Goal: Information Seeking & Learning: Check status

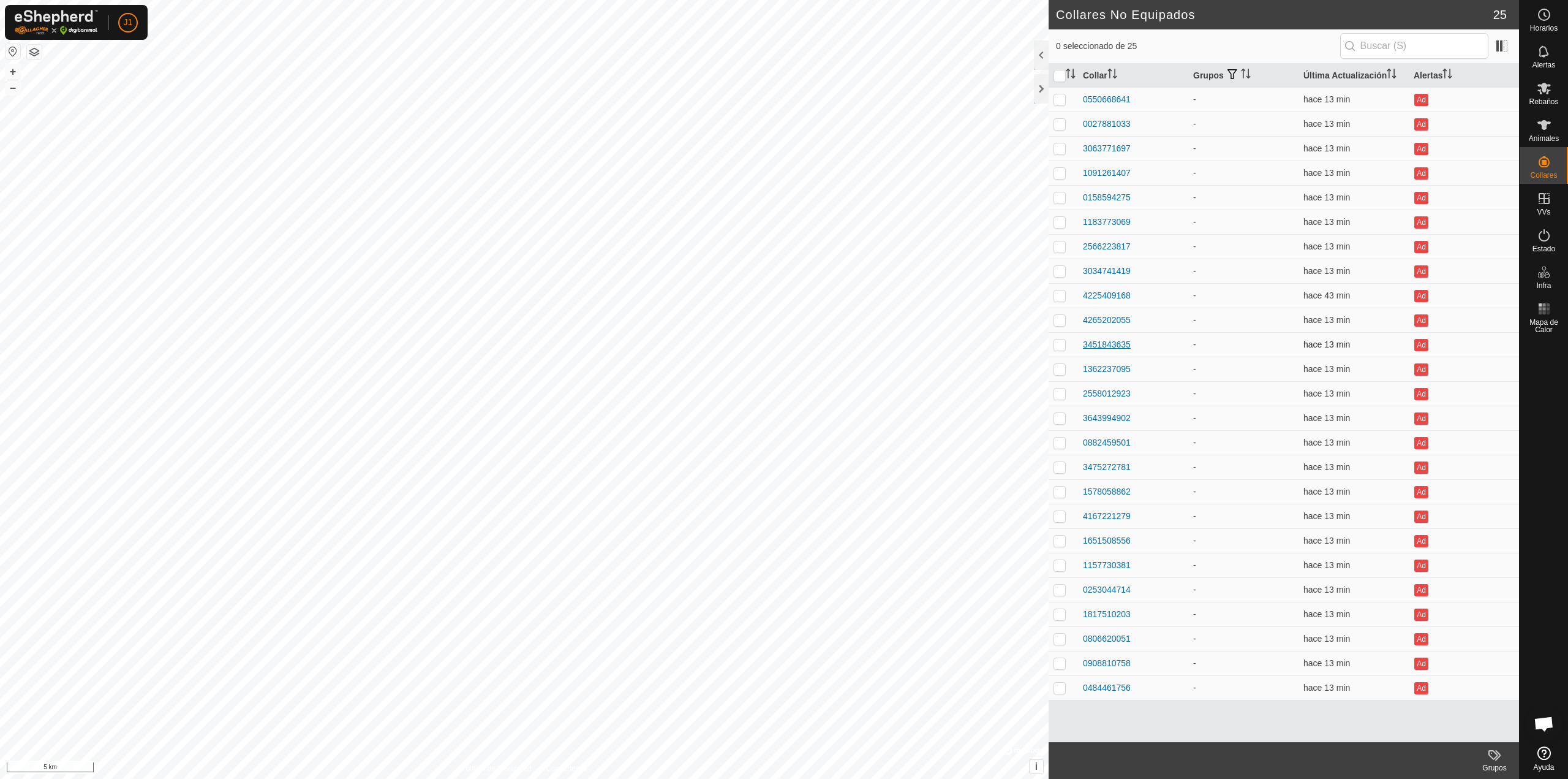
click at [1100, 340] on div "3451843635" at bounding box center [1107, 345] width 48 height 13
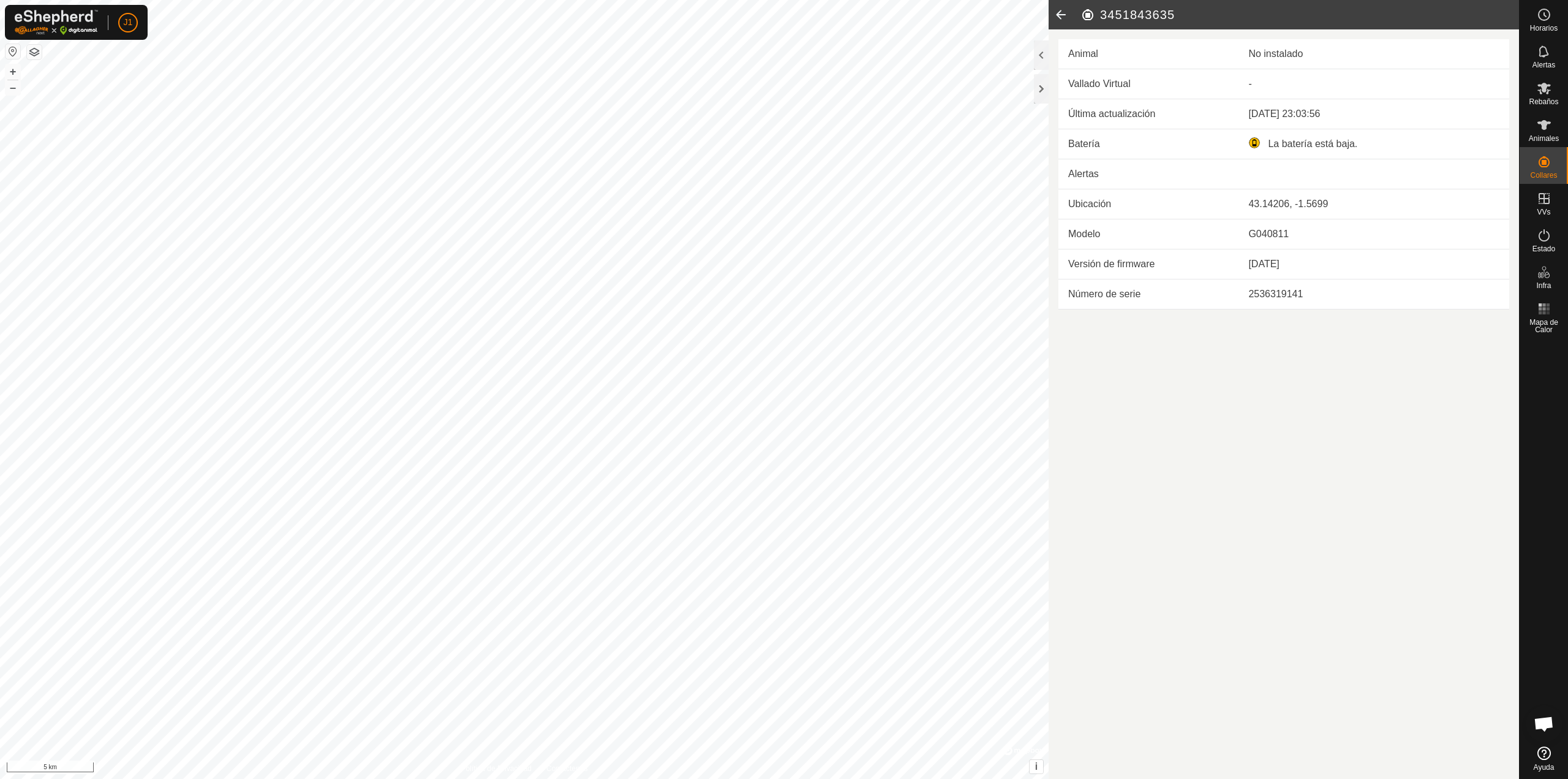
click at [1057, 19] on icon at bounding box center [1060, 14] width 24 height 30
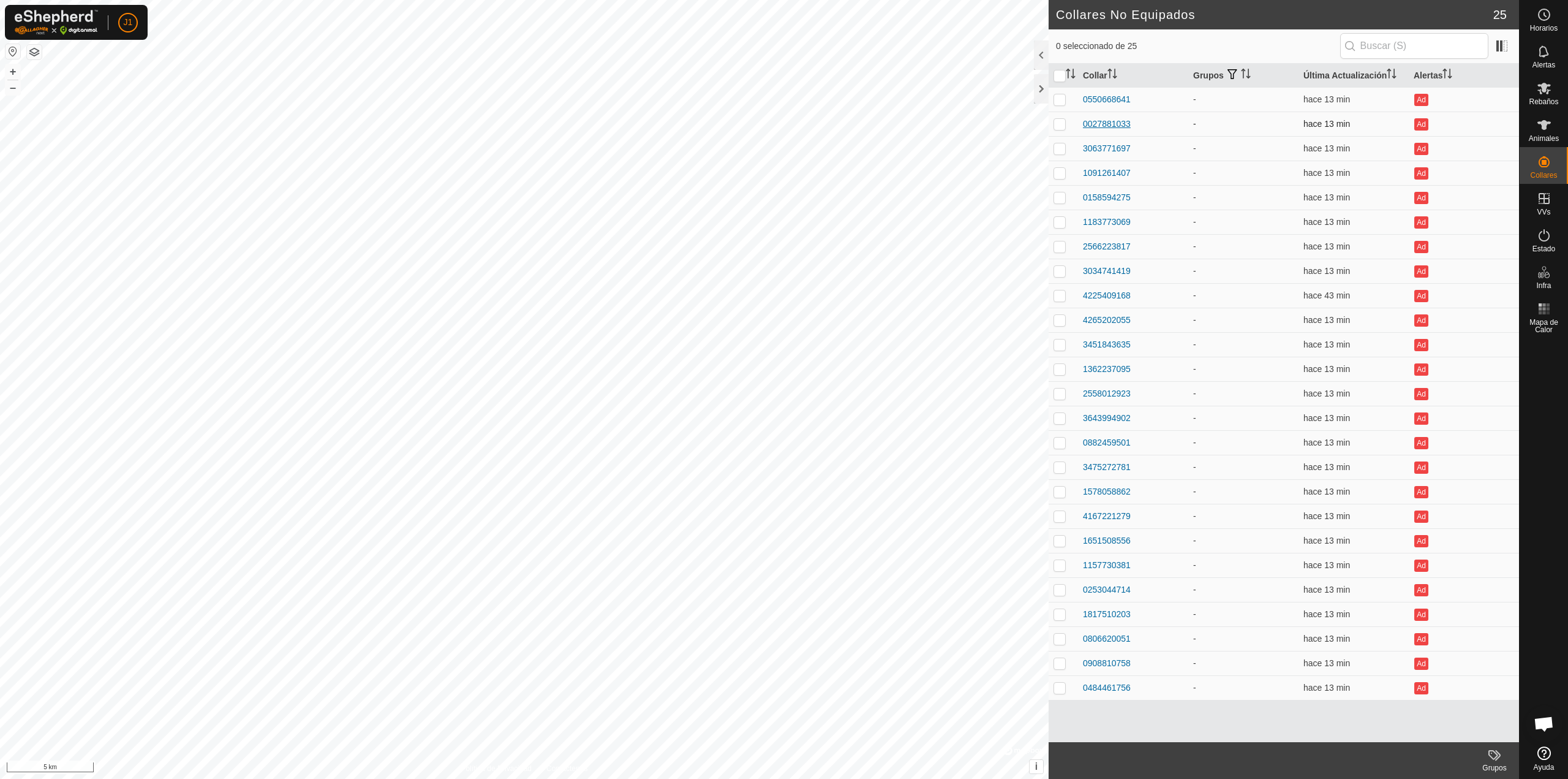
click at [1120, 123] on div "0027881033" at bounding box center [1107, 124] width 48 height 13
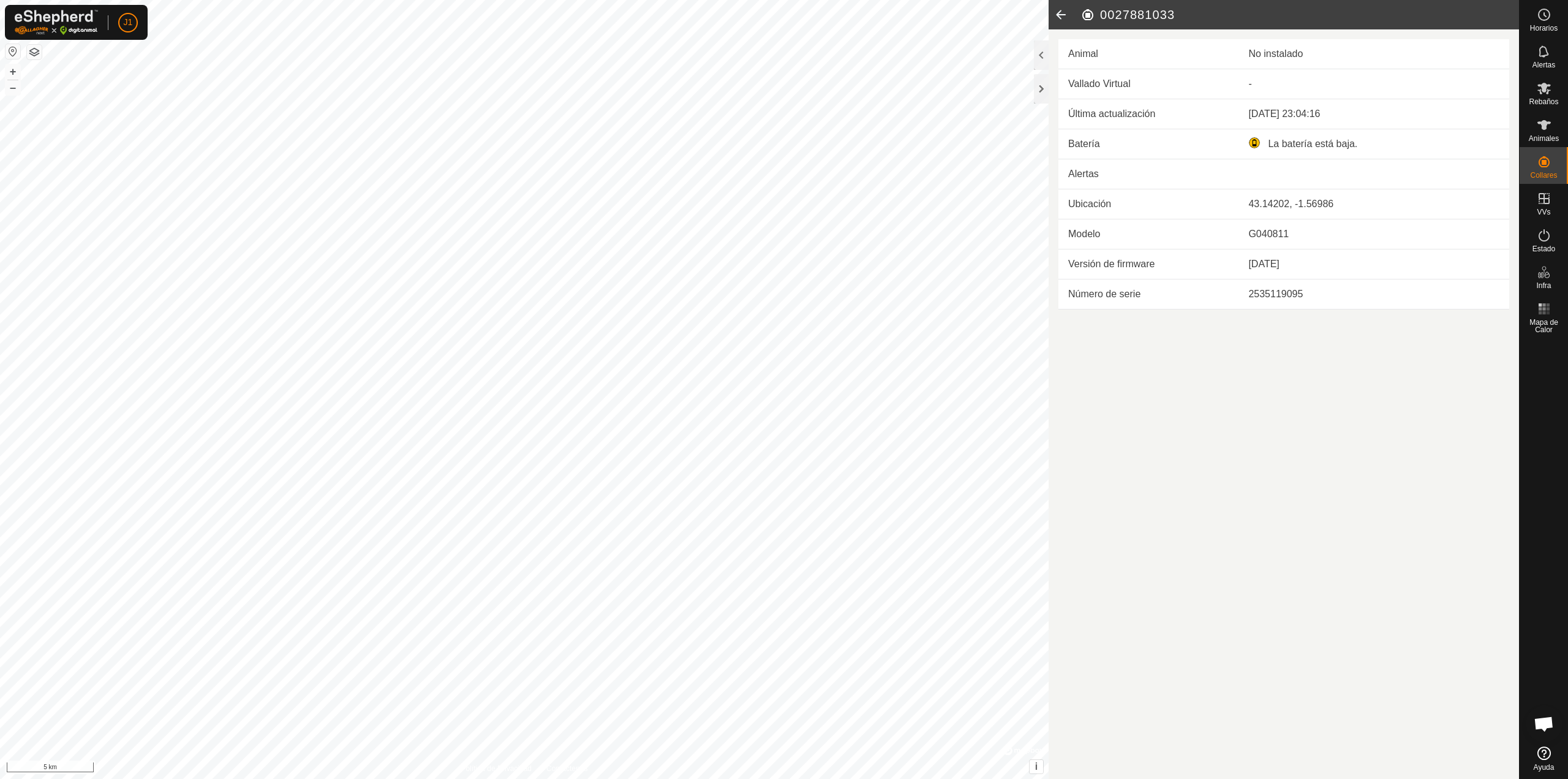
click at [1057, 14] on icon at bounding box center [1060, 14] width 24 height 30
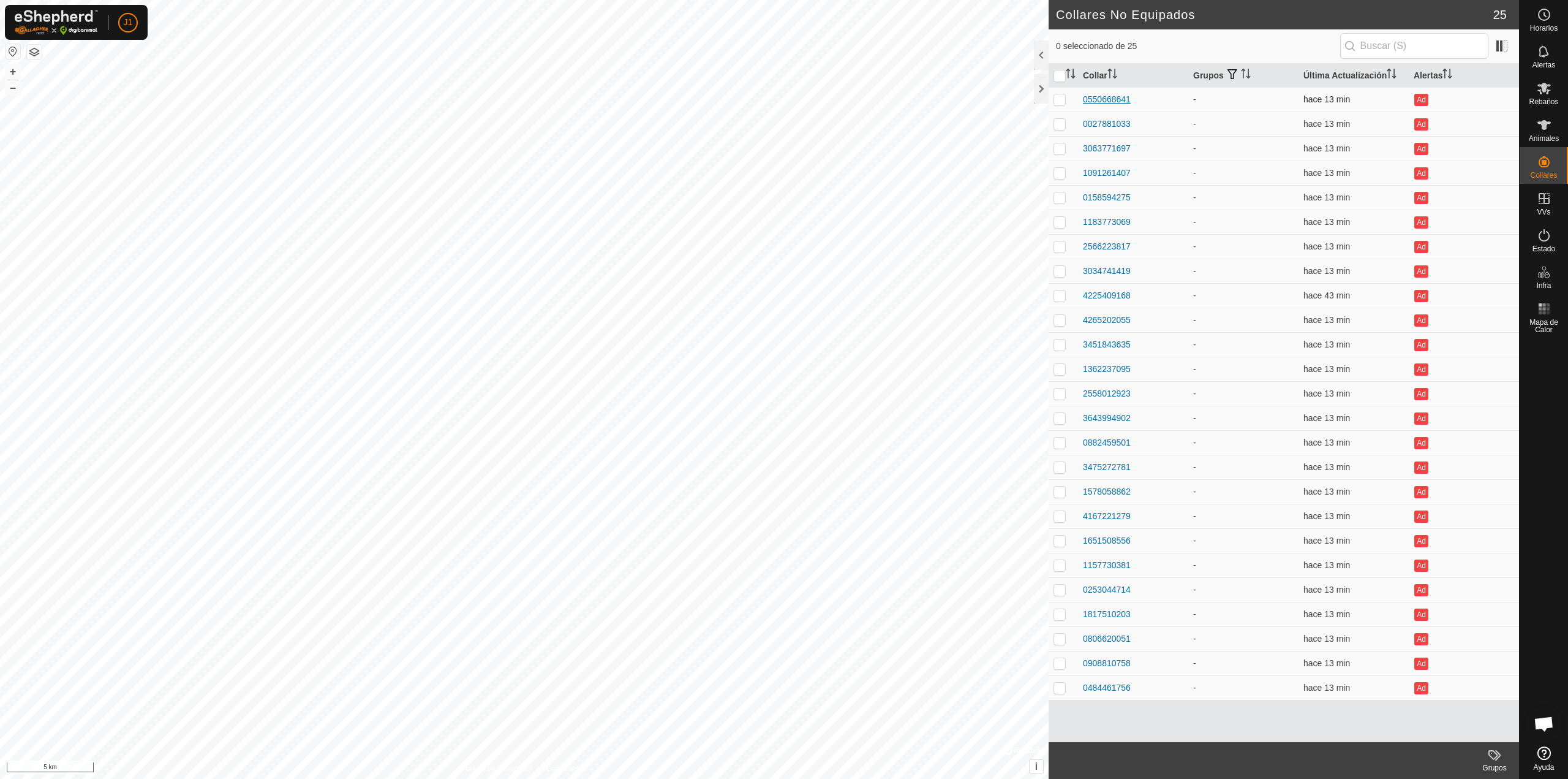
click at [1101, 102] on div "0550668641" at bounding box center [1107, 100] width 48 height 13
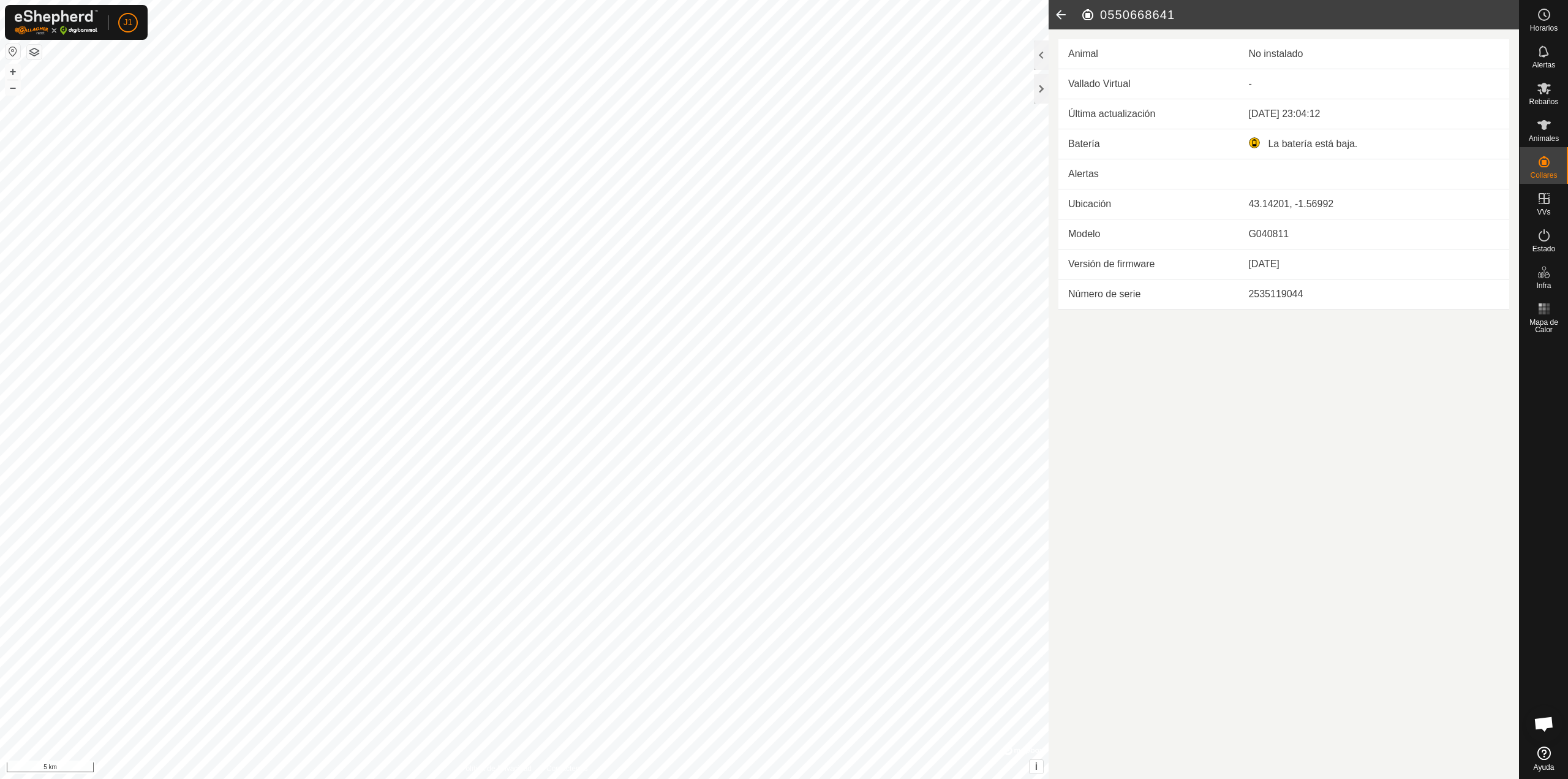
click at [1072, 18] on icon at bounding box center [1060, 14] width 24 height 30
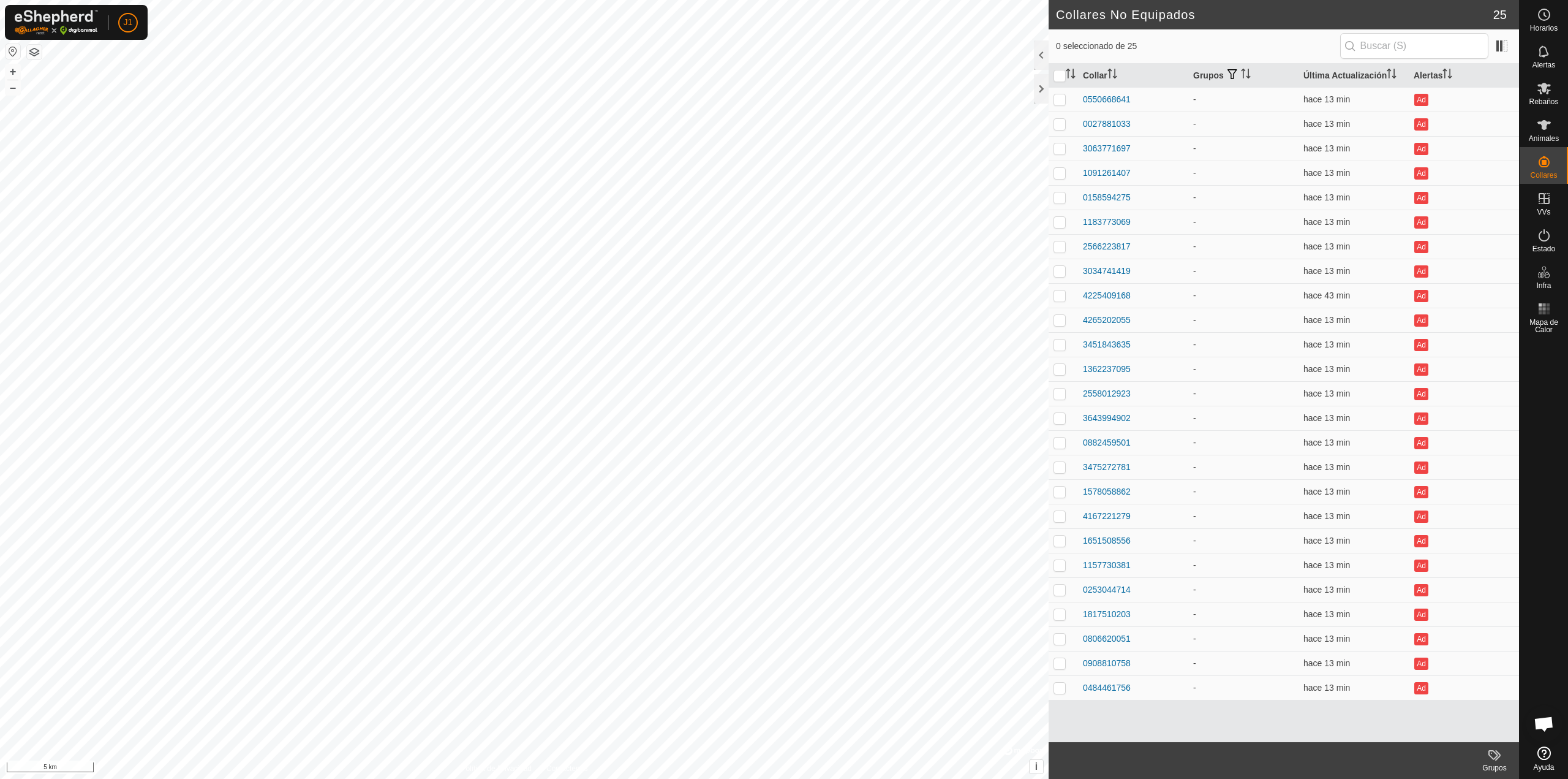
click at [1062, 16] on h2 "Collares No Equipados" at bounding box center [1274, 14] width 437 height 14
click at [1105, 435] on td "0882459501" at bounding box center [1133, 442] width 110 height 24
click at [1102, 413] on div "3643994902" at bounding box center [1107, 418] width 48 height 13
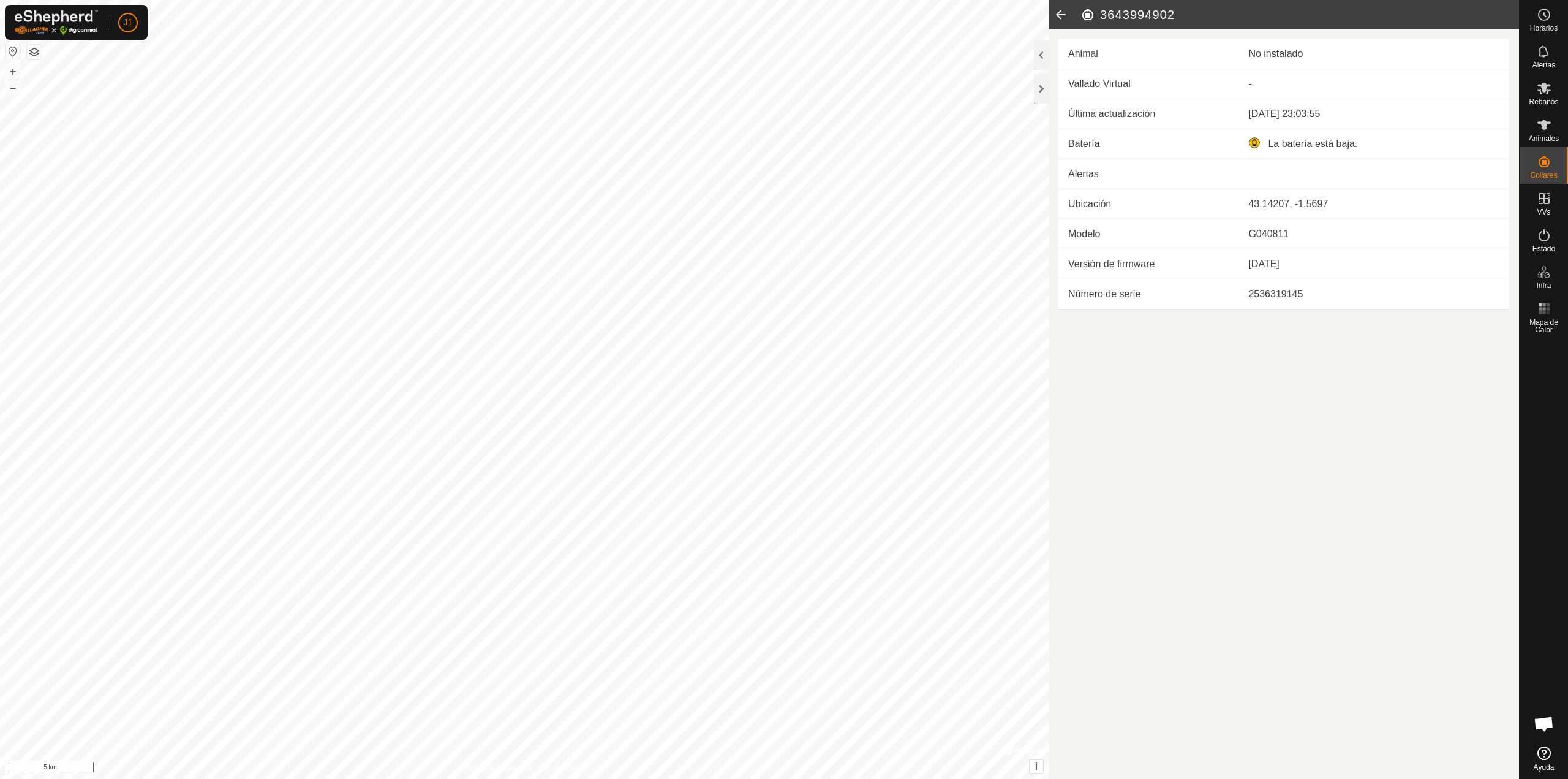
click at [1066, 19] on icon at bounding box center [1060, 14] width 24 height 30
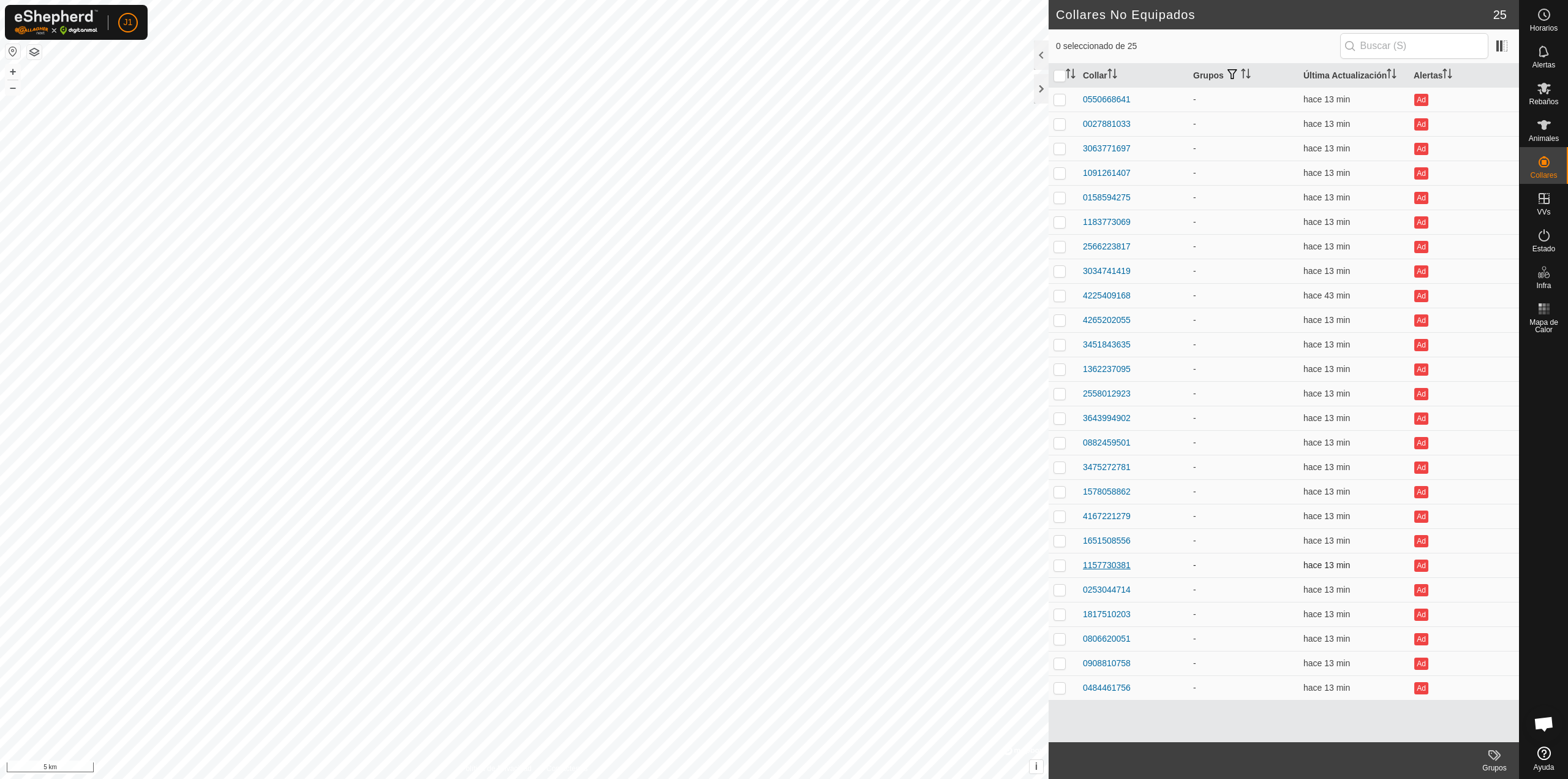
click at [1097, 567] on div "1157730381" at bounding box center [1107, 566] width 48 height 13
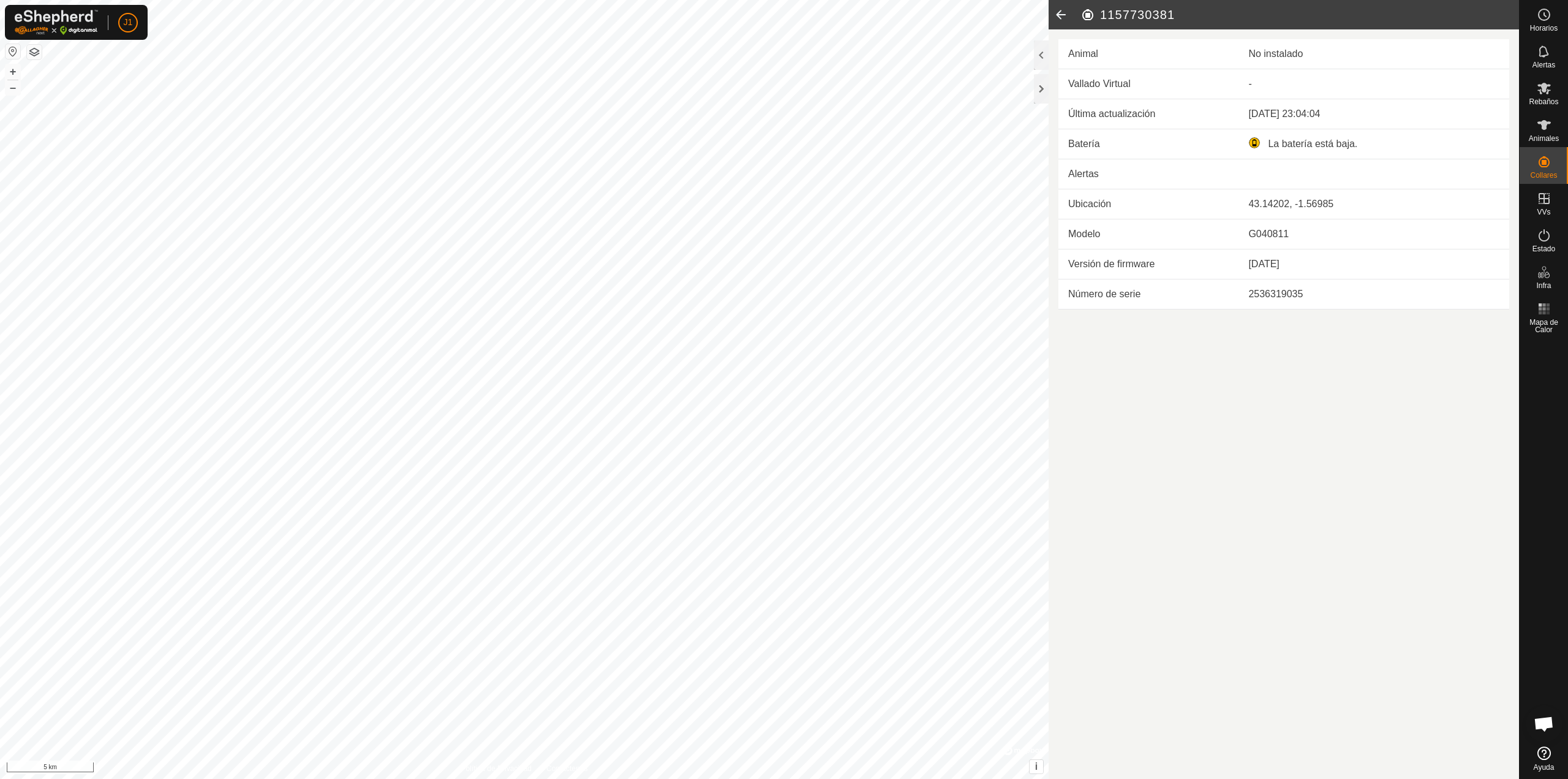
click at [1064, 9] on icon at bounding box center [1060, 14] width 24 height 30
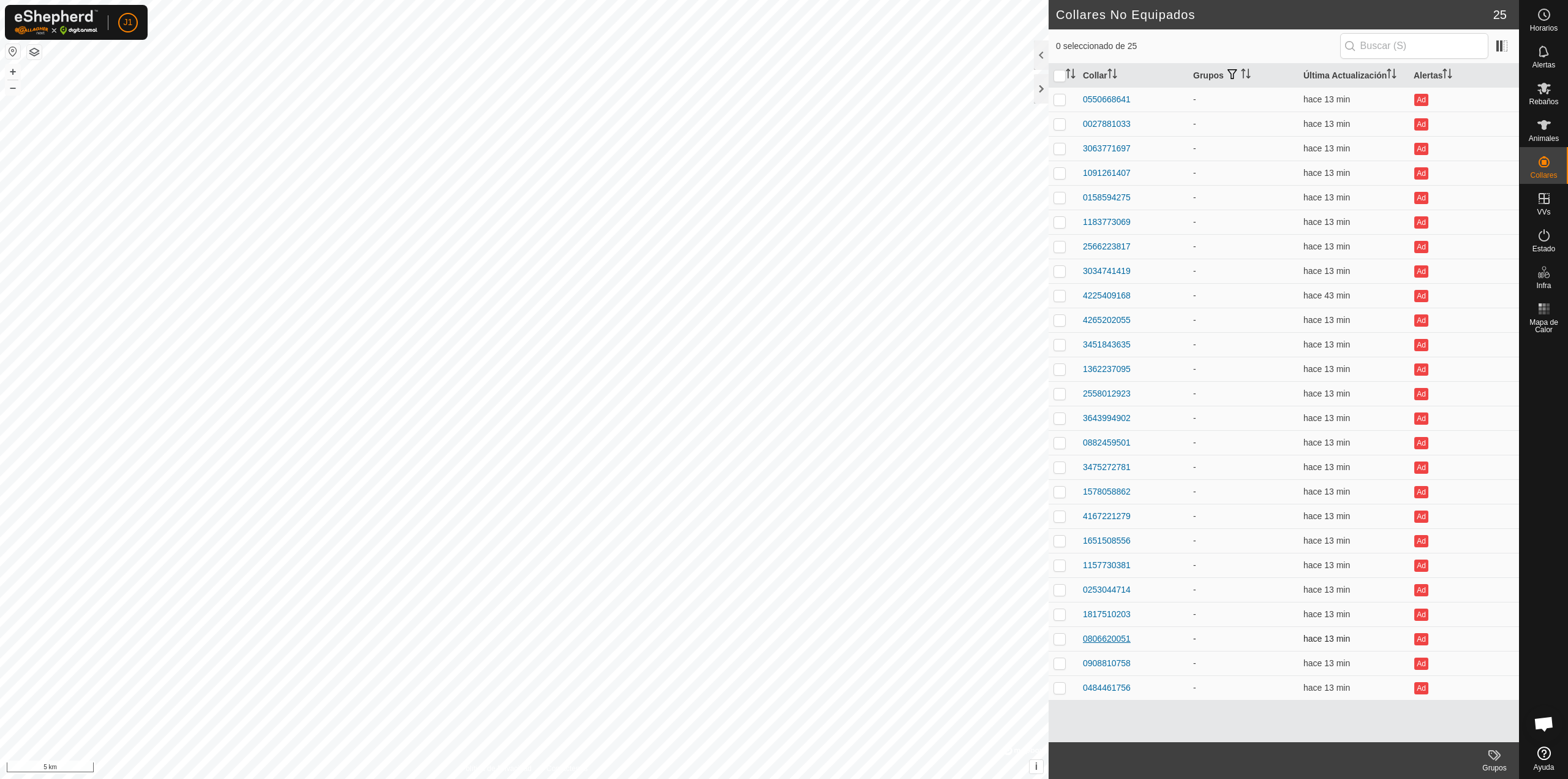
click at [1103, 644] on div "0806620051" at bounding box center [1107, 639] width 48 height 13
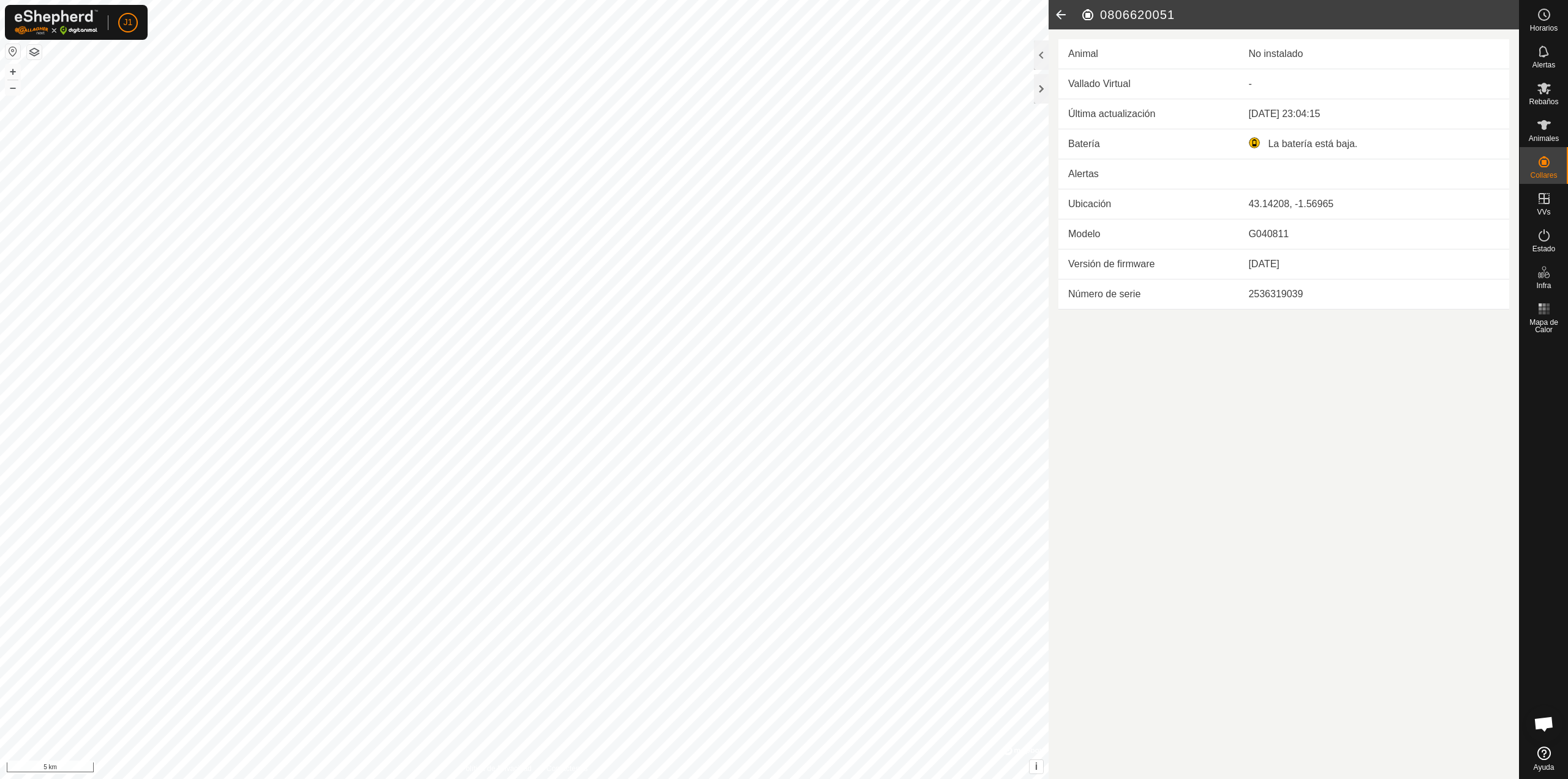
click at [1060, 12] on icon at bounding box center [1060, 14] width 24 height 30
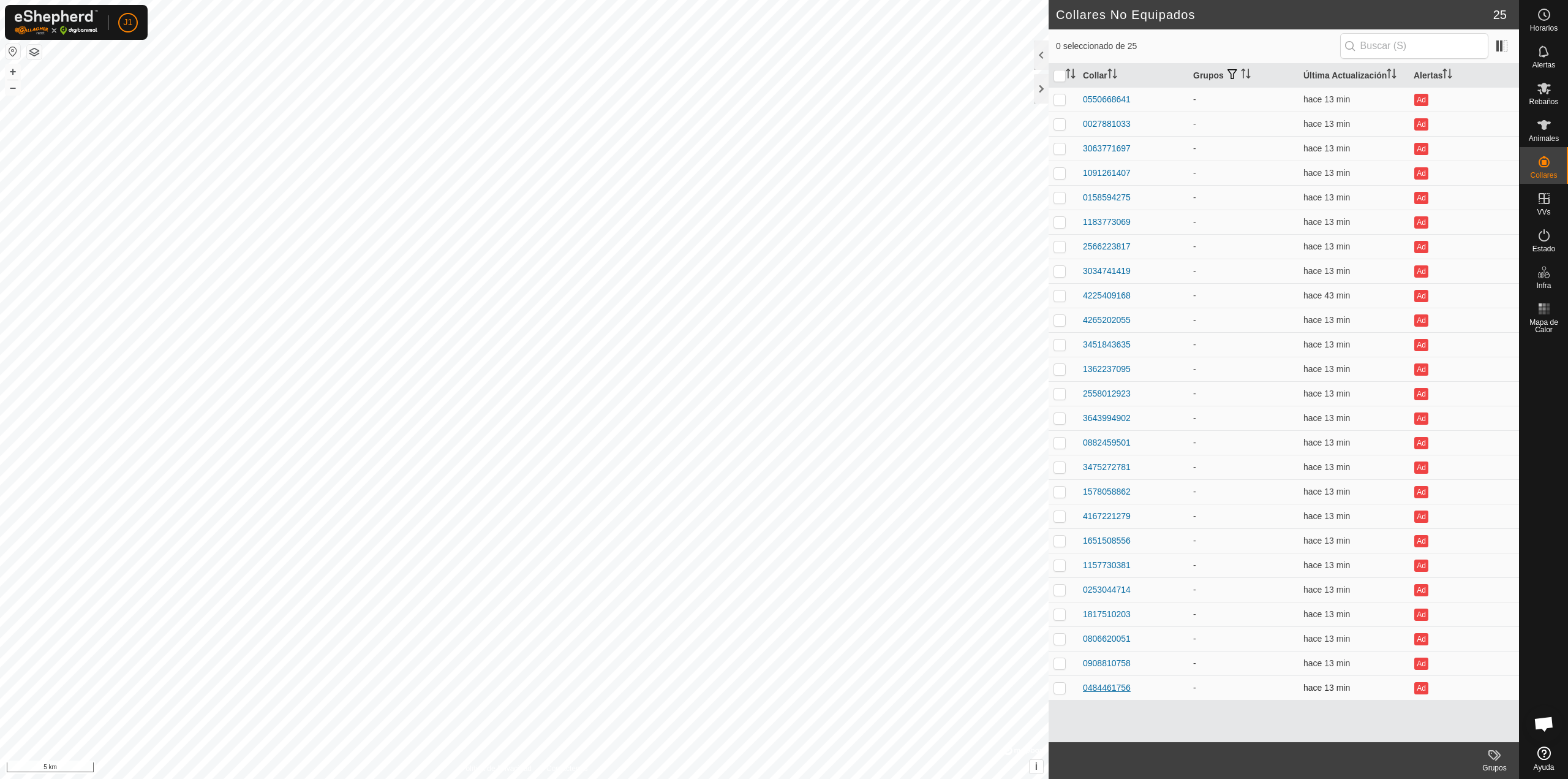
click at [1087, 689] on div "0484461756" at bounding box center [1107, 688] width 48 height 13
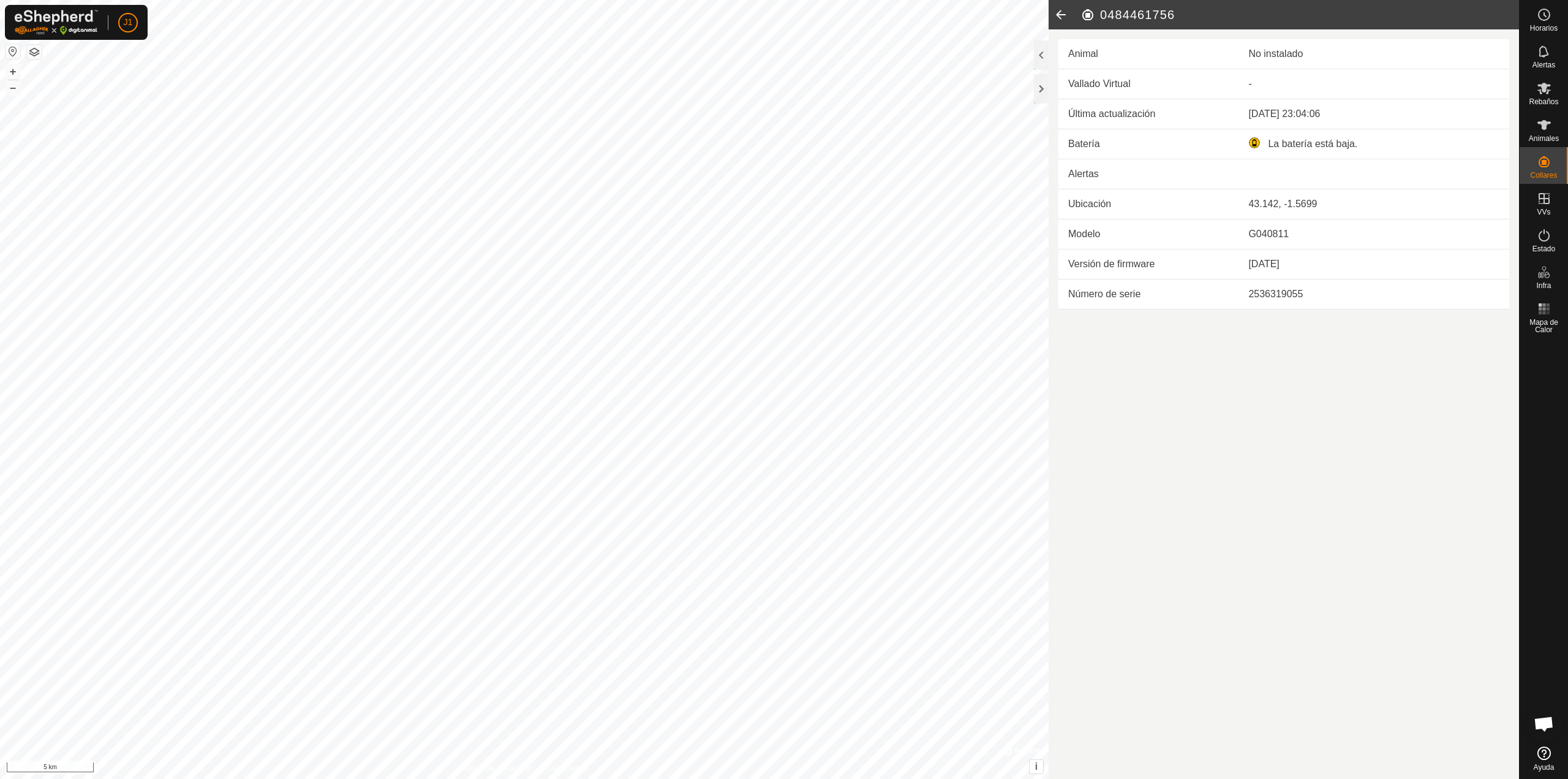
click at [1053, 12] on icon at bounding box center [1060, 14] width 24 height 30
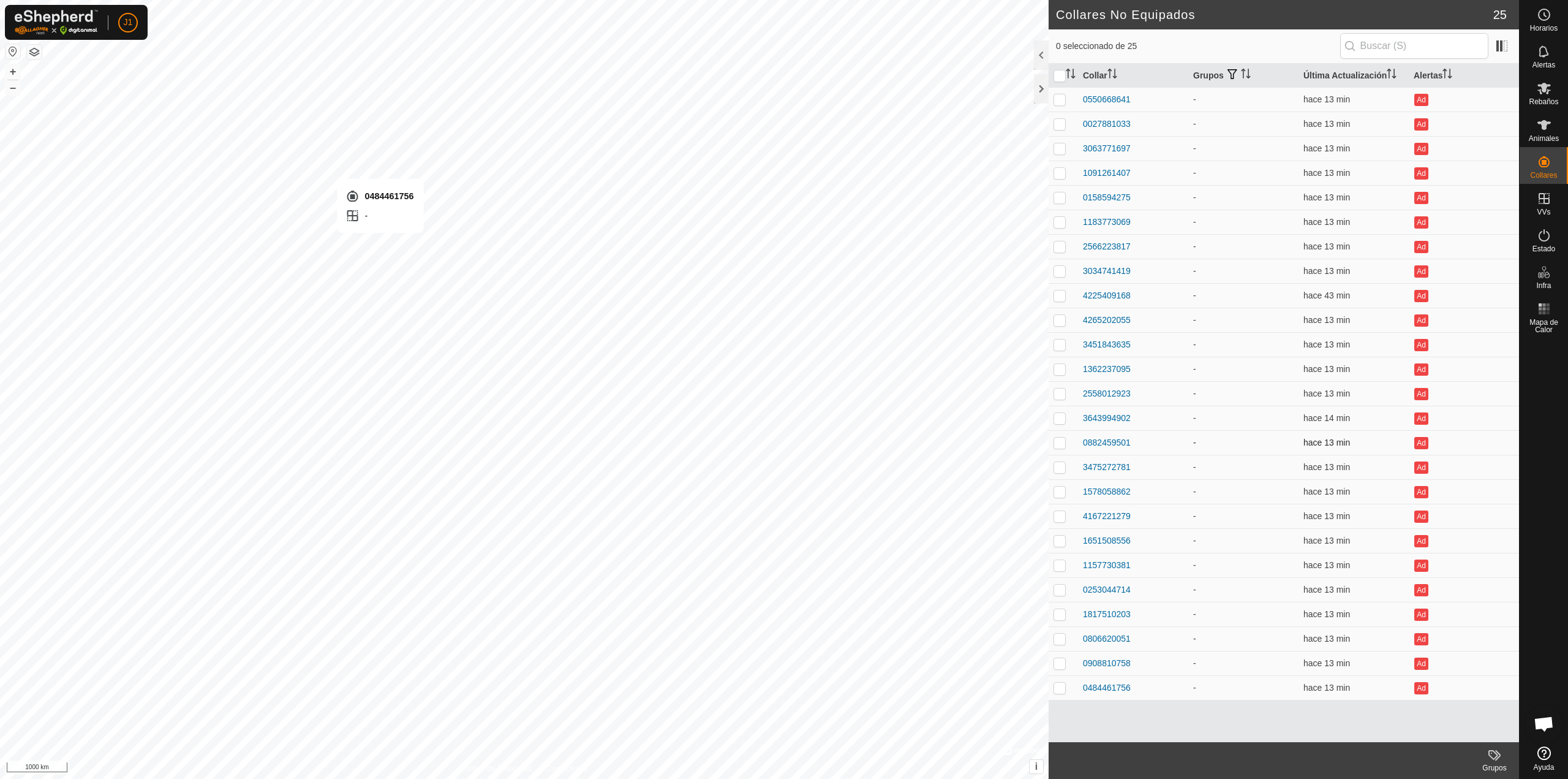
checkbox input "true"
click at [1109, 663] on div "0908810758" at bounding box center [1107, 663] width 48 height 13
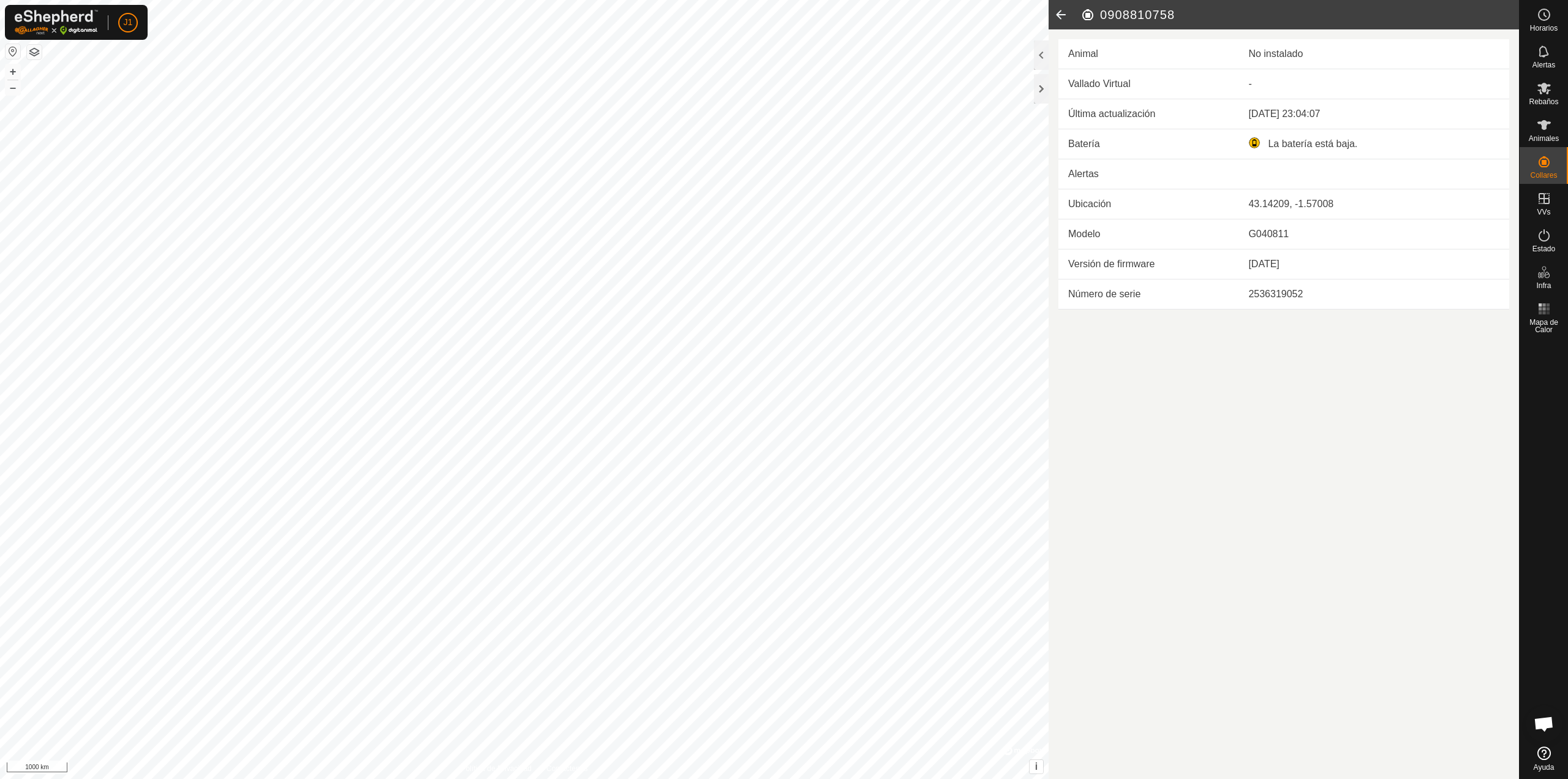
click at [1067, 17] on icon at bounding box center [1060, 14] width 24 height 30
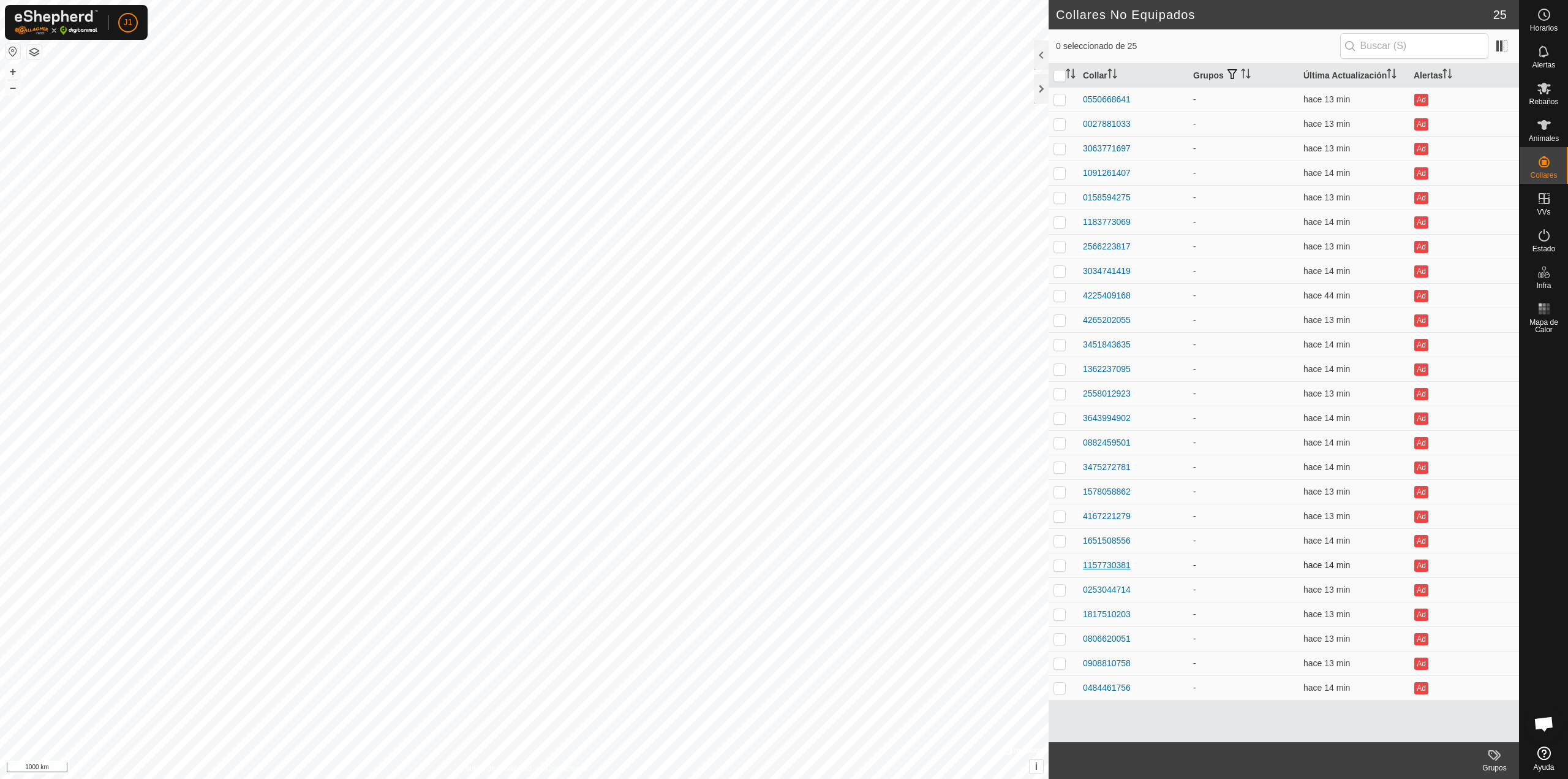
click at [1107, 562] on div "1157730381" at bounding box center [1107, 566] width 48 height 13
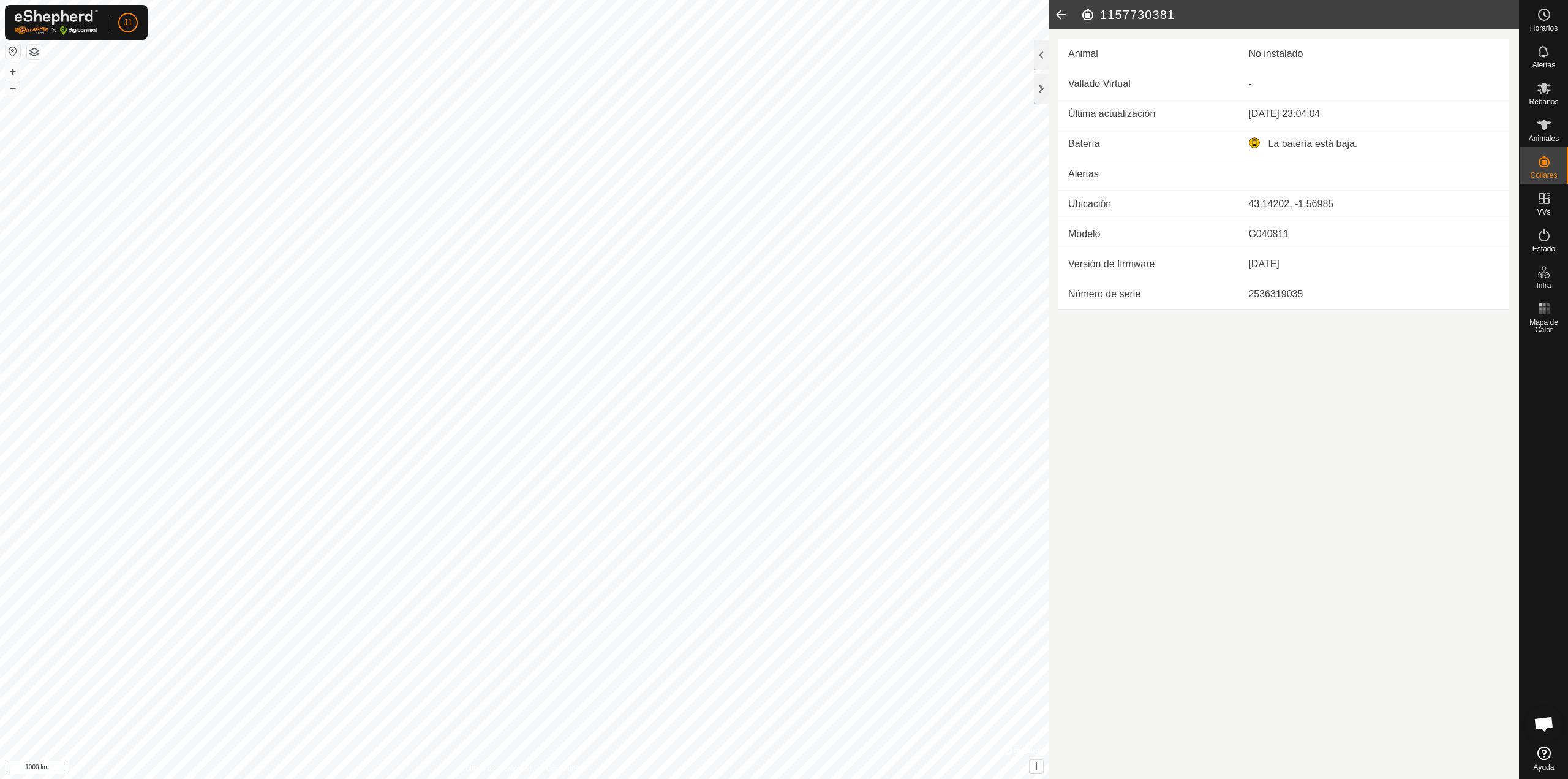
click at [1060, 12] on icon at bounding box center [1060, 14] width 24 height 30
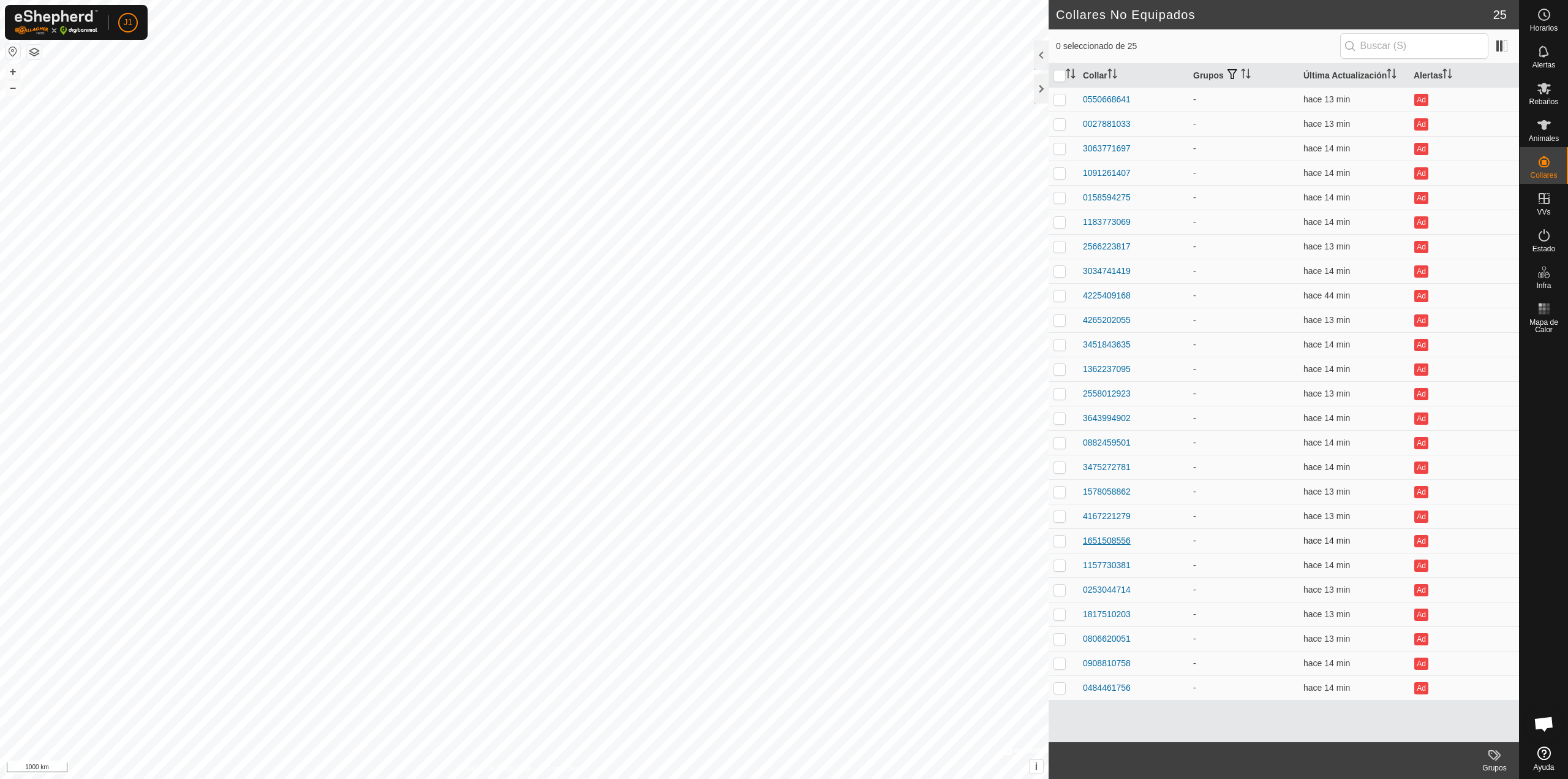
click at [1110, 545] on div "1651508556" at bounding box center [1107, 541] width 48 height 13
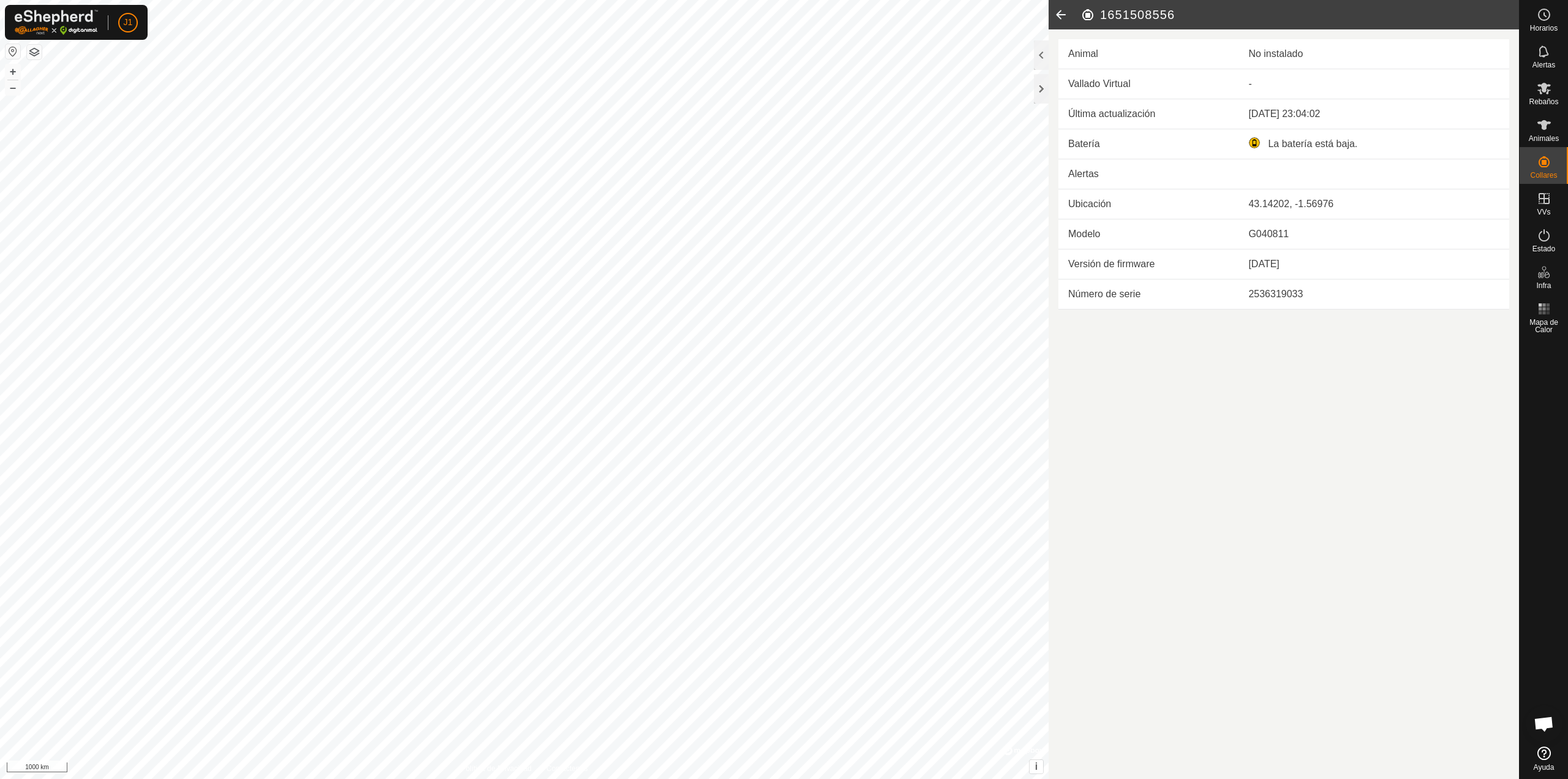
click at [1068, 14] on icon at bounding box center [1060, 14] width 24 height 30
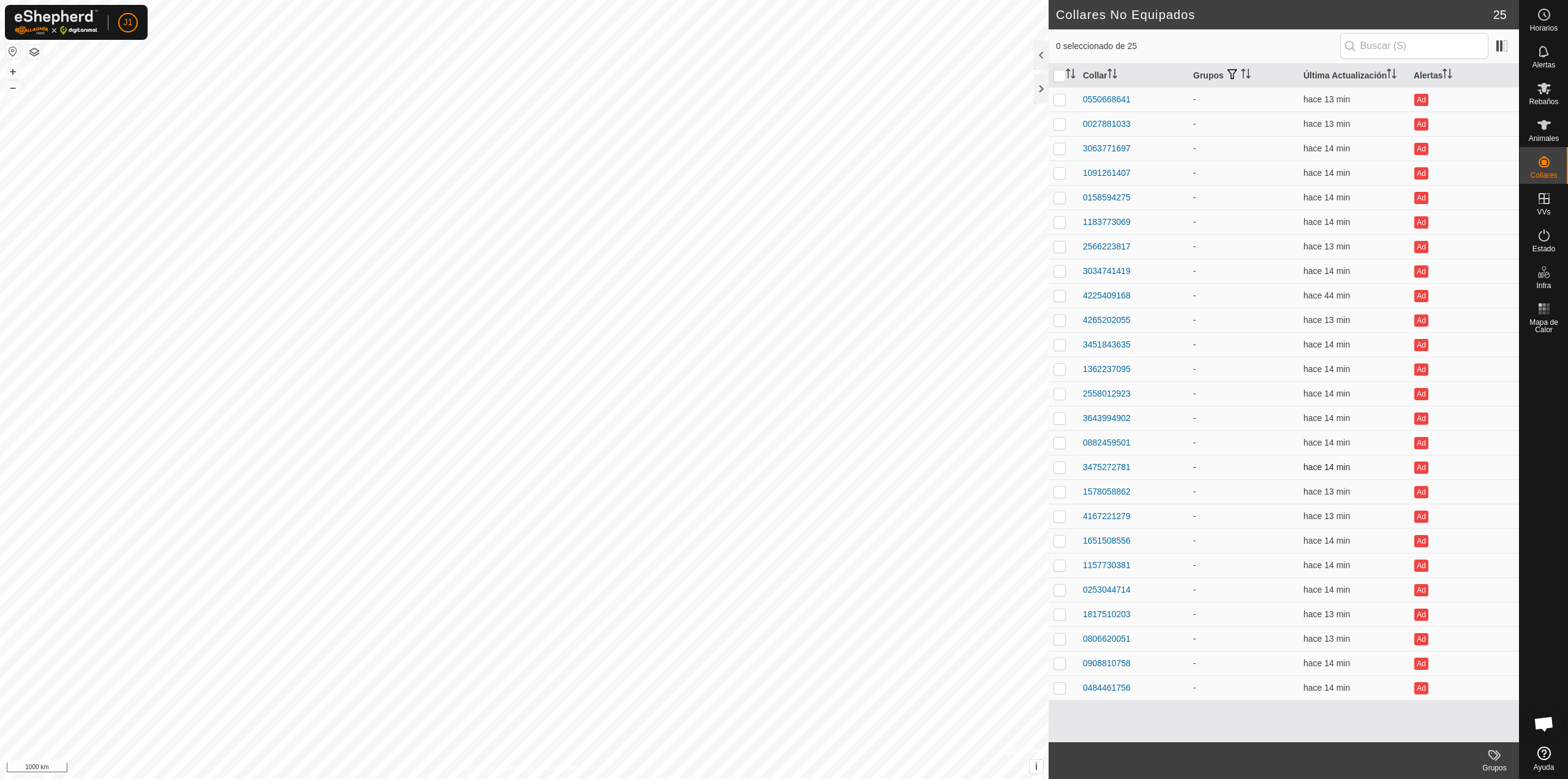
click at [1097, 458] on td "3475272781" at bounding box center [1133, 466] width 110 height 24
click at [1099, 441] on div "0882459501" at bounding box center [1107, 443] width 48 height 13
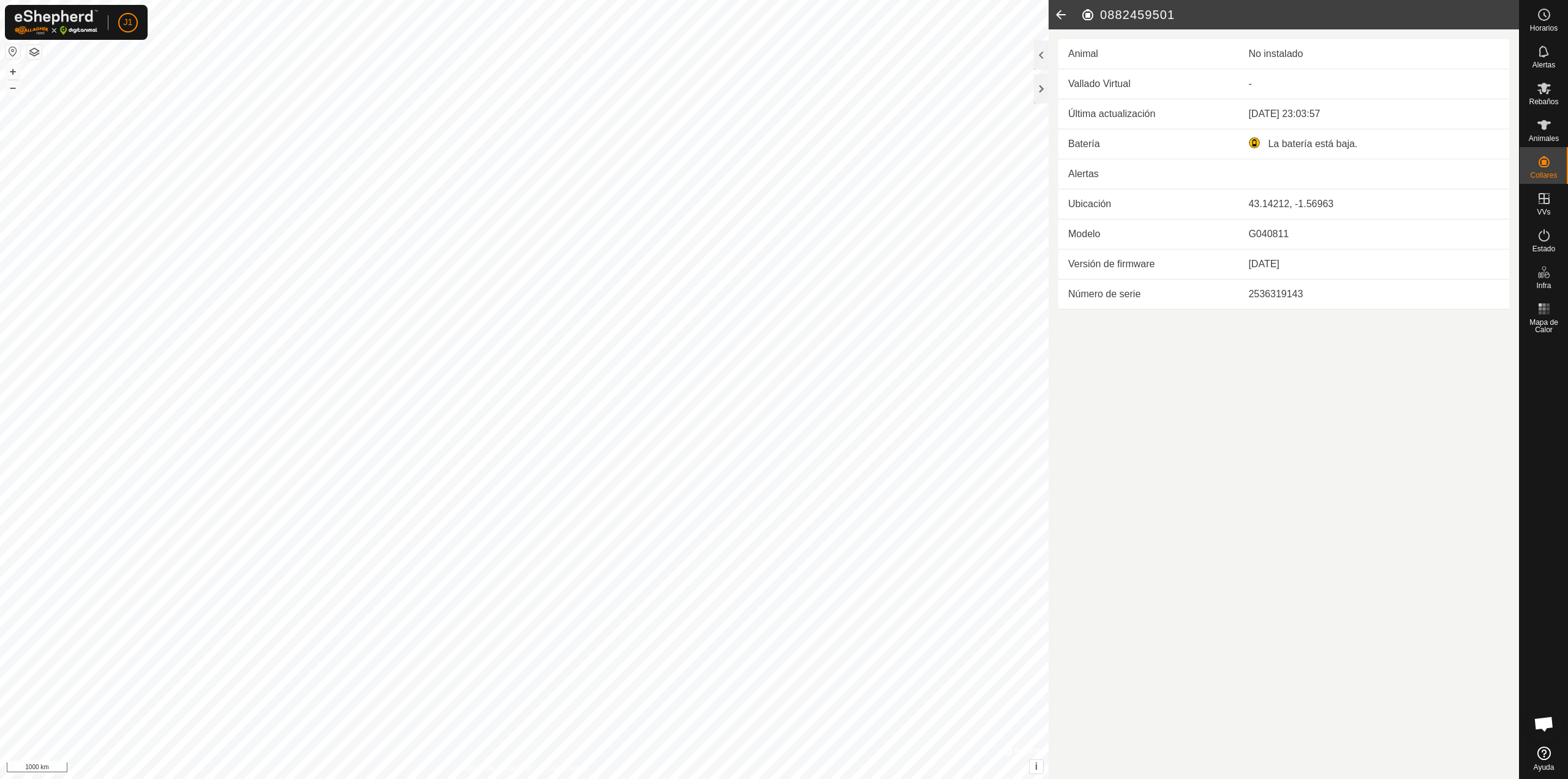
click at [1062, 7] on icon at bounding box center [1060, 14] width 24 height 30
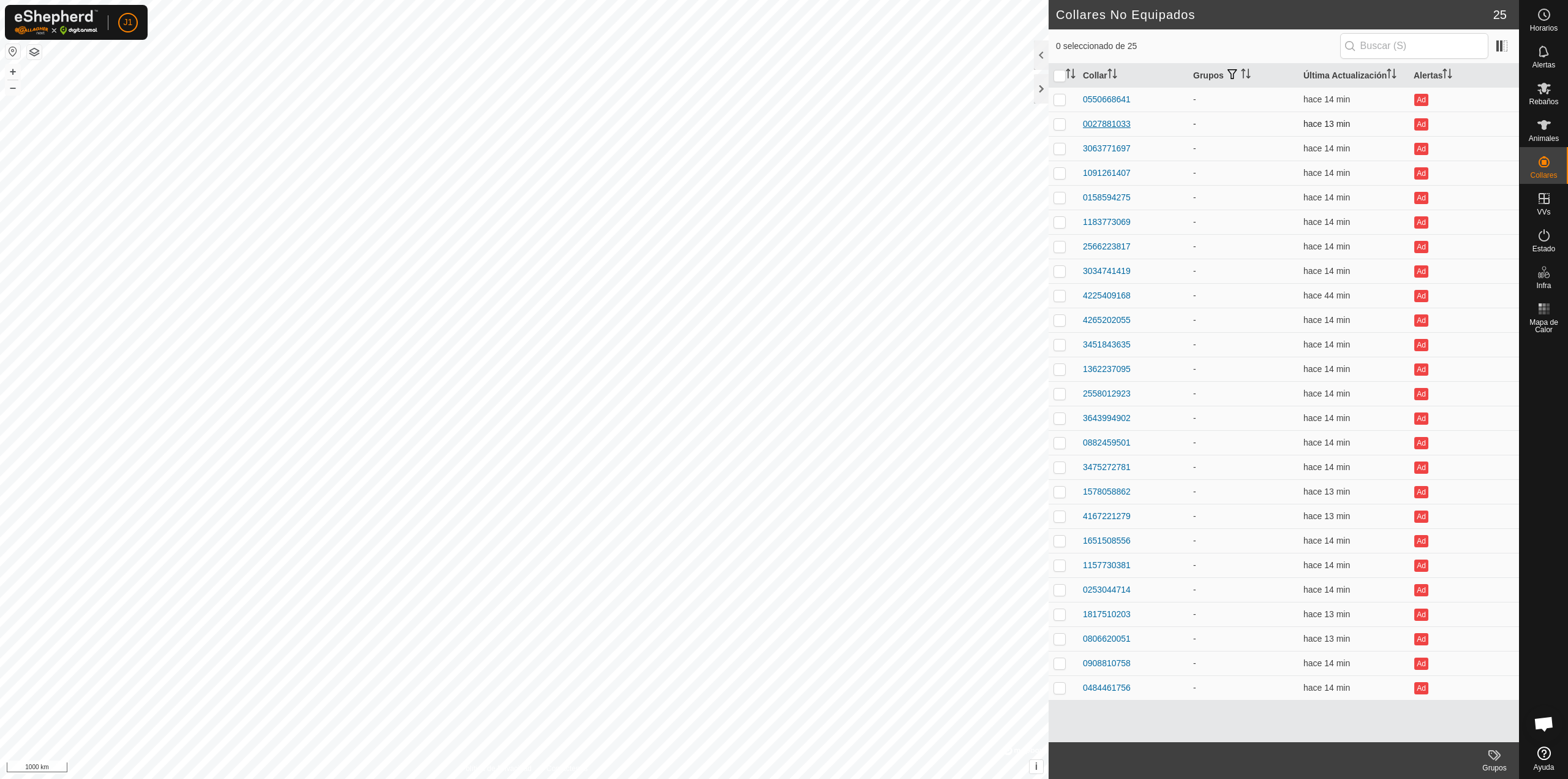
click at [1106, 126] on div "0027881033" at bounding box center [1107, 124] width 48 height 13
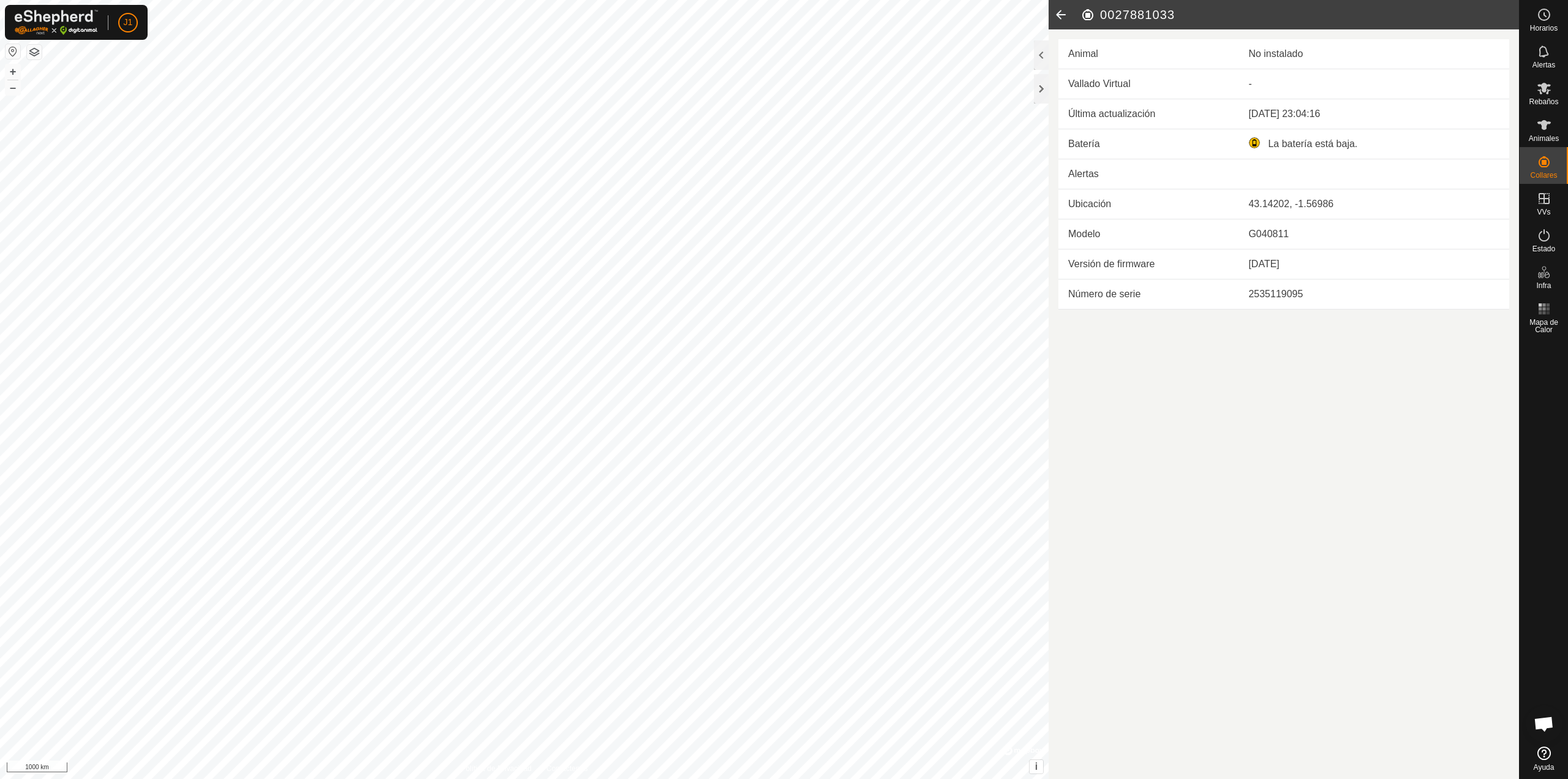
click at [1065, 24] on icon at bounding box center [1060, 14] width 24 height 30
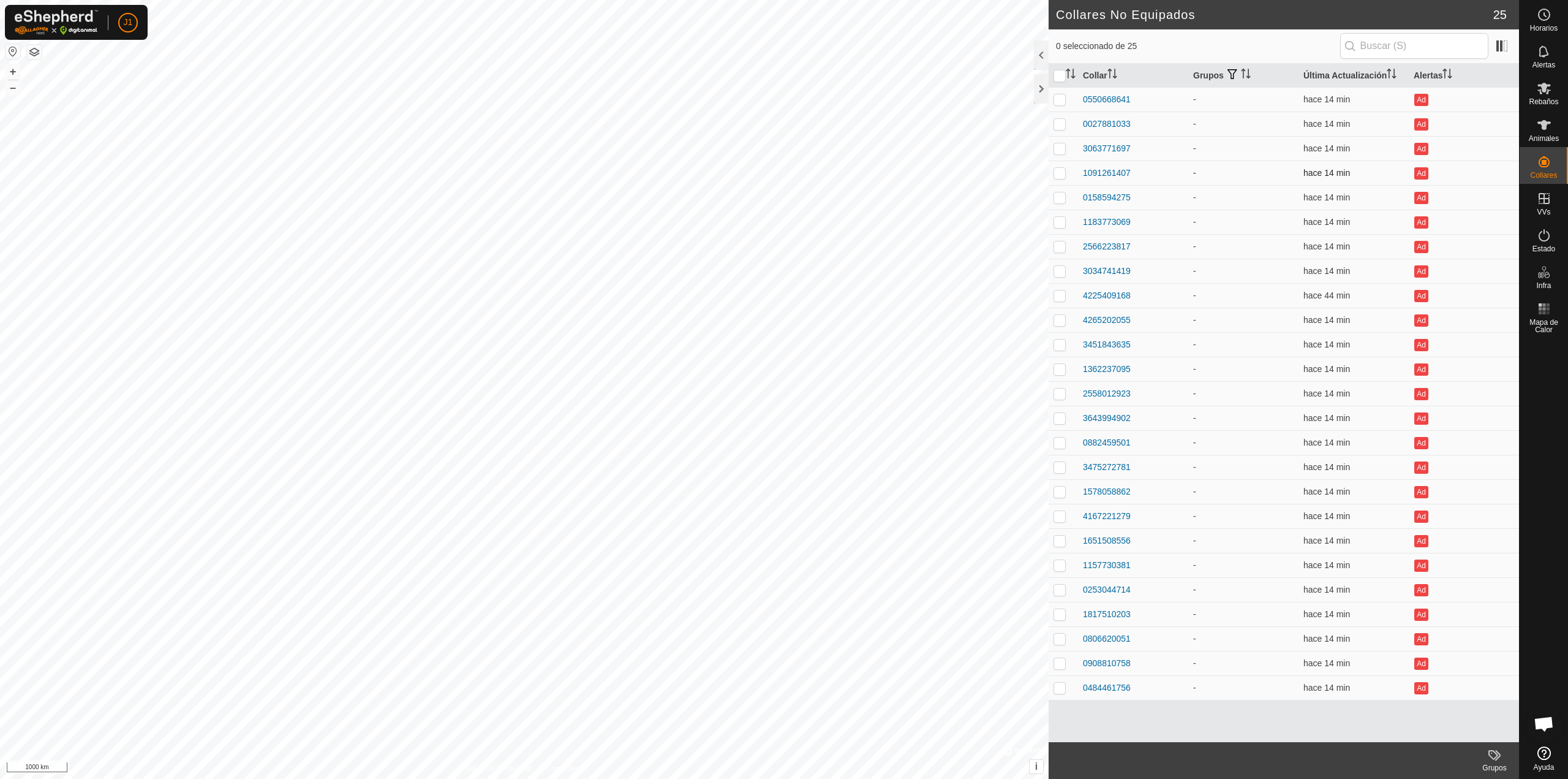
click at [1098, 180] on td "1091261407" at bounding box center [1133, 172] width 110 height 24
click at [1099, 172] on div "1091261407" at bounding box center [1107, 173] width 48 height 13
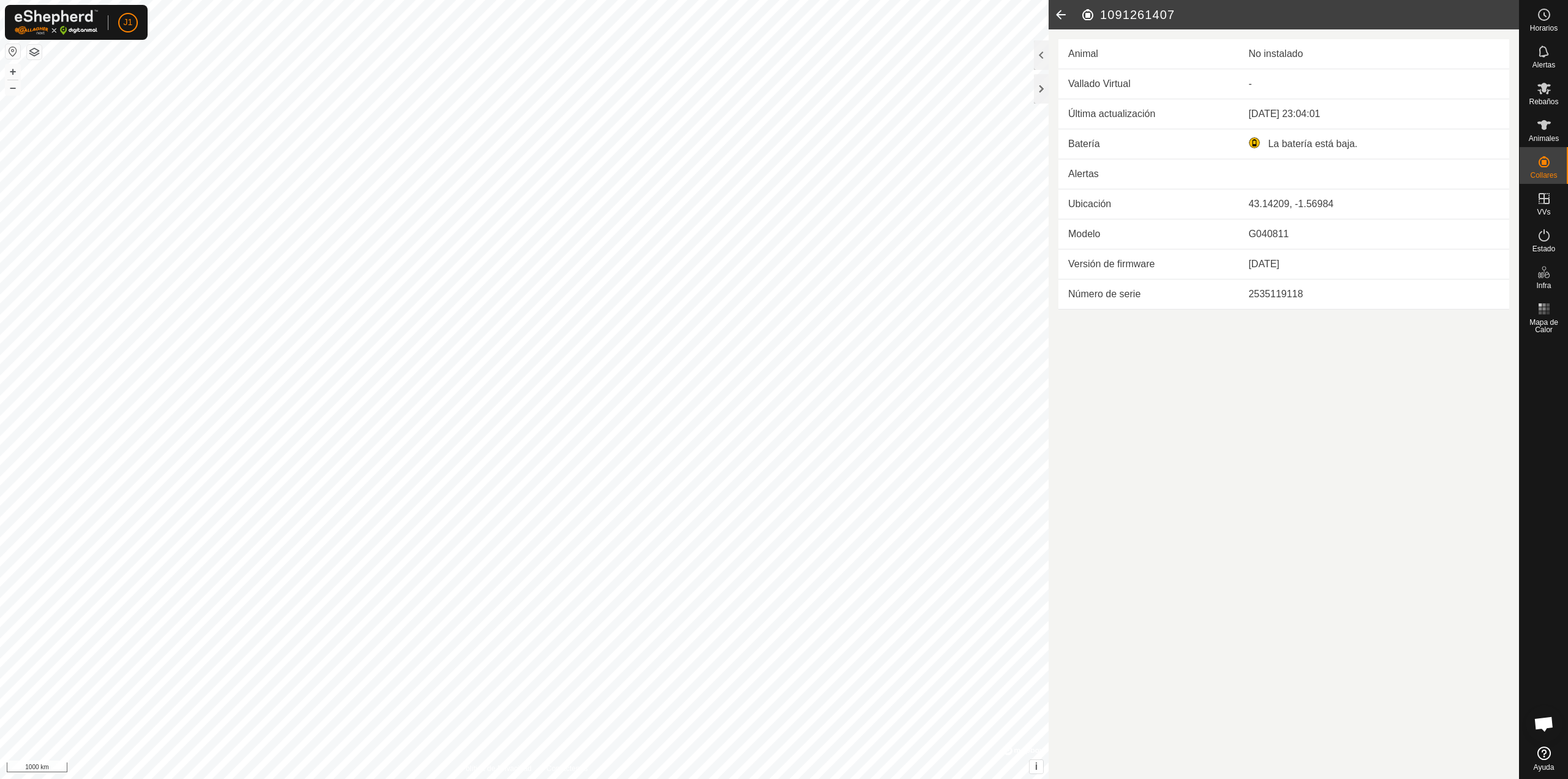
click at [1066, 14] on icon at bounding box center [1060, 14] width 24 height 30
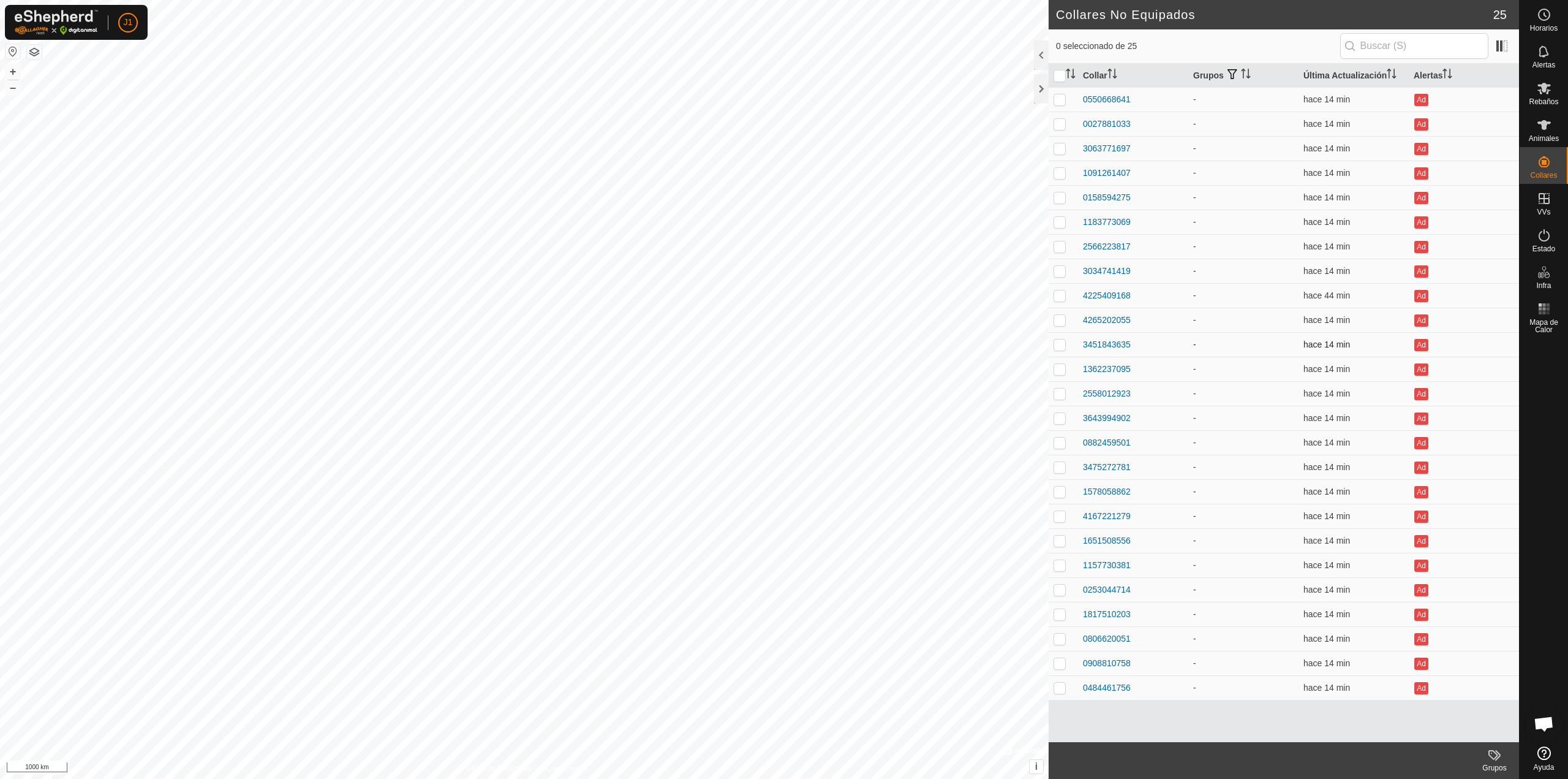
click at [1092, 333] on td "3451843635" at bounding box center [1133, 344] width 110 height 24
click at [1092, 323] on div "4265202055" at bounding box center [1107, 321] width 48 height 13
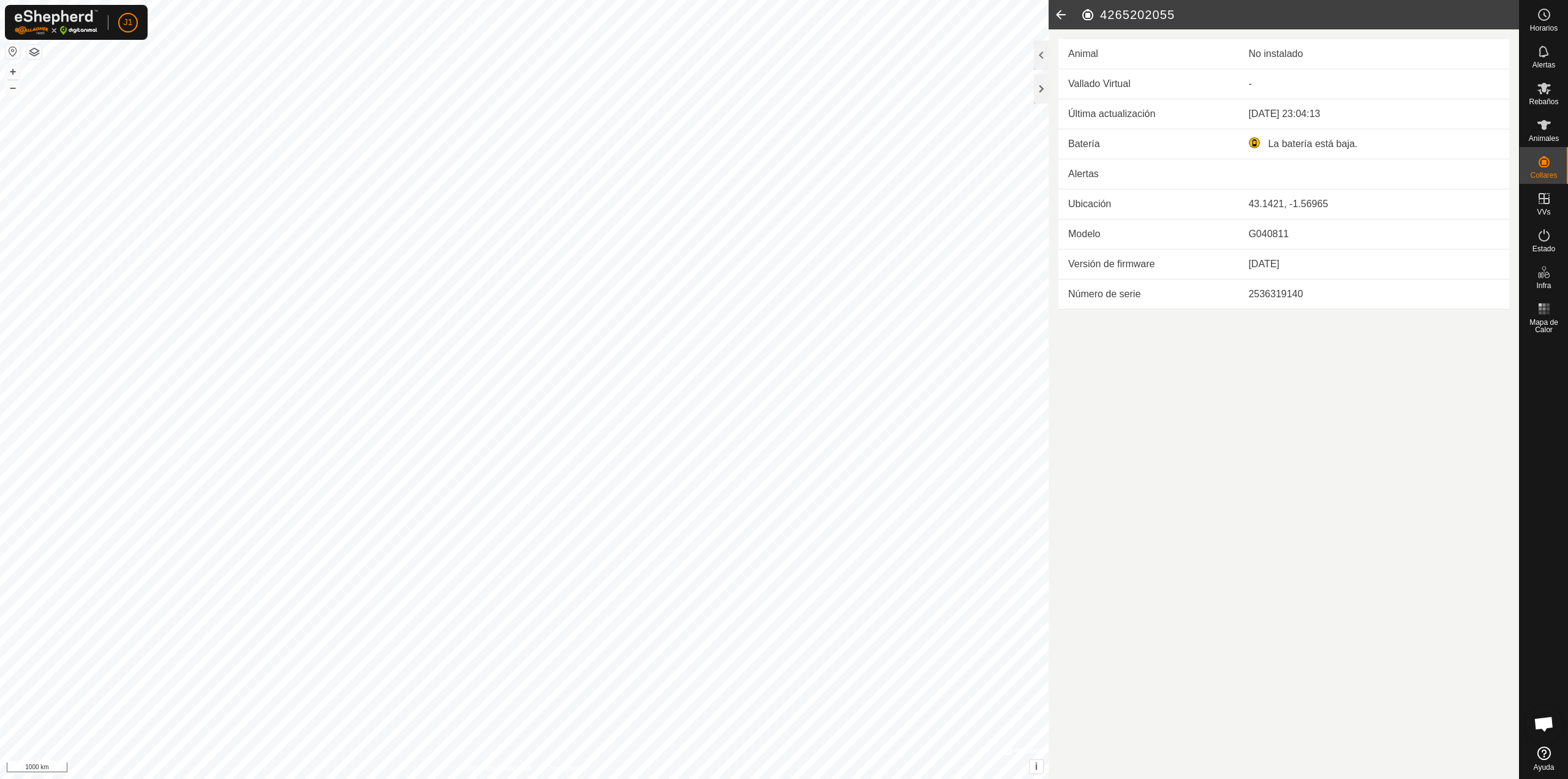
click at [1076, 9] on header "4265202055" at bounding box center [1284, 14] width 471 height 30
click at [1069, 18] on icon at bounding box center [1060, 14] width 24 height 30
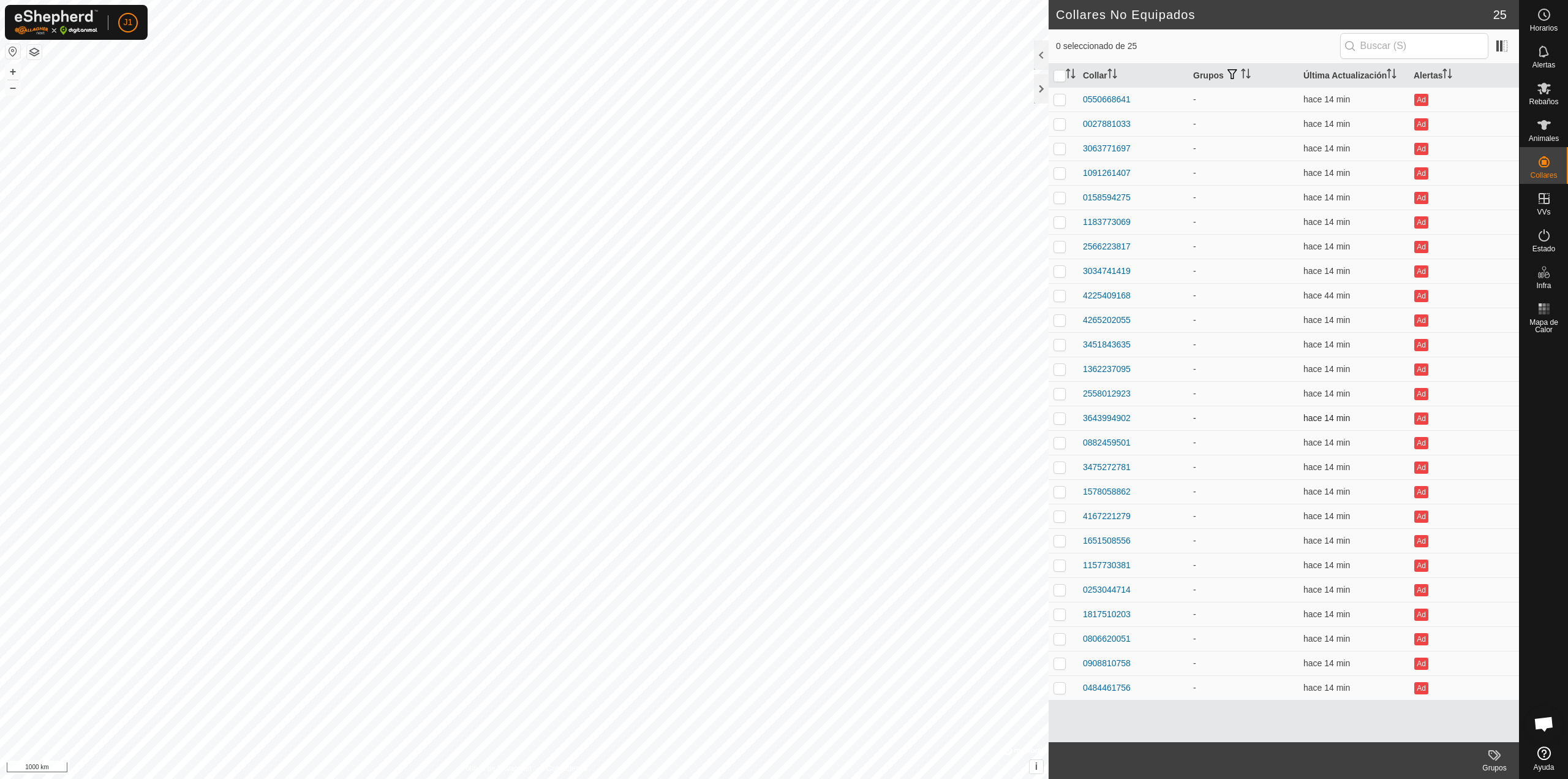
click at [1094, 408] on td "3643994902" at bounding box center [1133, 418] width 110 height 24
click at [1097, 414] on div "3643994902" at bounding box center [1107, 418] width 48 height 13
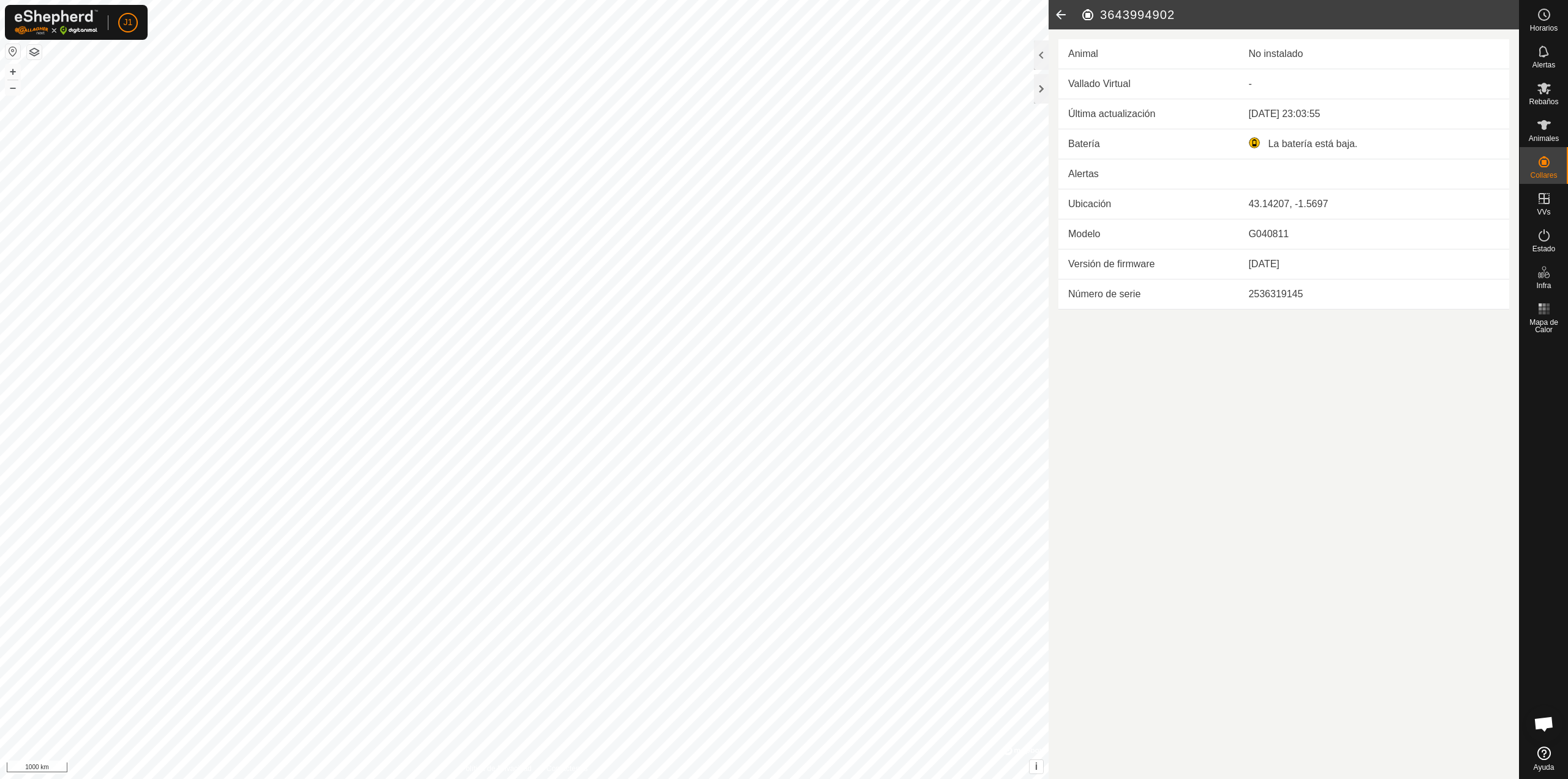
click at [1060, 20] on icon at bounding box center [1060, 14] width 24 height 30
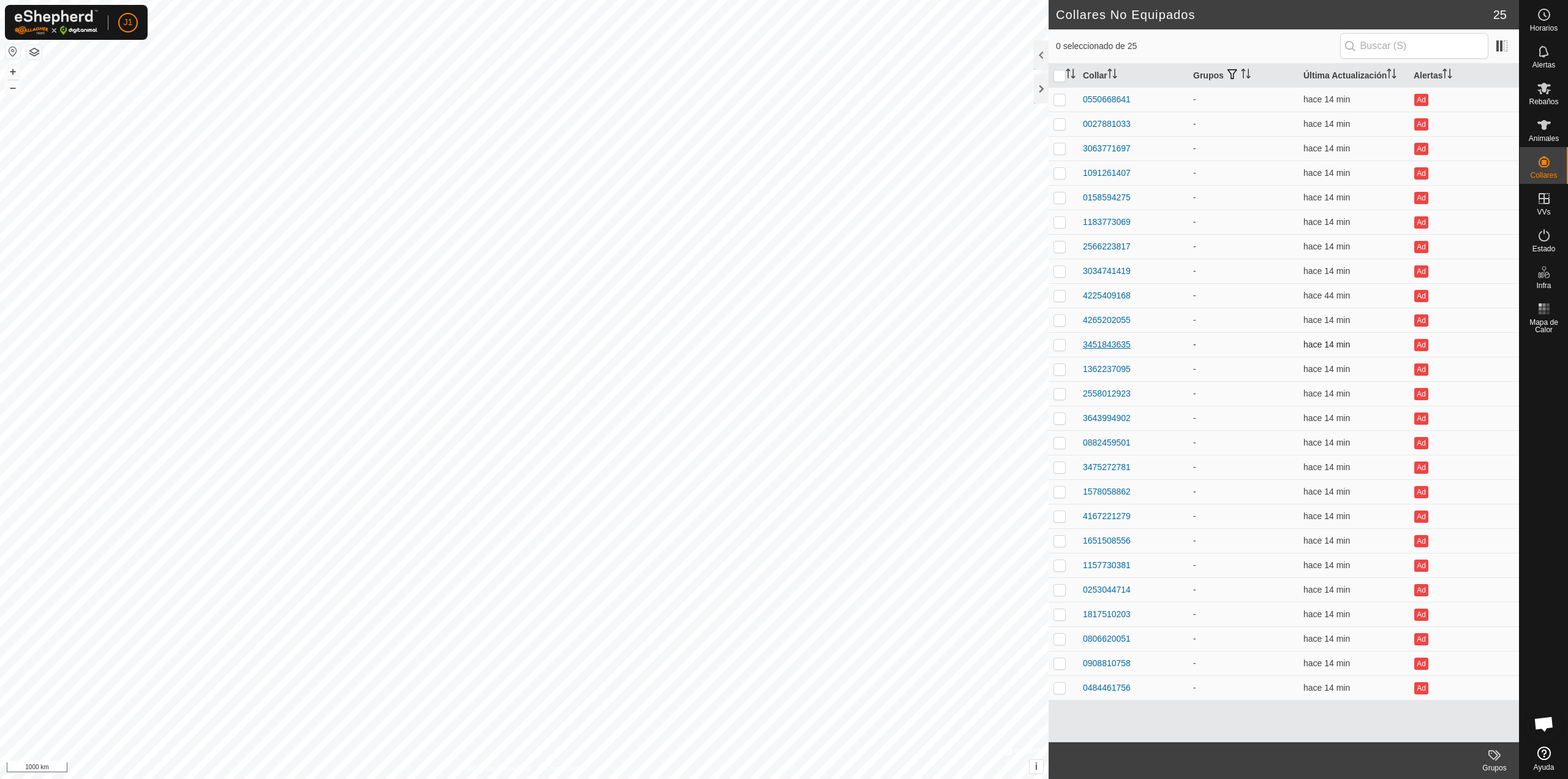
click at [1089, 345] on div "3451843635" at bounding box center [1107, 345] width 48 height 13
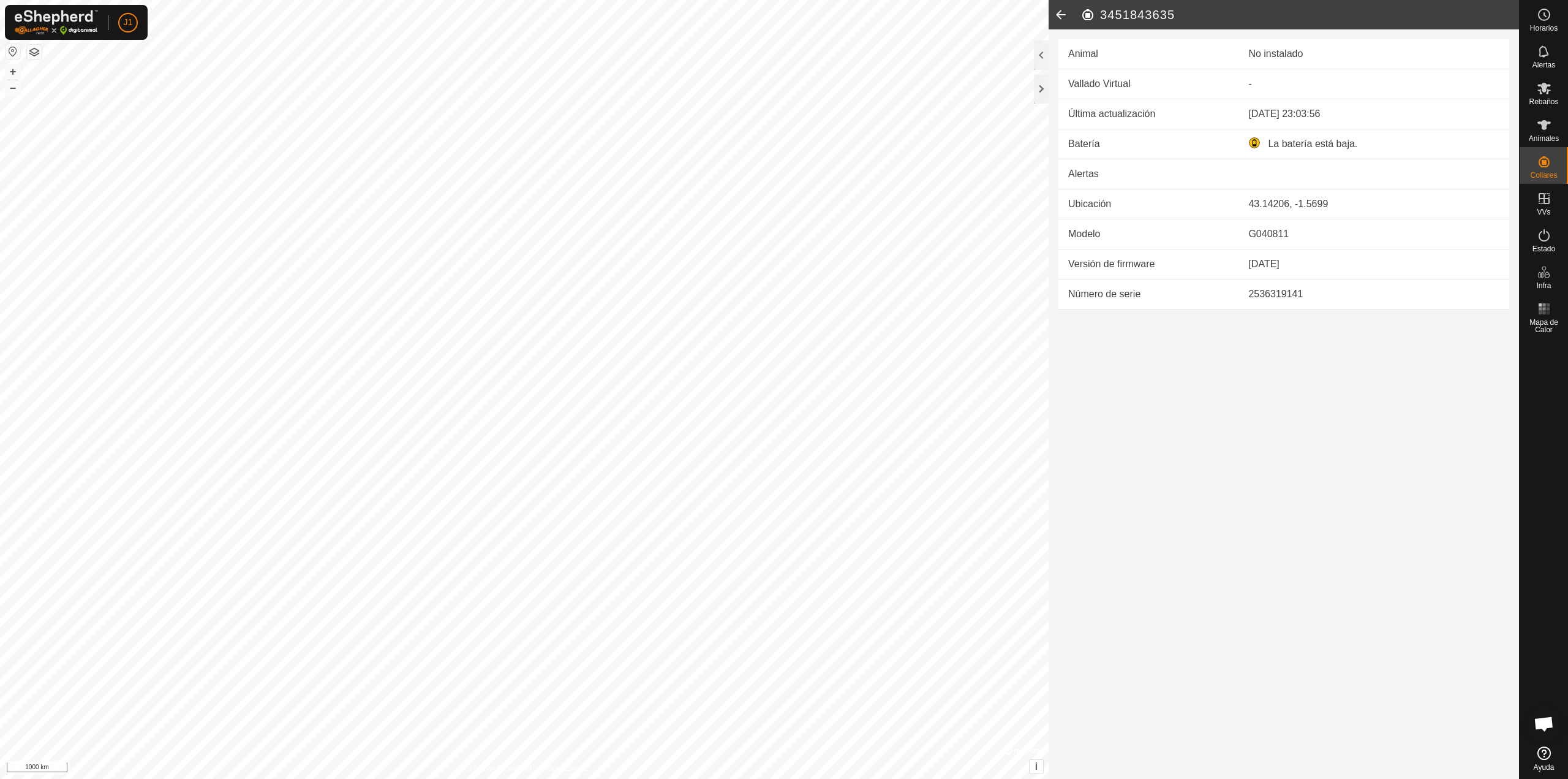
click at [1063, 9] on icon at bounding box center [1060, 14] width 24 height 30
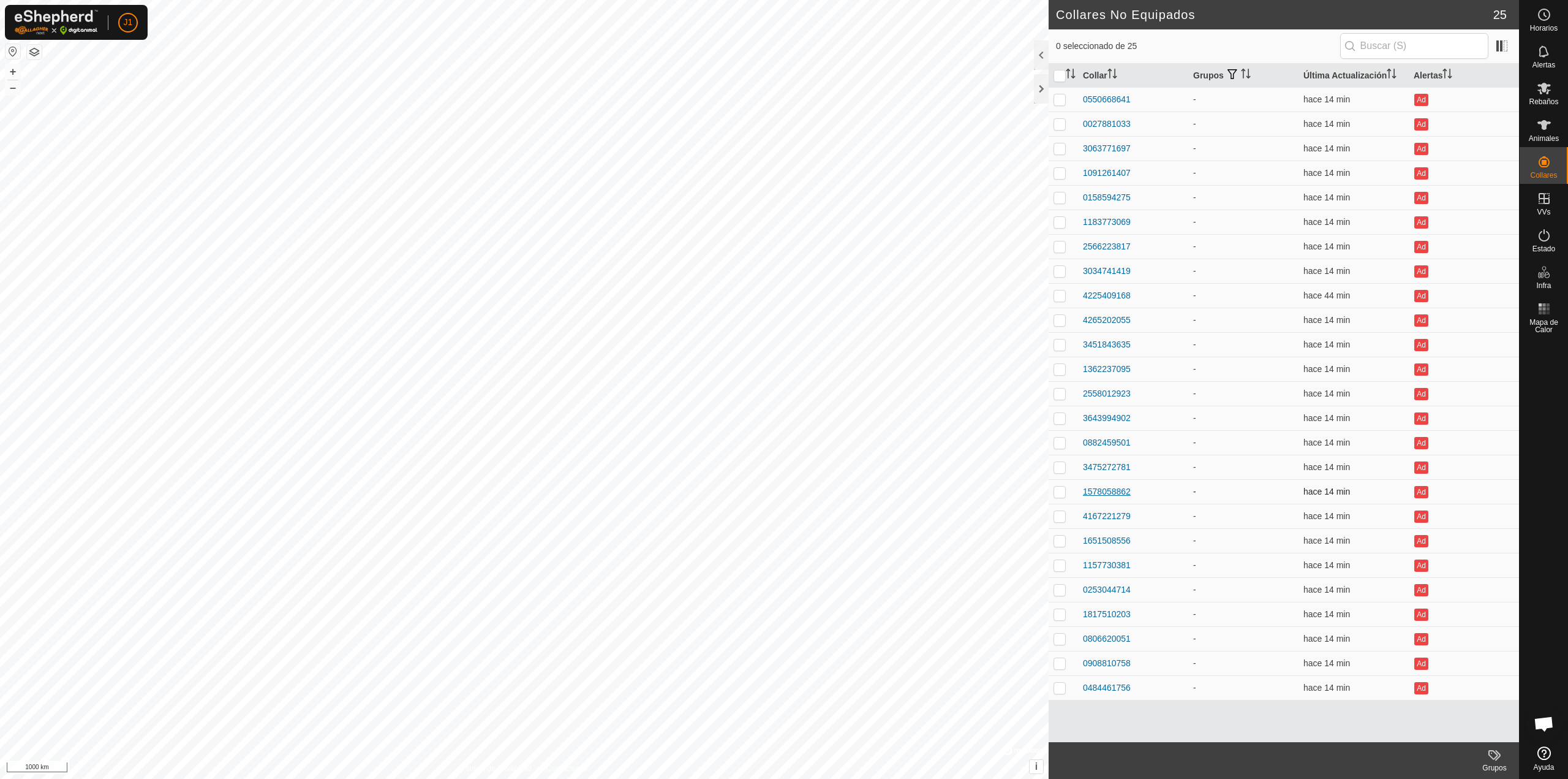
click at [1093, 494] on div "1578058862" at bounding box center [1107, 492] width 48 height 13
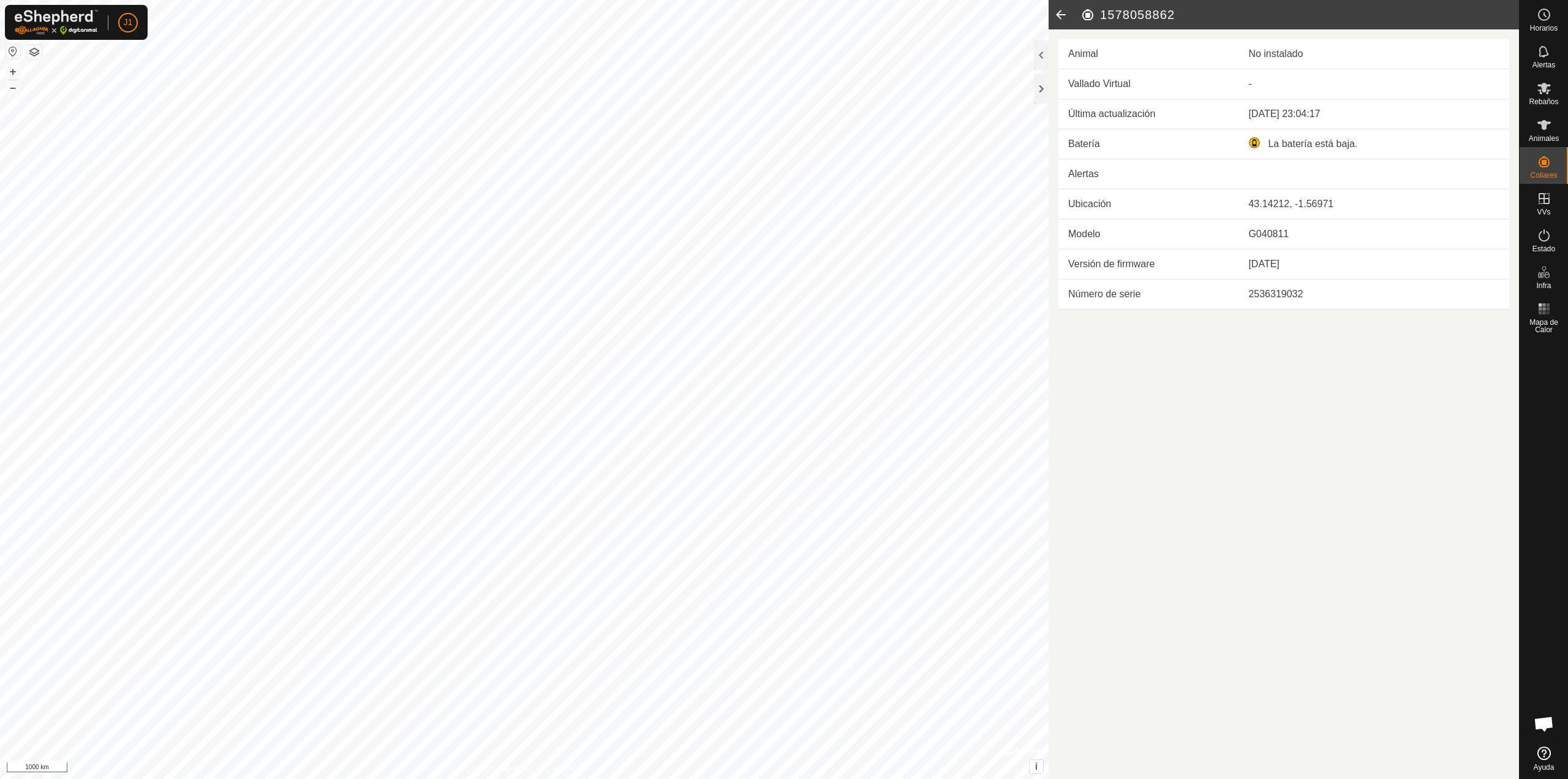
click at [1063, 12] on icon at bounding box center [1060, 14] width 24 height 30
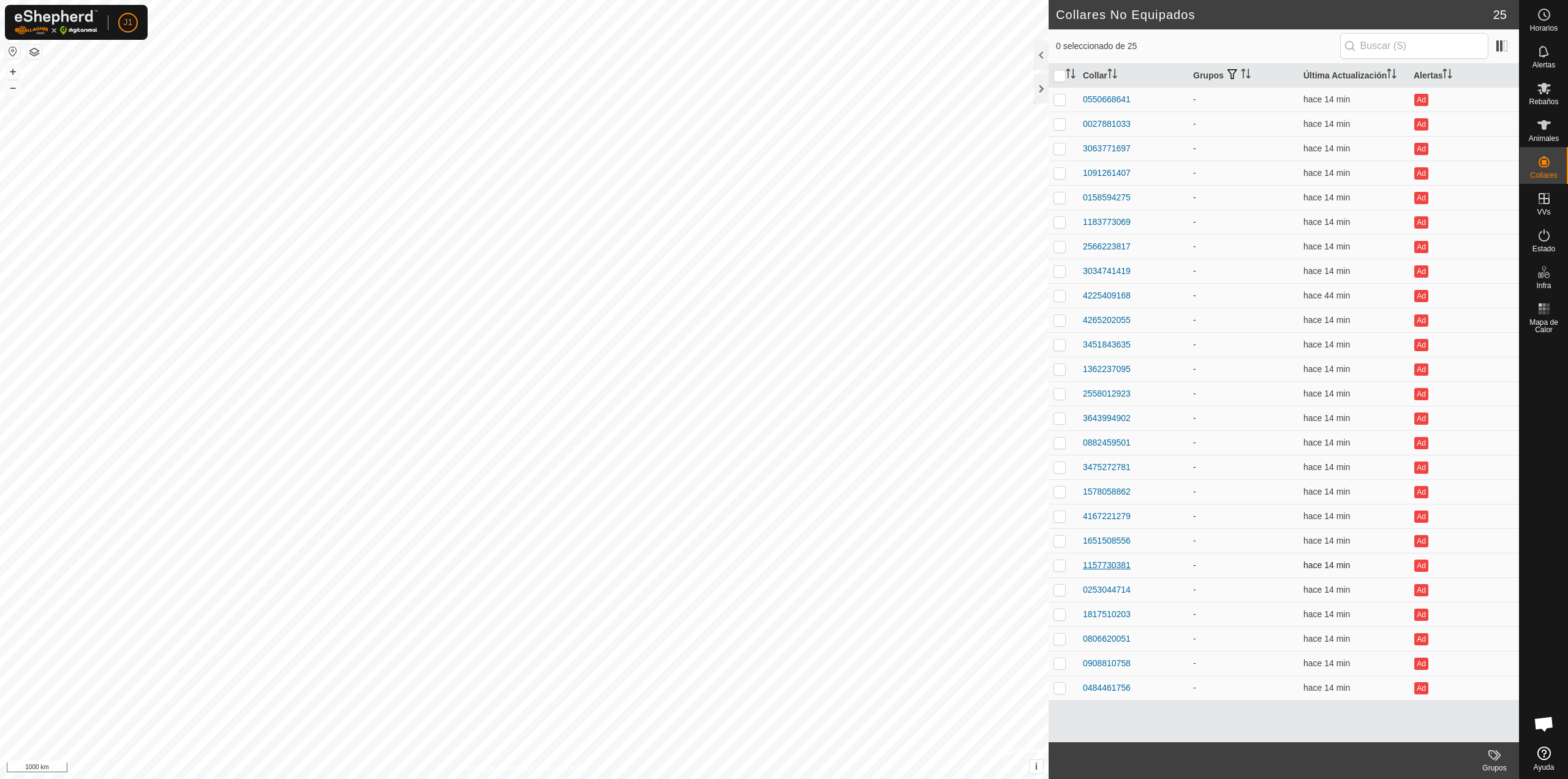
click at [1111, 564] on div "1157730381" at bounding box center [1107, 566] width 48 height 13
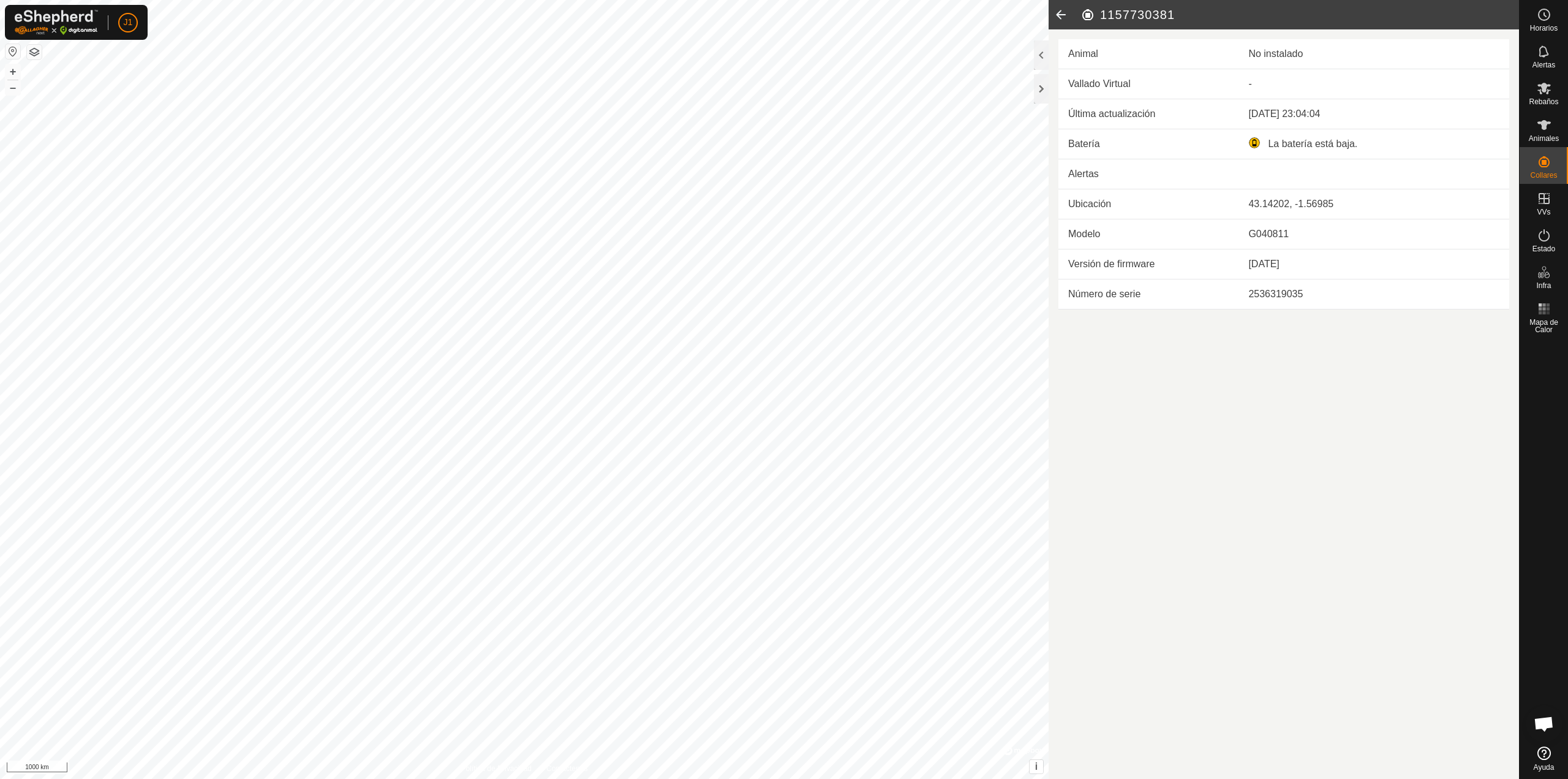
click at [1056, 23] on icon at bounding box center [1060, 14] width 24 height 30
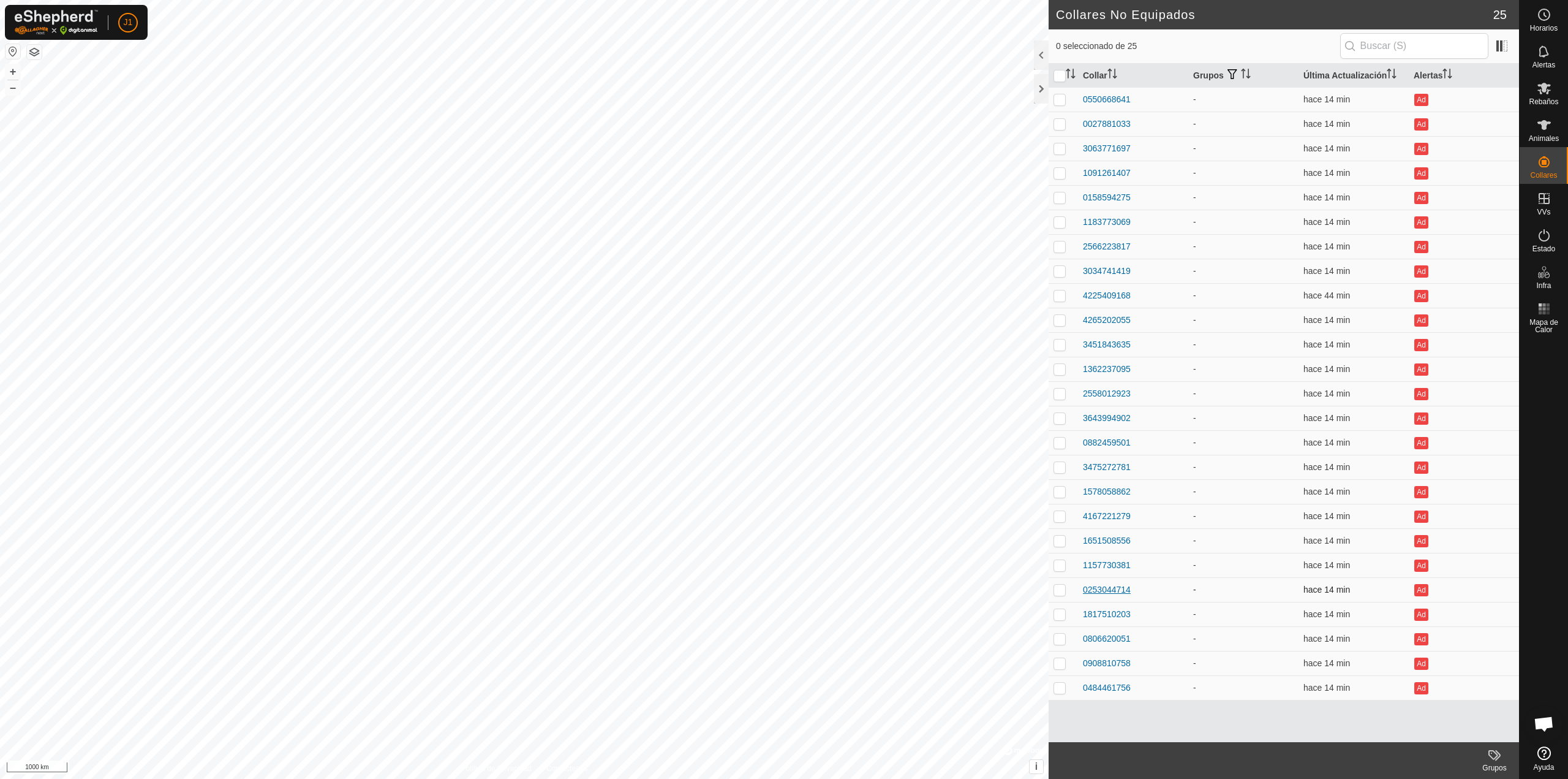
click at [1108, 585] on div "0253044714" at bounding box center [1107, 590] width 48 height 13
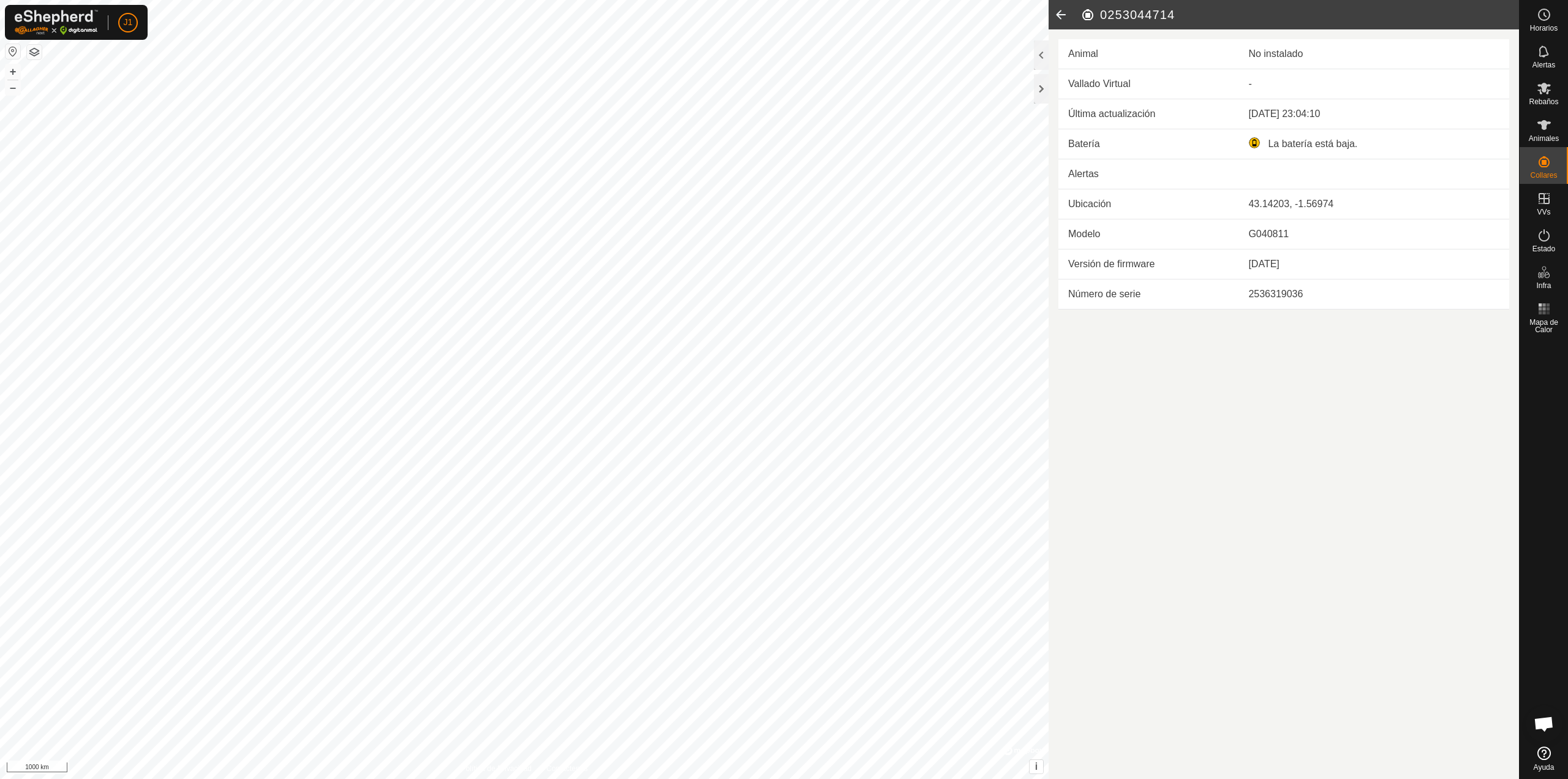
click at [1065, 12] on icon at bounding box center [1060, 14] width 24 height 30
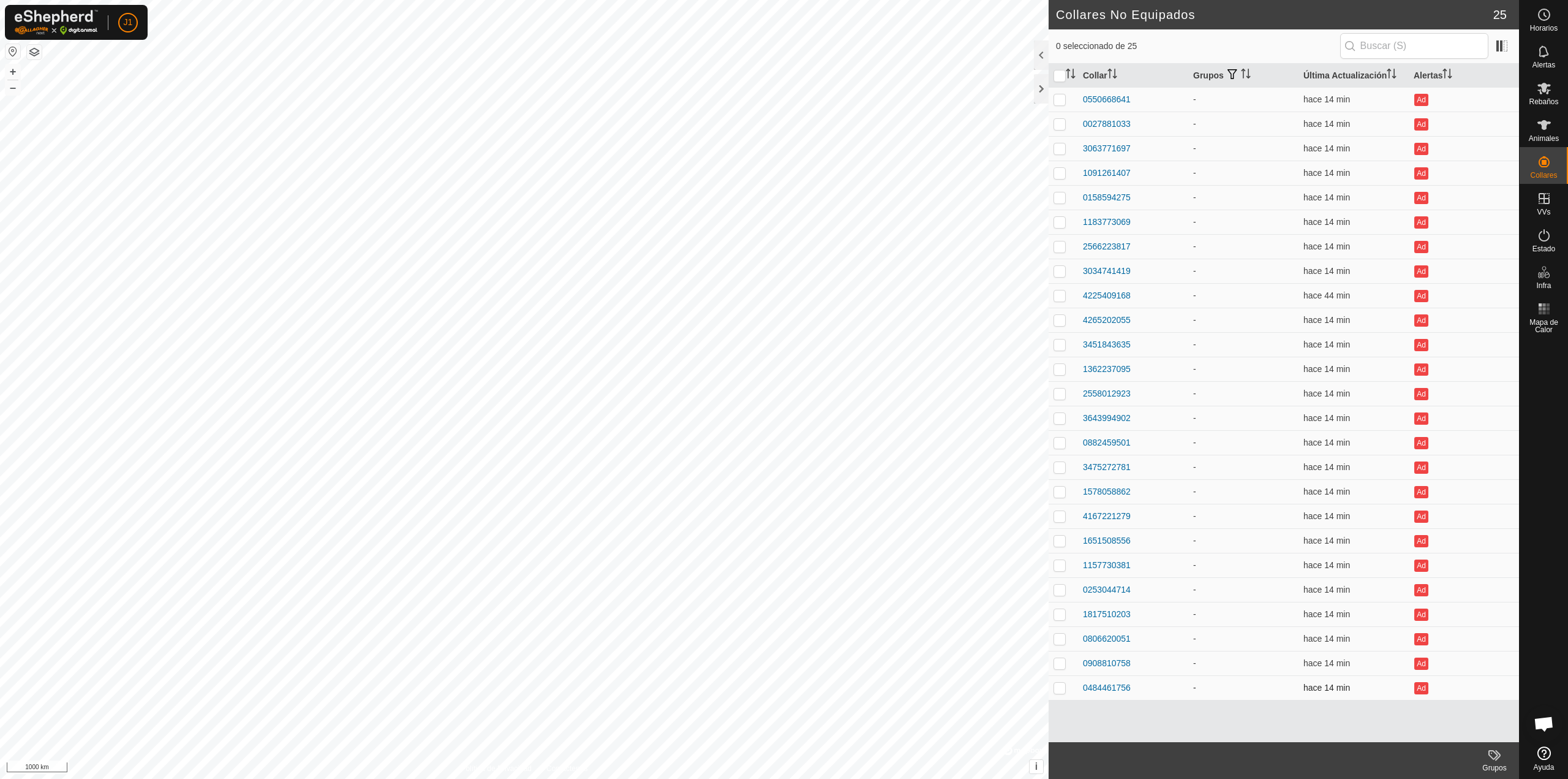
click at [1120, 677] on td "0484461756" at bounding box center [1133, 687] width 110 height 24
click at [1121, 683] on div "0484461756" at bounding box center [1107, 688] width 48 height 13
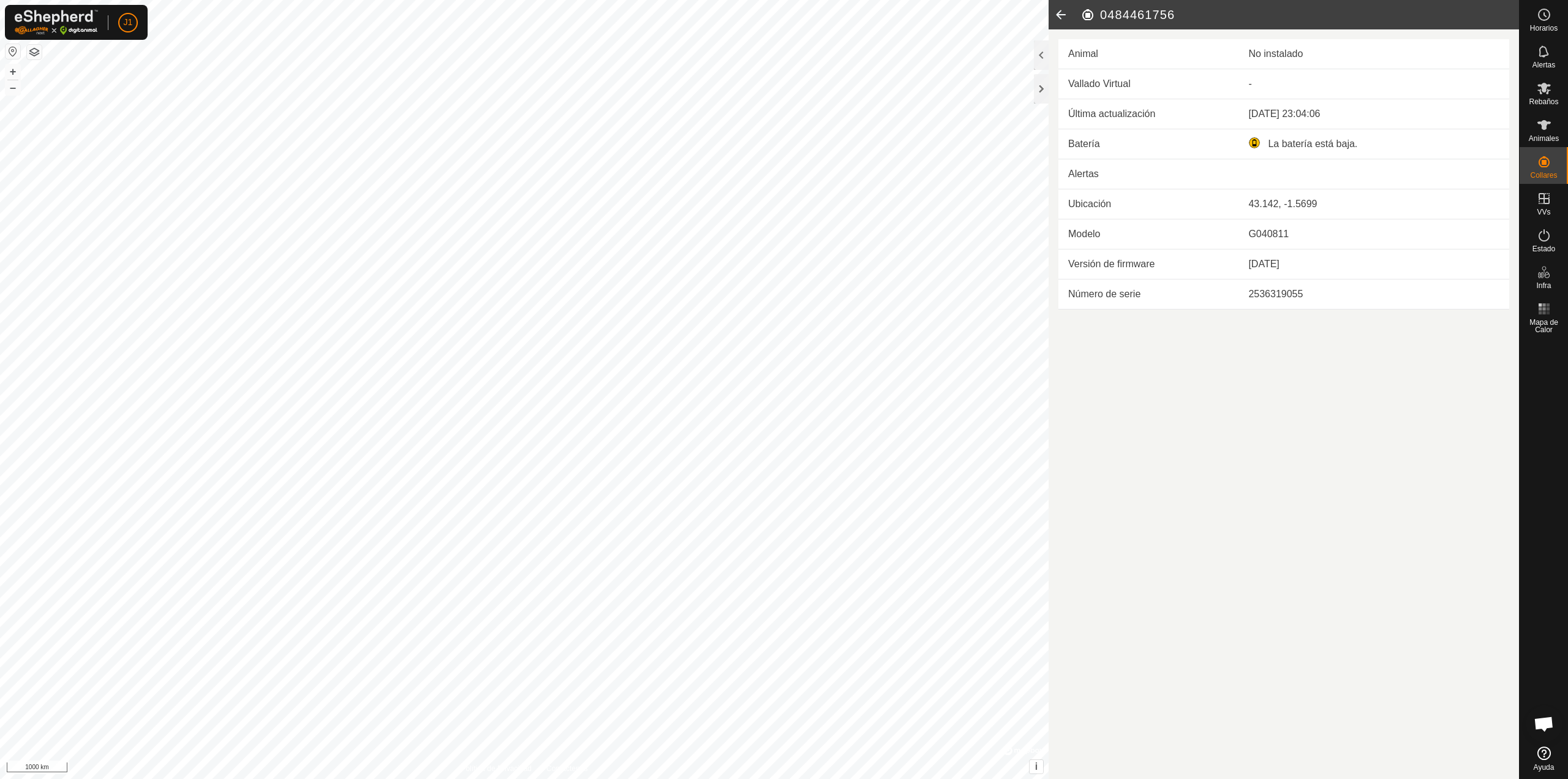
click at [1061, 19] on icon at bounding box center [1060, 14] width 24 height 30
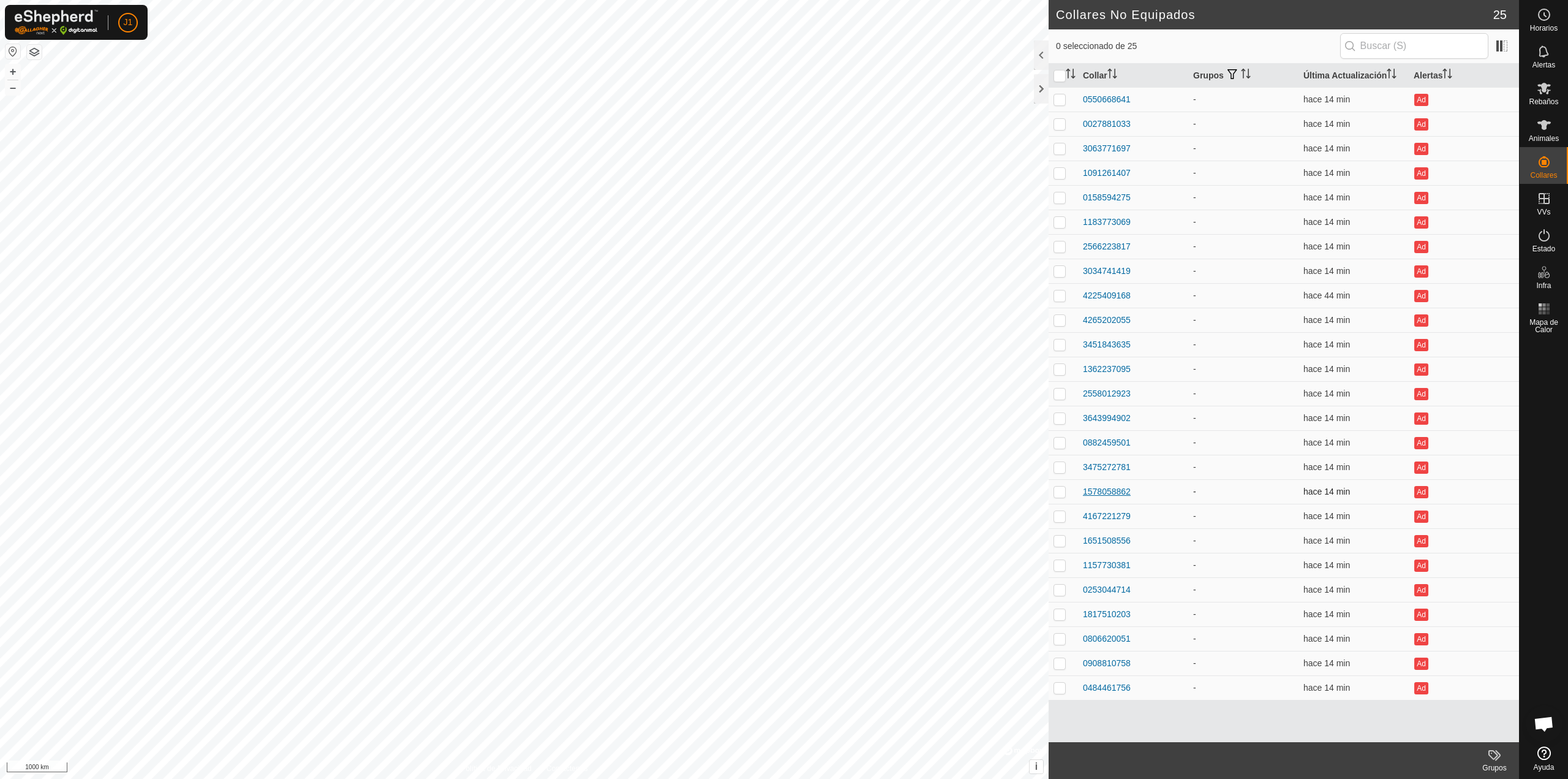
click at [1100, 493] on div "1578058862" at bounding box center [1107, 492] width 48 height 13
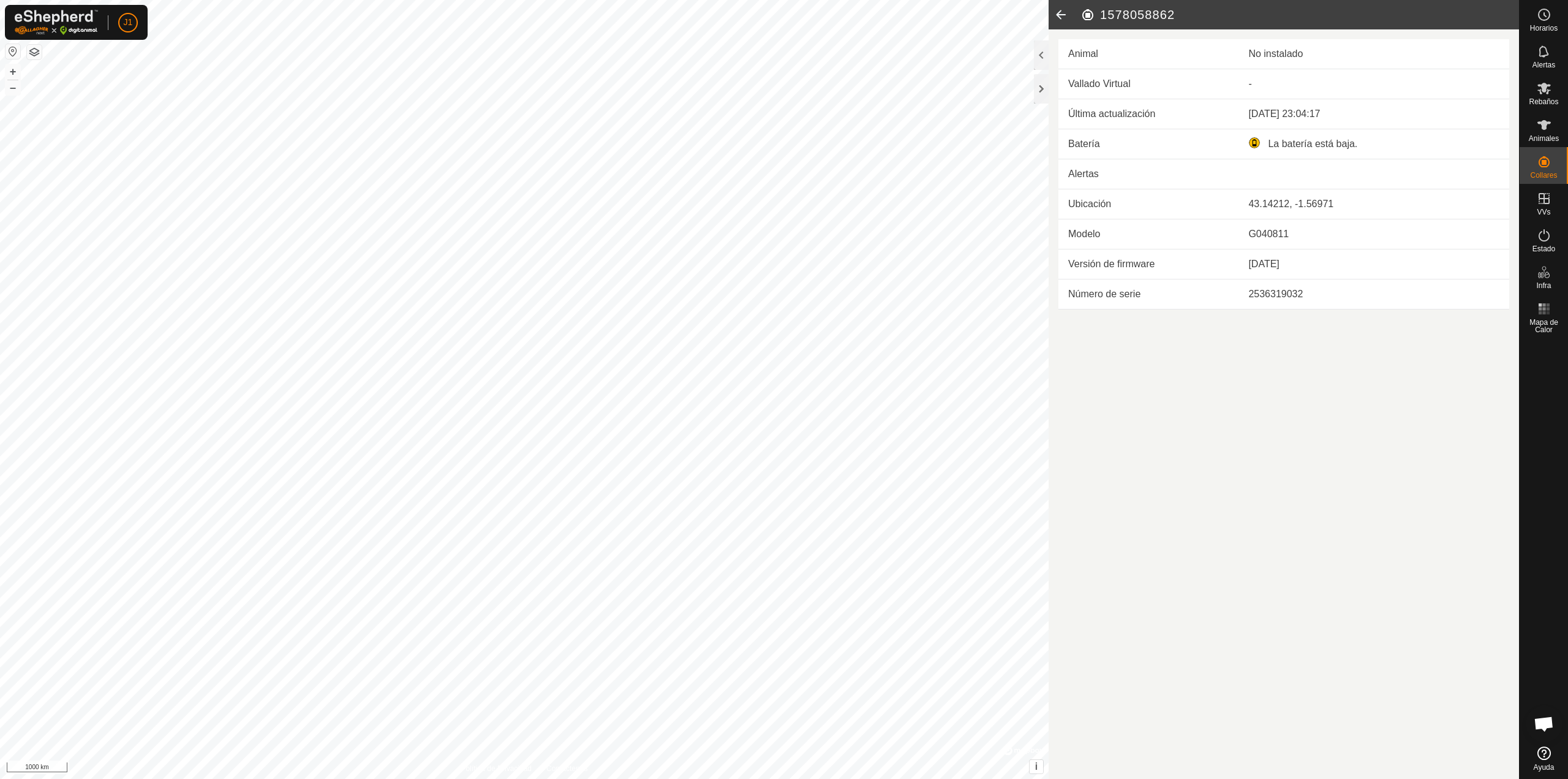
click at [1061, 23] on icon at bounding box center [1060, 14] width 24 height 30
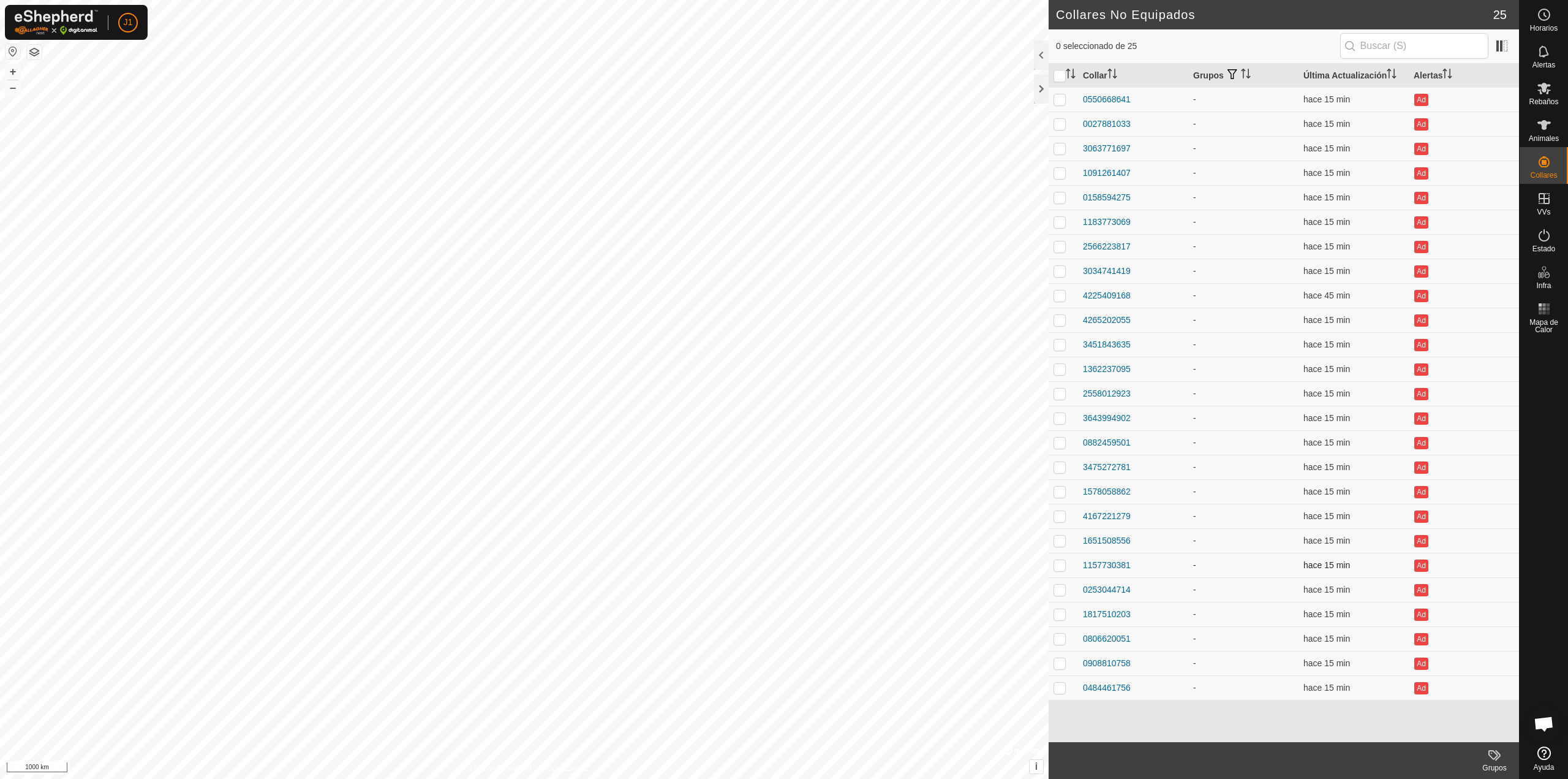
click at [1085, 574] on td "1157730381" at bounding box center [1133, 565] width 110 height 24
click at [1085, 571] on td "1157730381" at bounding box center [1133, 565] width 110 height 24
click at [1085, 569] on div "1157730381" at bounding box center [1107, 566] width 48 height 13
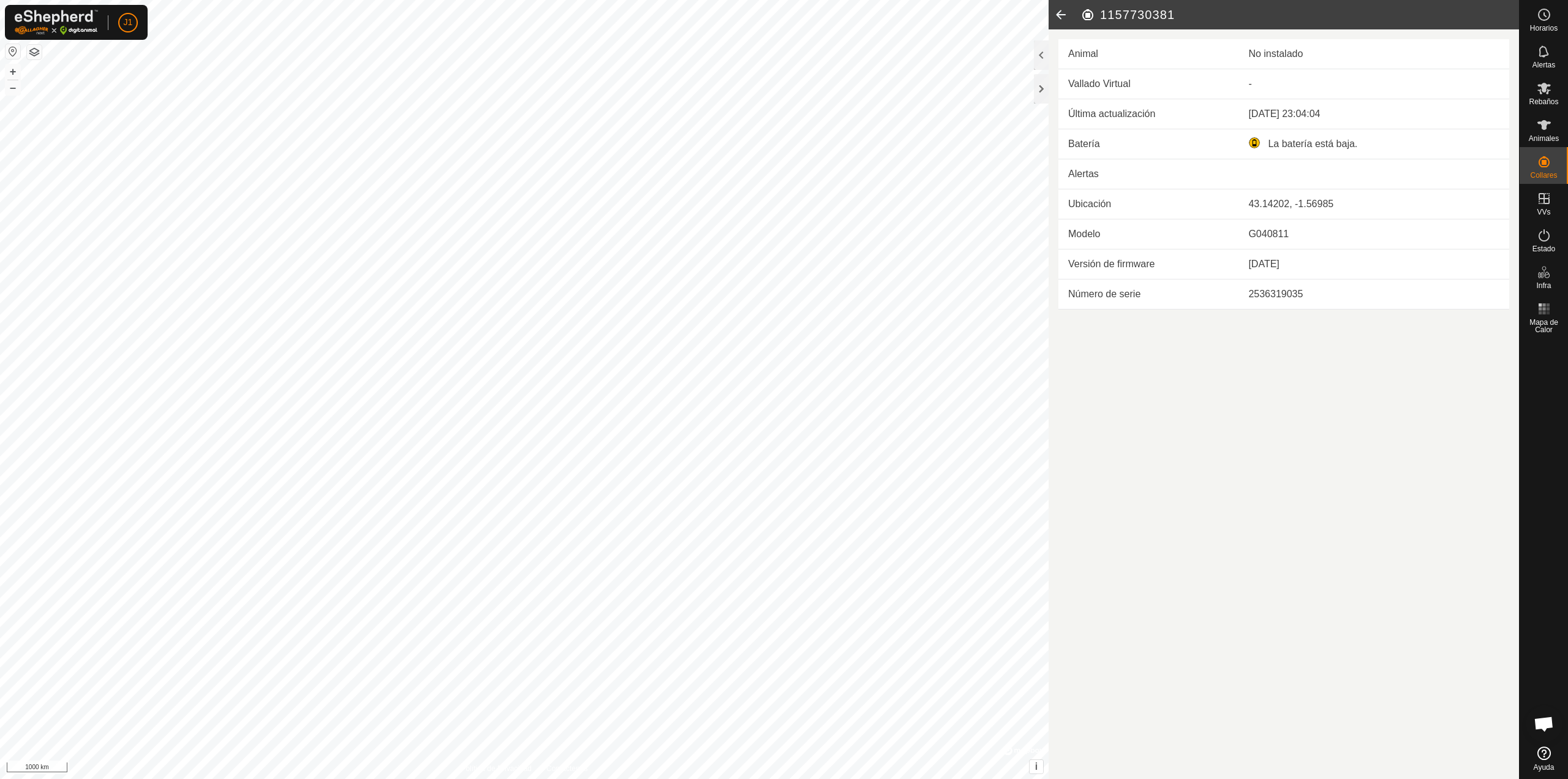
click at [1065, 7] on icon at bounding box center [1060, 14] width 24 height 30
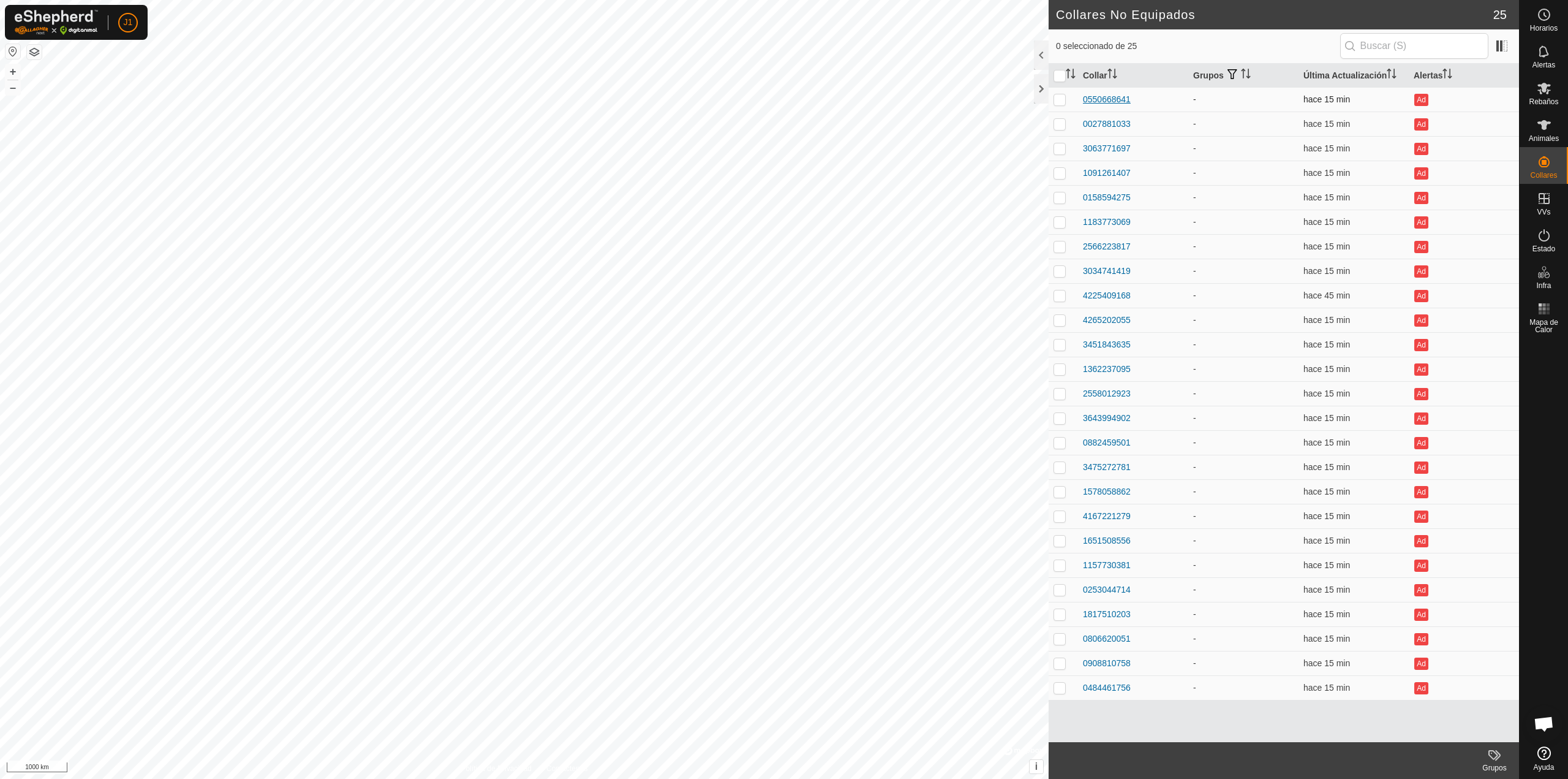
click at [1107, 103] on div "0550668641" at bounding box center [1107, 100] width 48 height 13
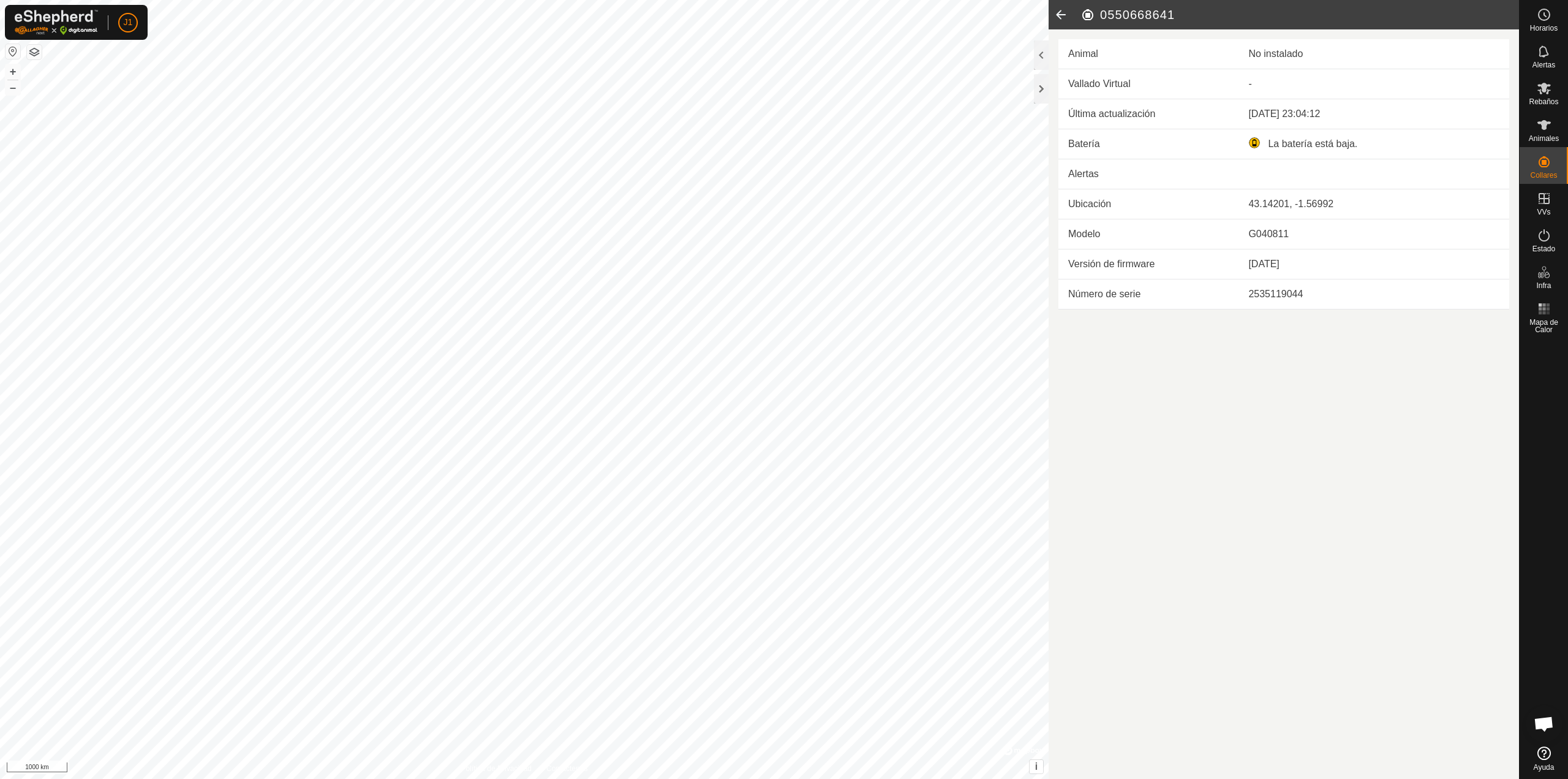
click at [1060, 14] on icon at bounding box center [1060, 14] width 24 height 30
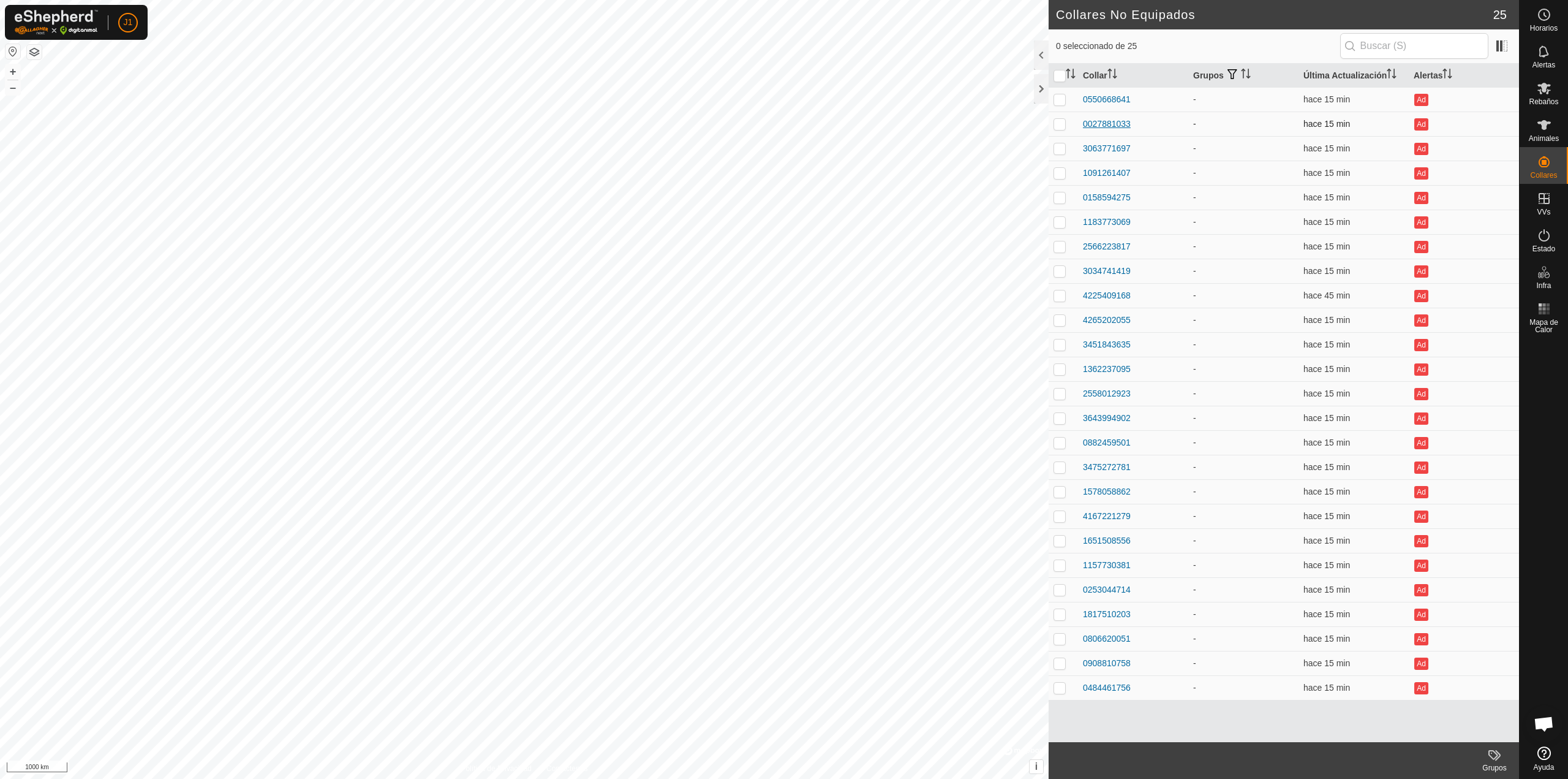
click at [1118, 128] on div "0027881033" at bounding box center [1107, 124] width 48 height 13
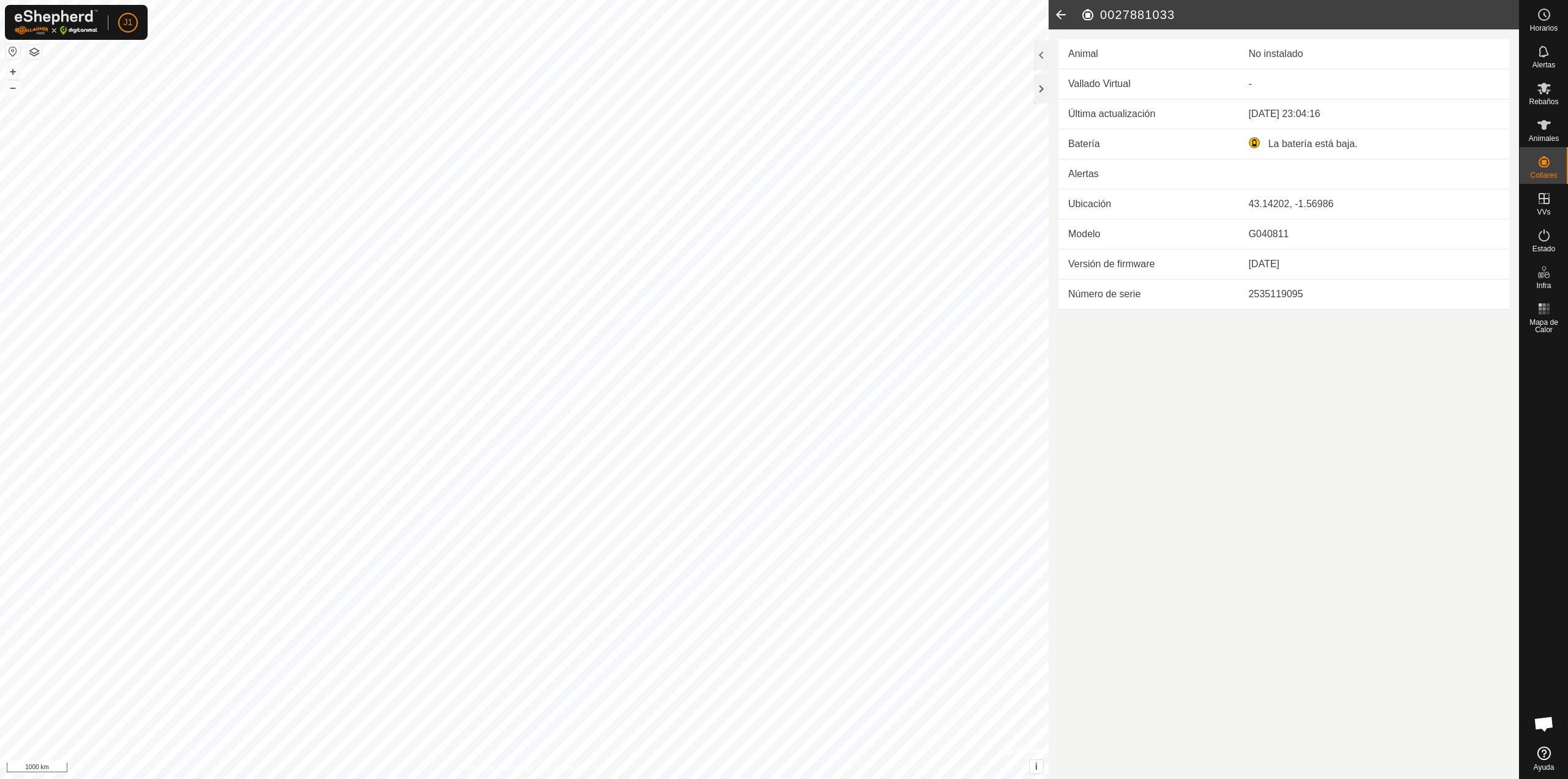
click at [1063, 15] on icon at bounding box center [1060, 14] width 24 height 30
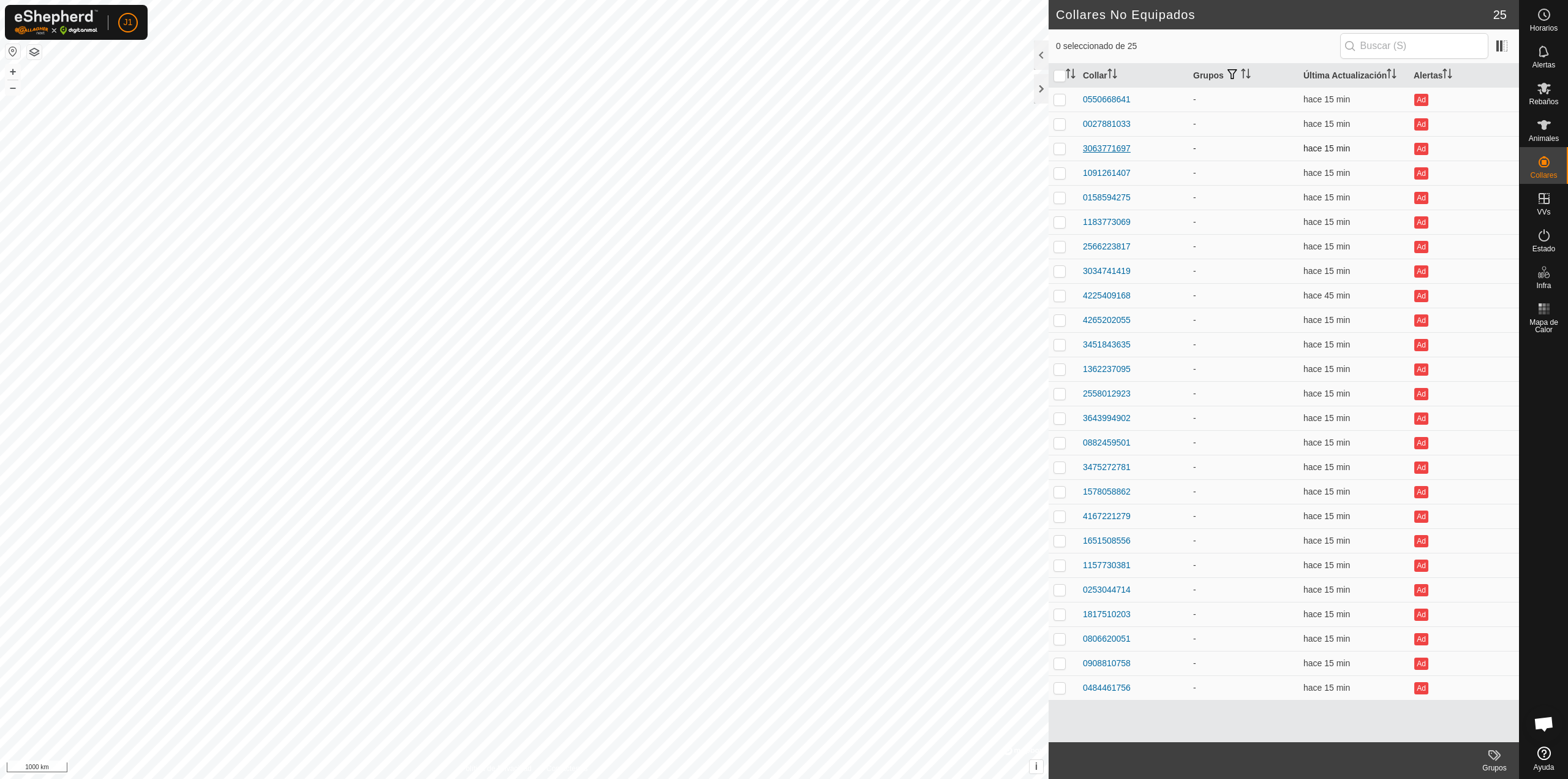
click at [1091, 152] on div "3063771697" at bounding box center [1107, 148] width 48 height 13
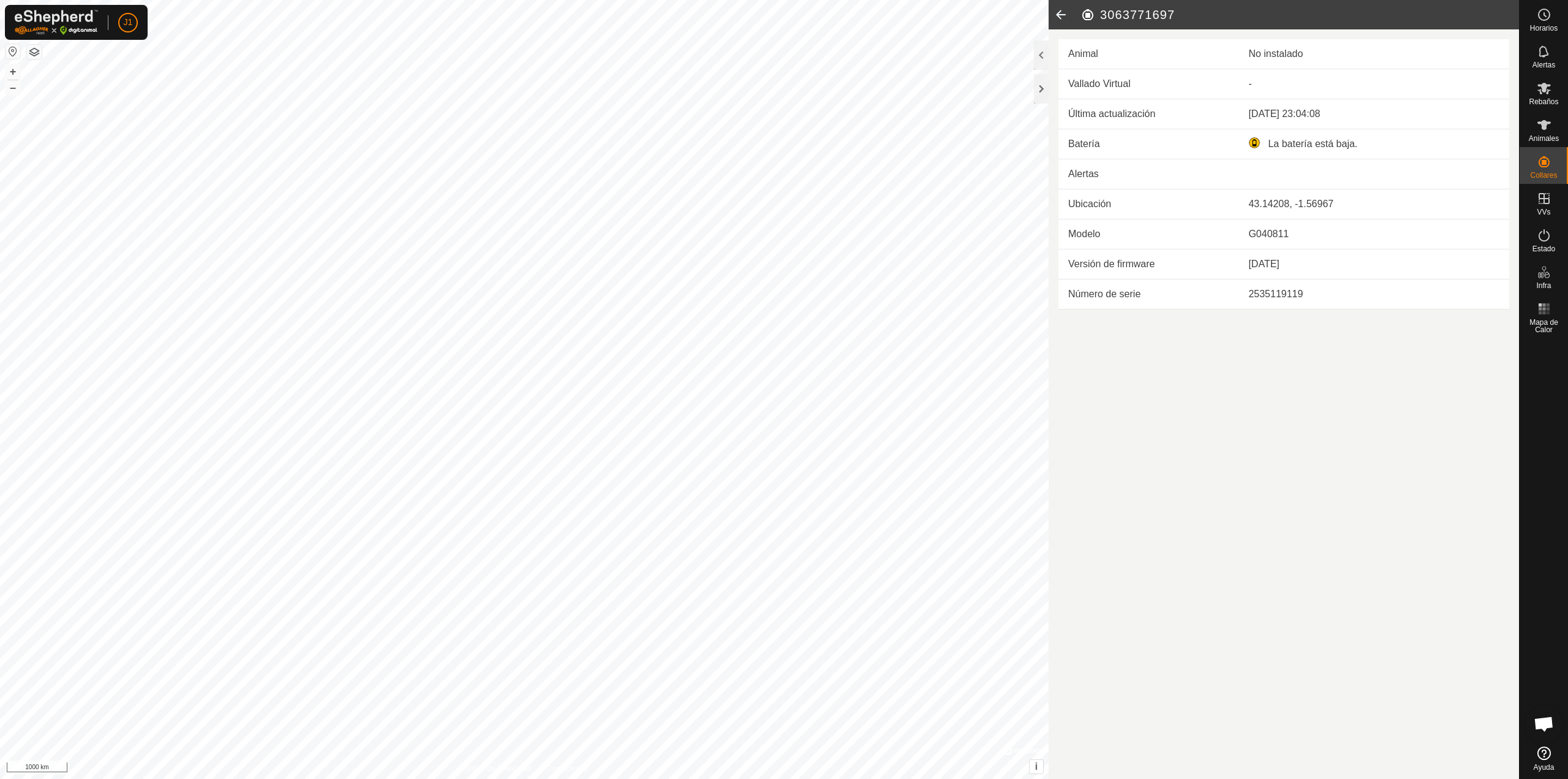
click at [1066, 14] on icon at bounding box center [1060, 14] width 24 height 30
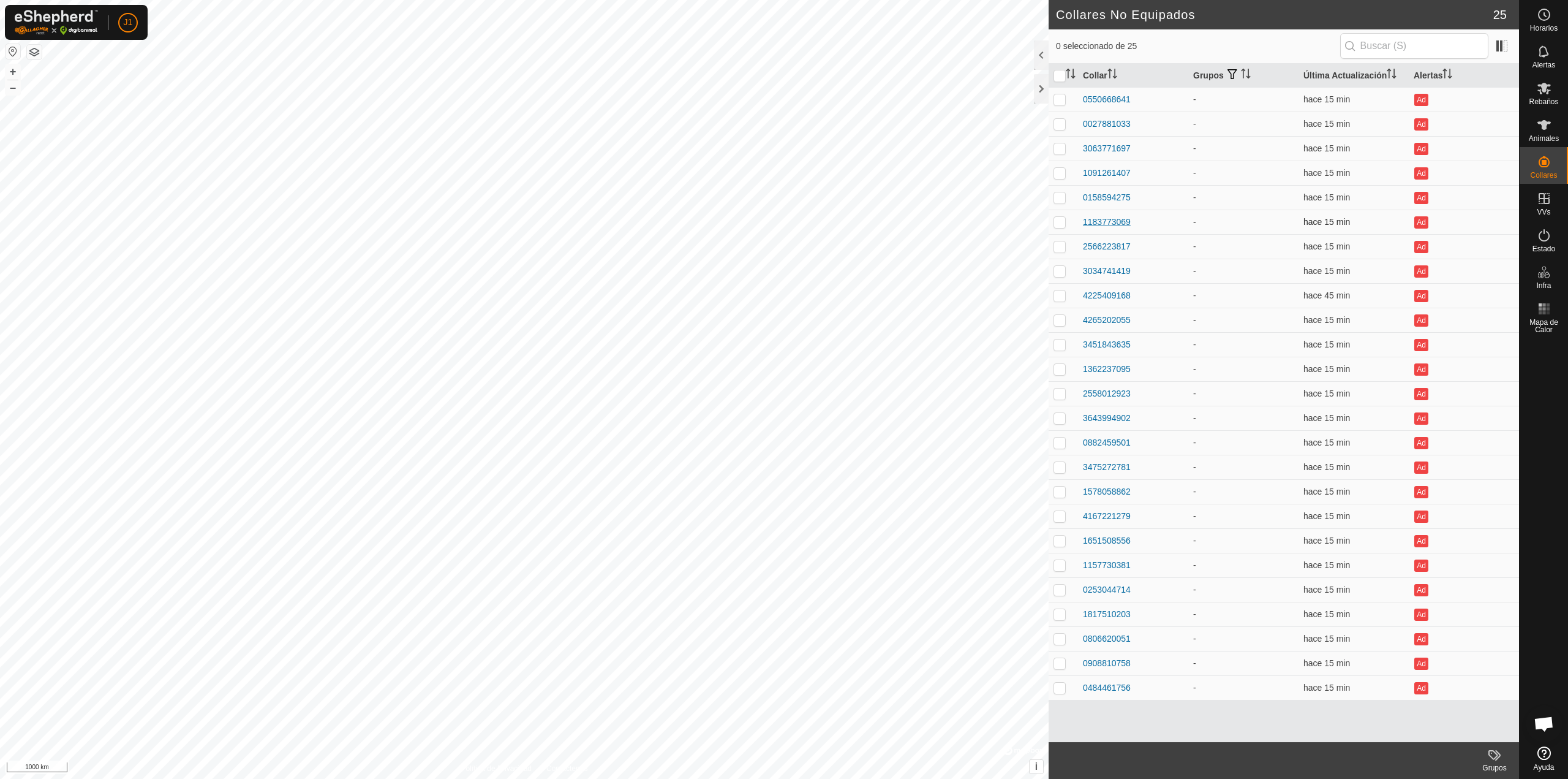
click at [1109, 219] on div "1183773069" at bounding box center [1107, 222] width 48 height 13
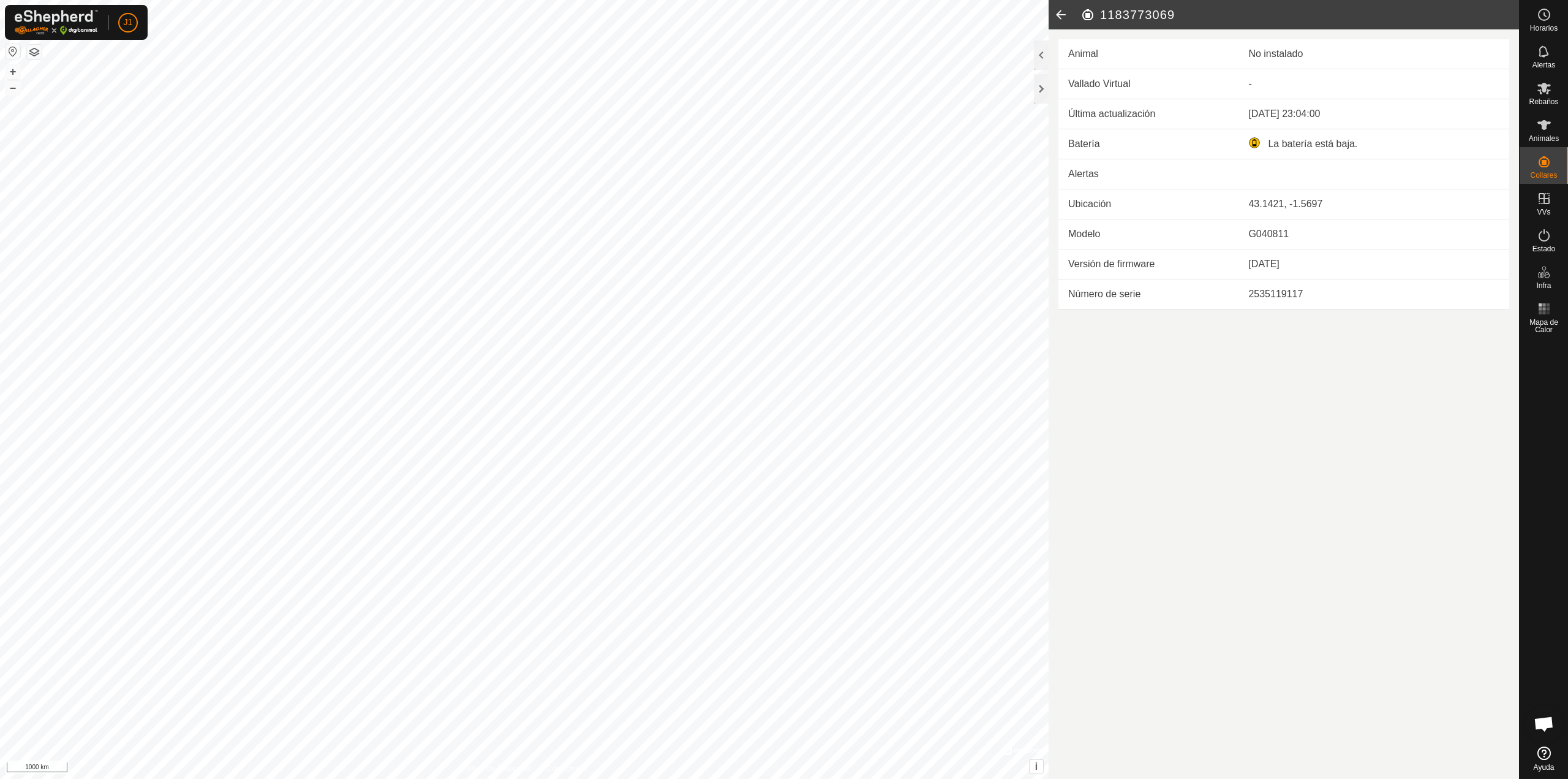
click at [1061, 22] on icon at bounding box center [1060, 14] width 24 height 30
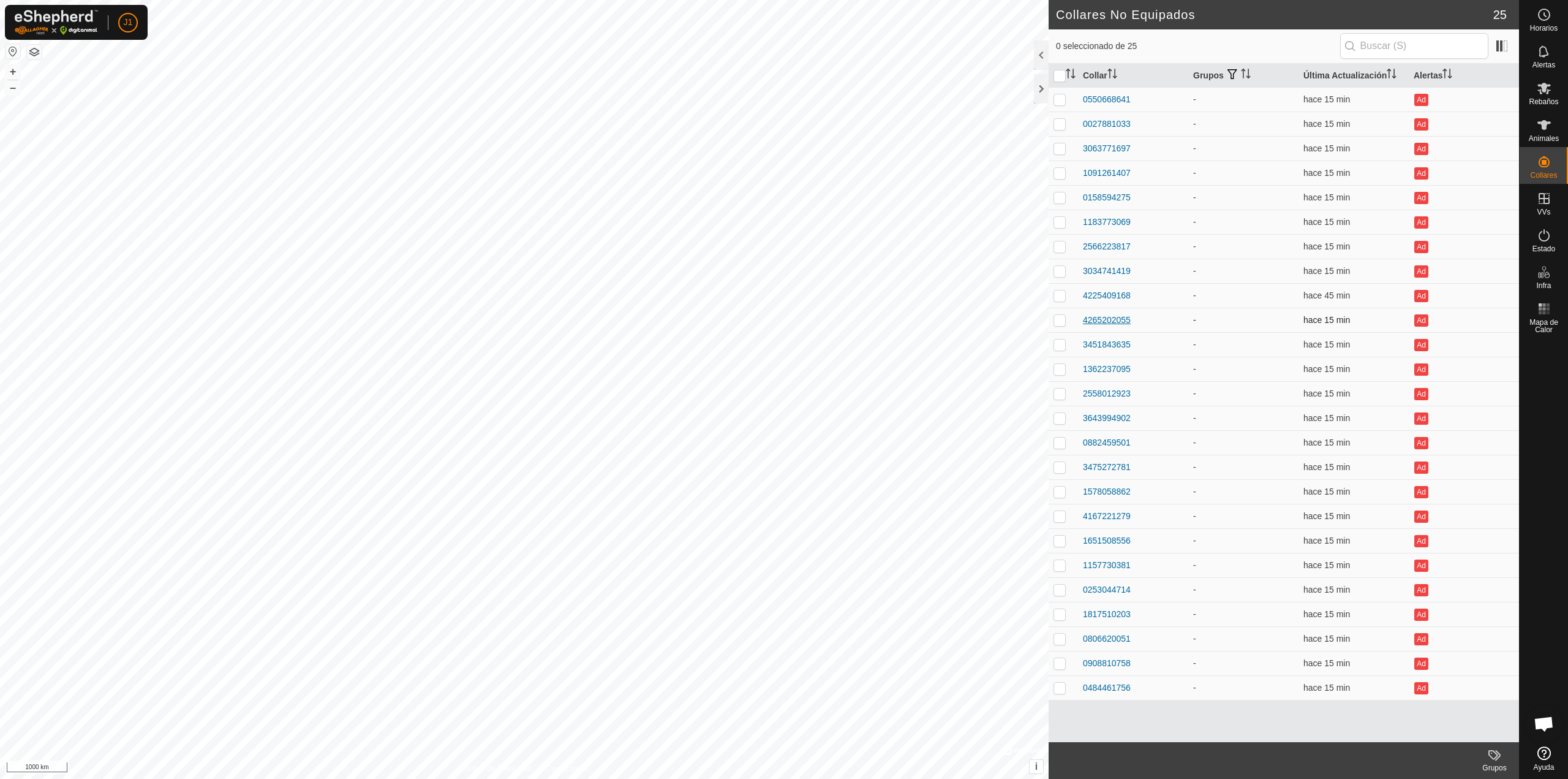
click at [1114, 317] on div "4265202055" at bounding box center [1107, 321] width 48 height 13
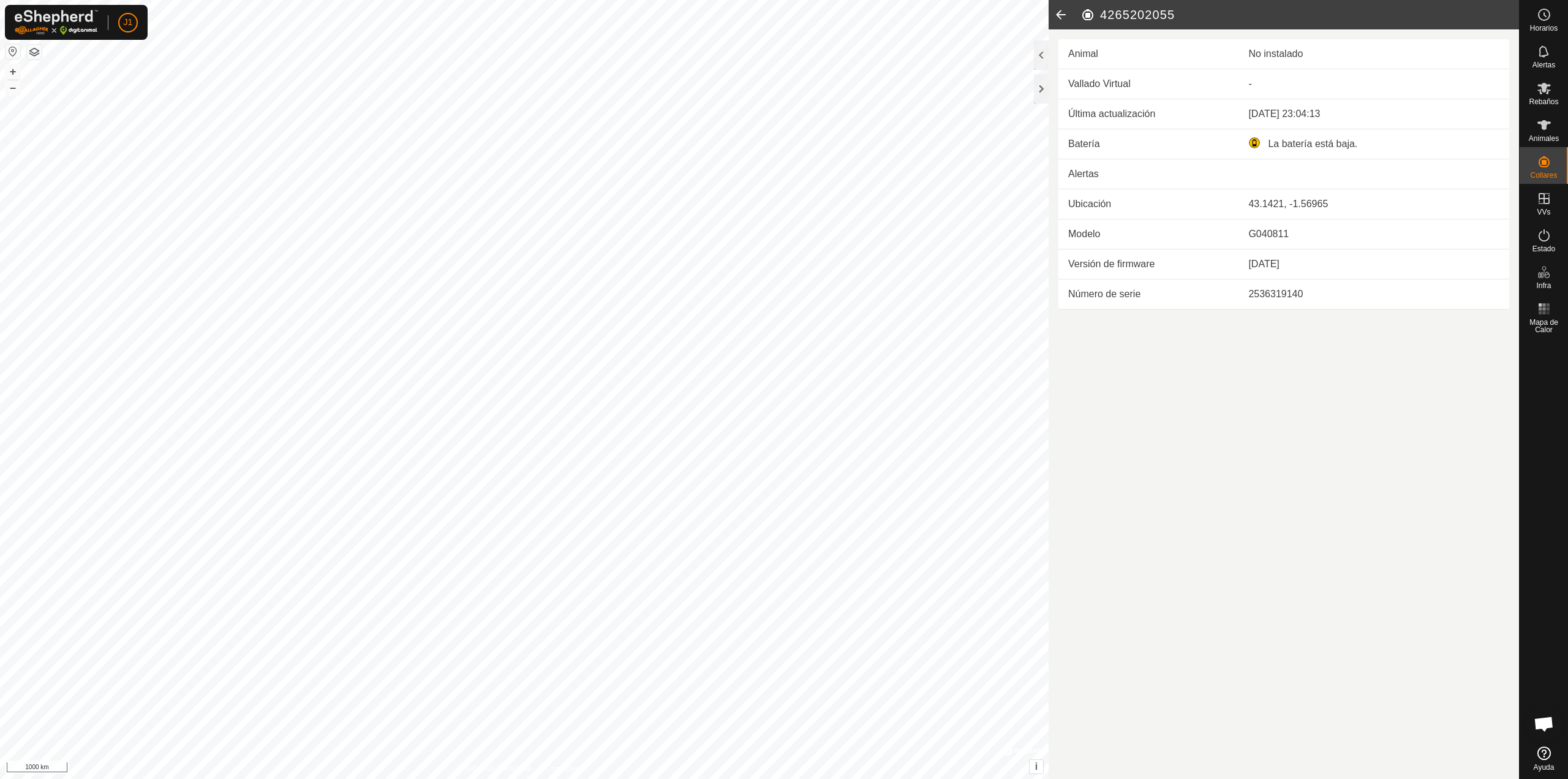
click at [1057, 20] on icon at bounding box center [1060, 14] width 24 height 30
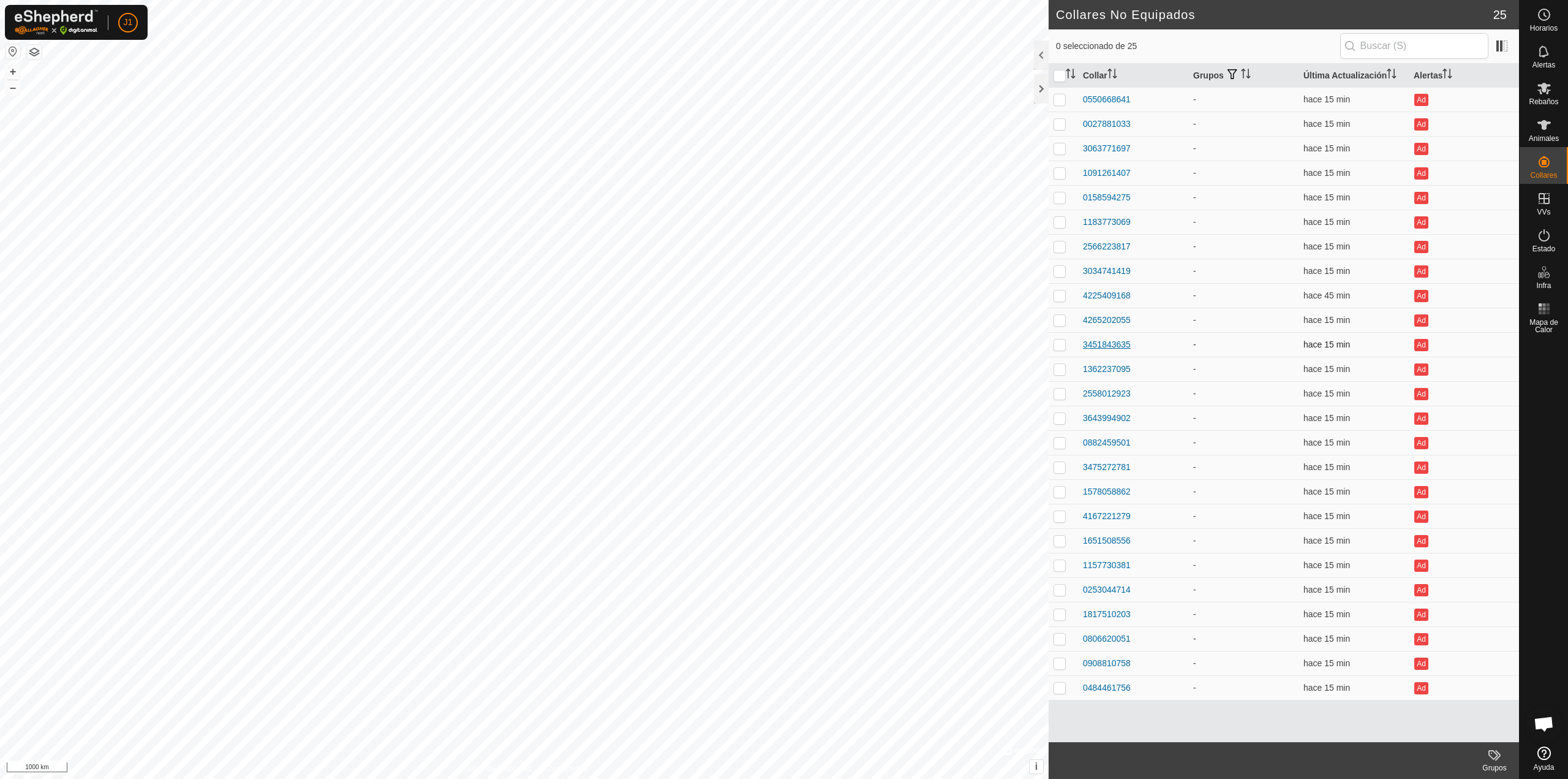
click at [1112, 343] on div "3451843635" at bounding box center [1107, 345] width 48 height 13
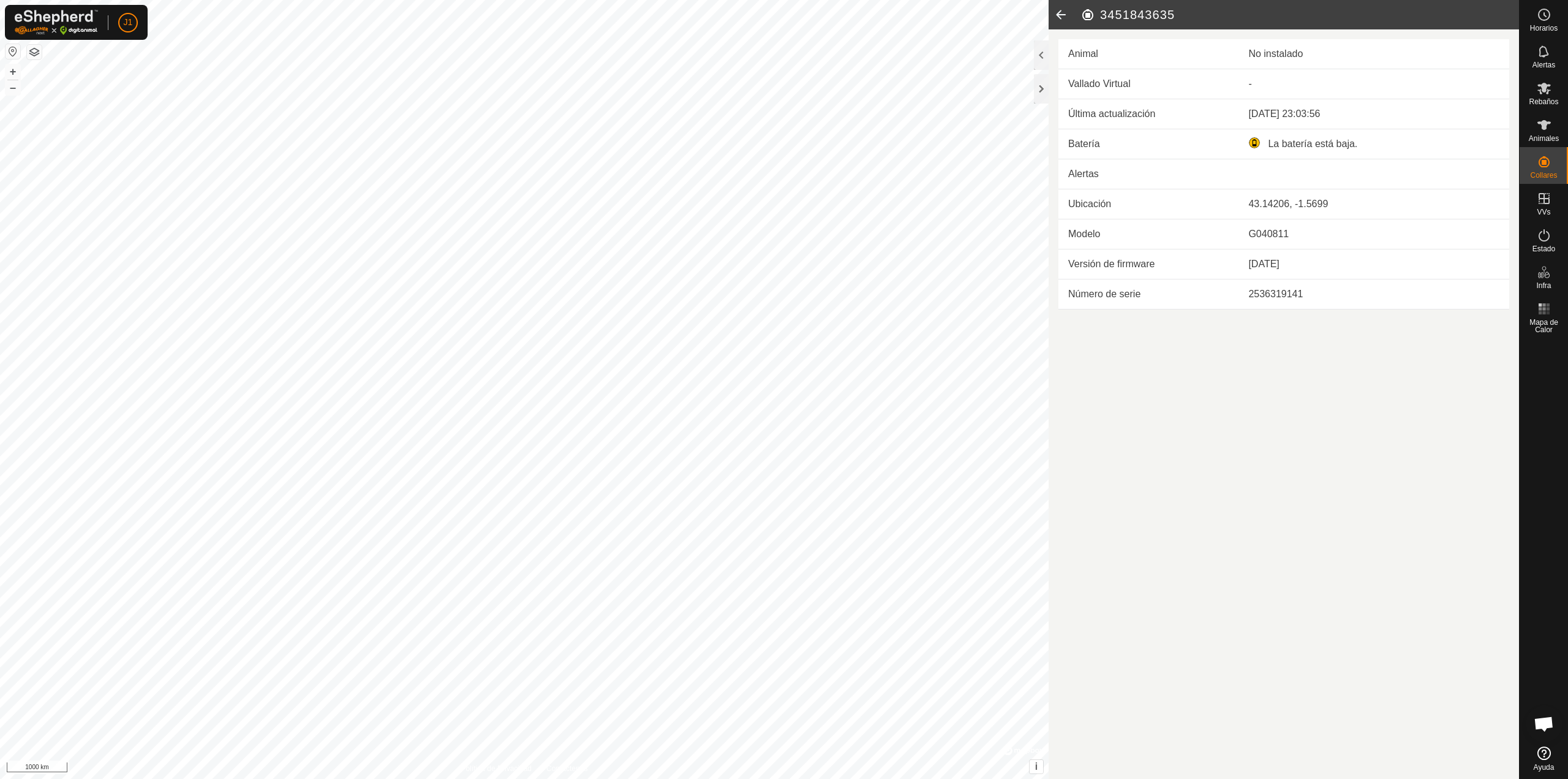
click at [1072, 11] on icon at bounding box center [1060, 14] width 24 height 30
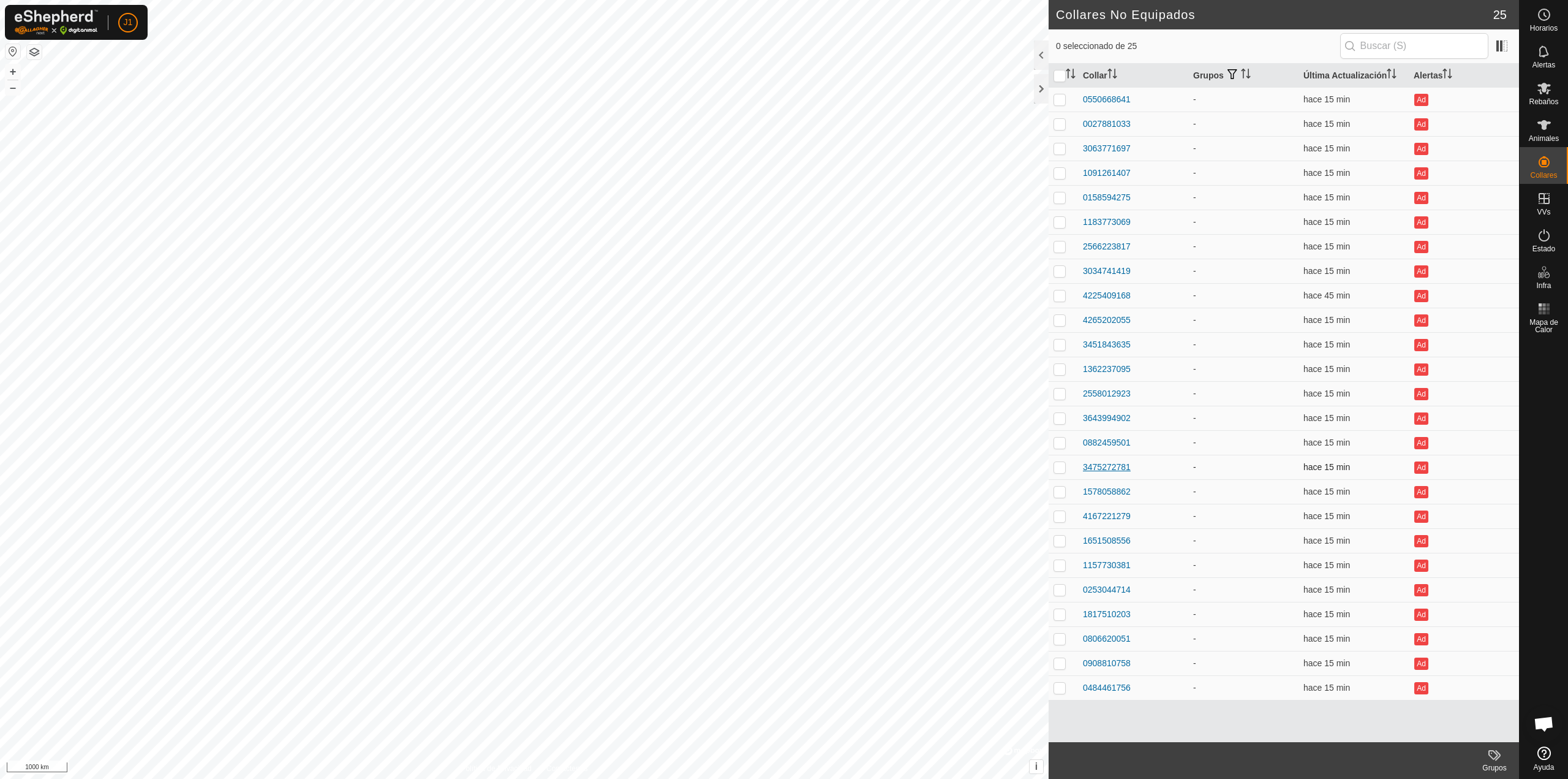
click at [1111, 469] on div "3475272781" at bounding box center [1107, 468] width 48 height 13
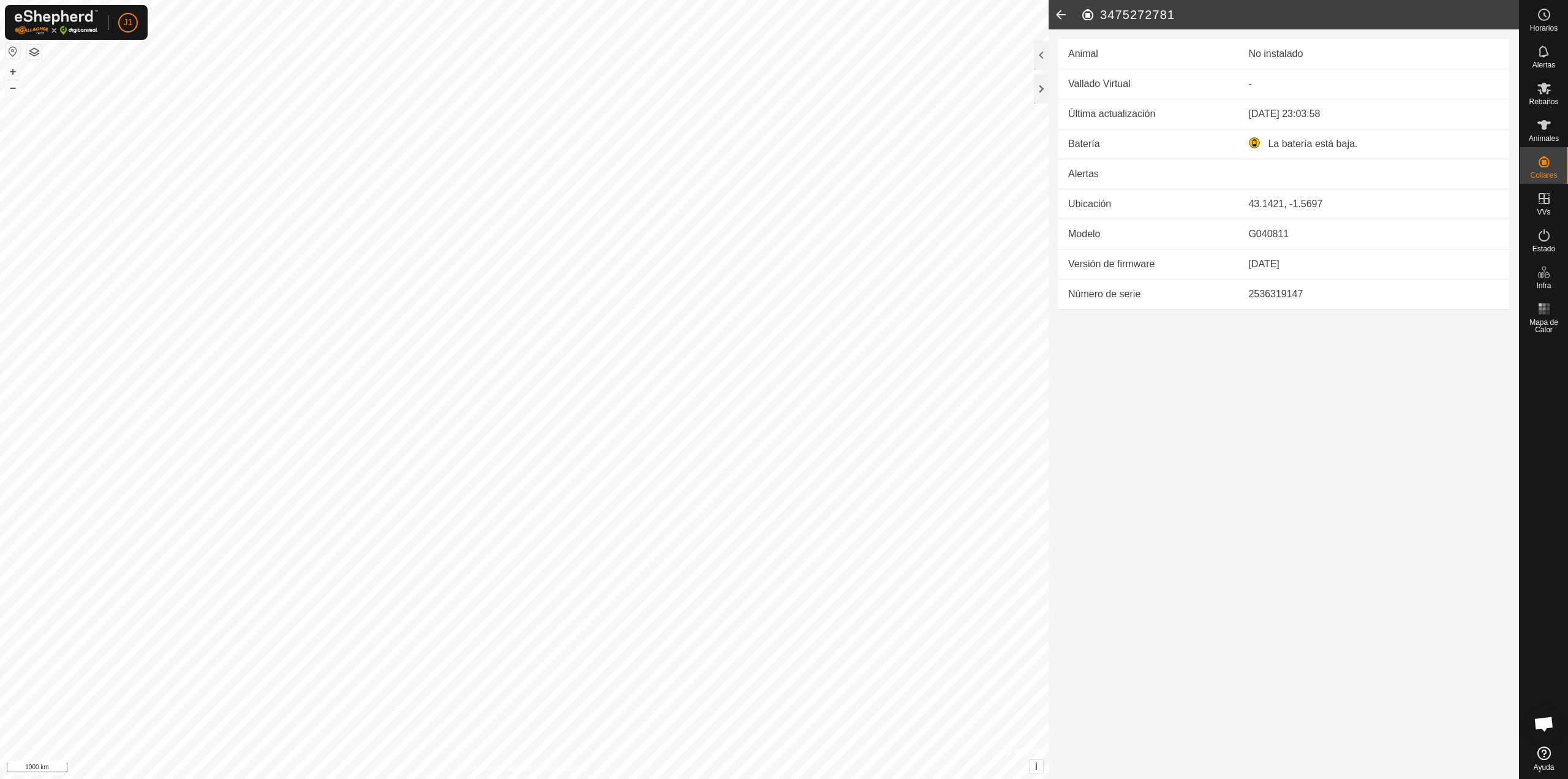
click at [1058, 21] on icon at bounding box center [1060, 14] width 24 height 30
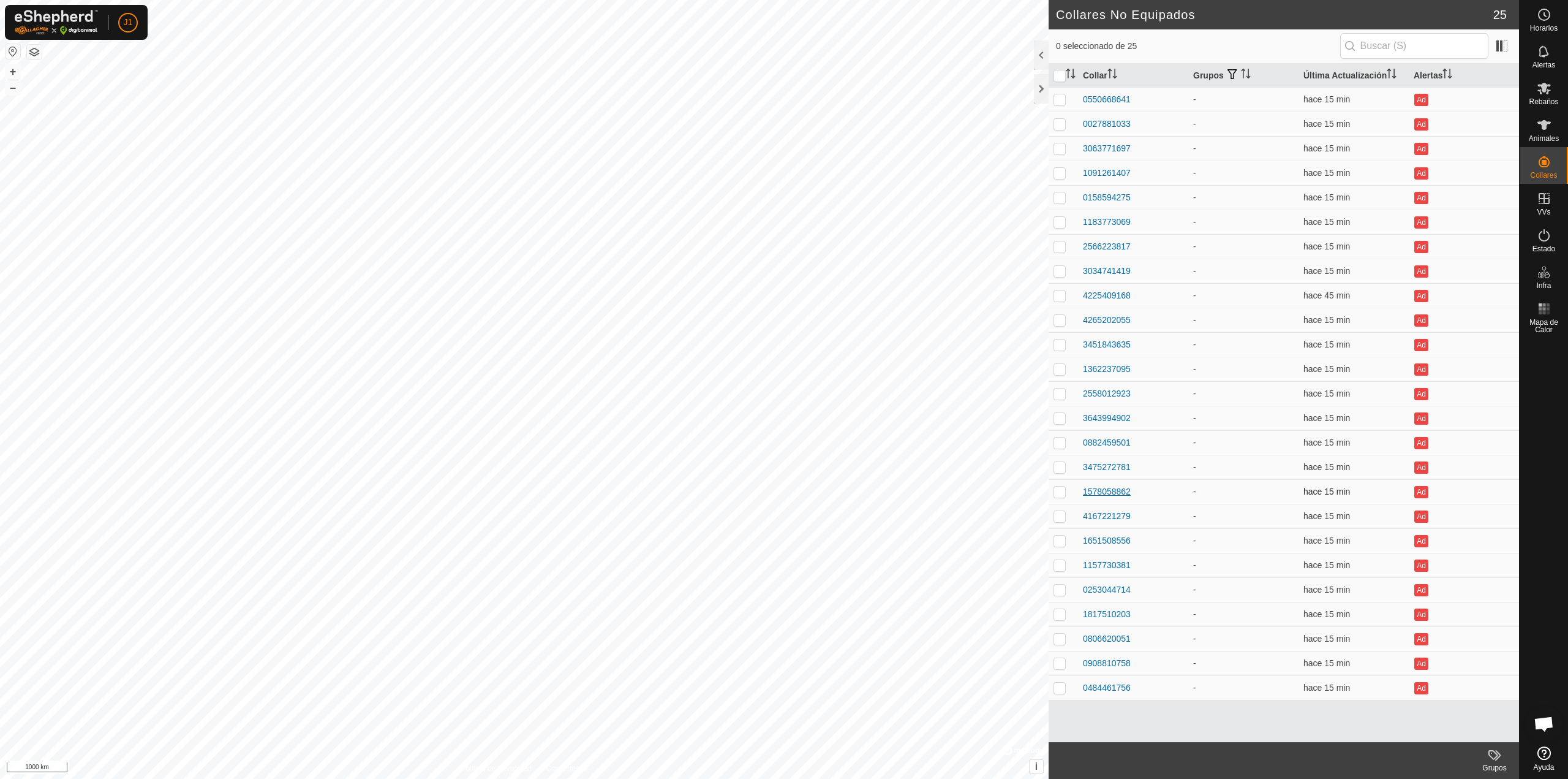
click at [1085, 491] on div "1578058862" at bounding box center [1107, 492] width 48 height 13
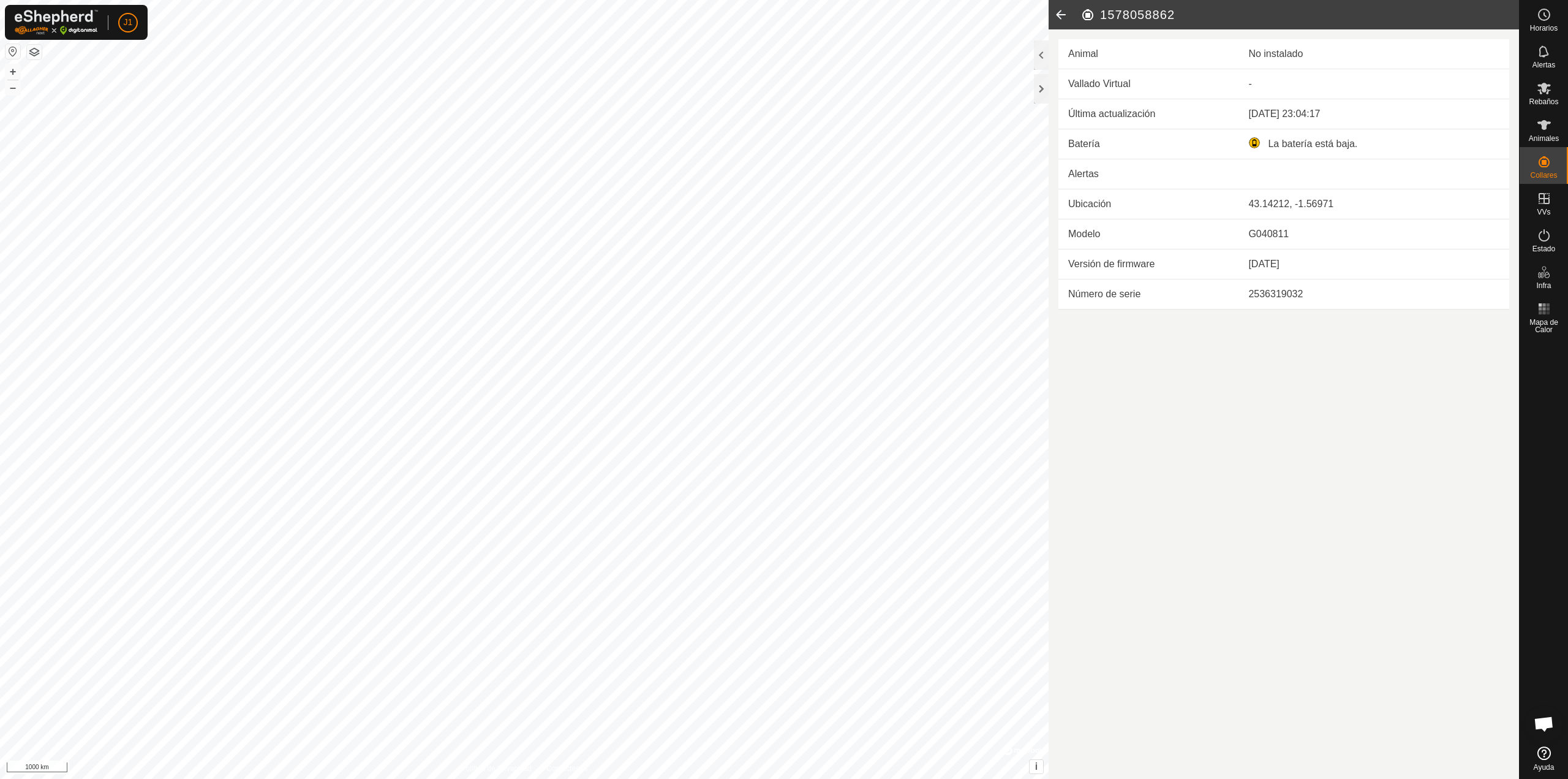
click at [1066, 16] on icon at bounding box center [1060, 14] width 24 height 30
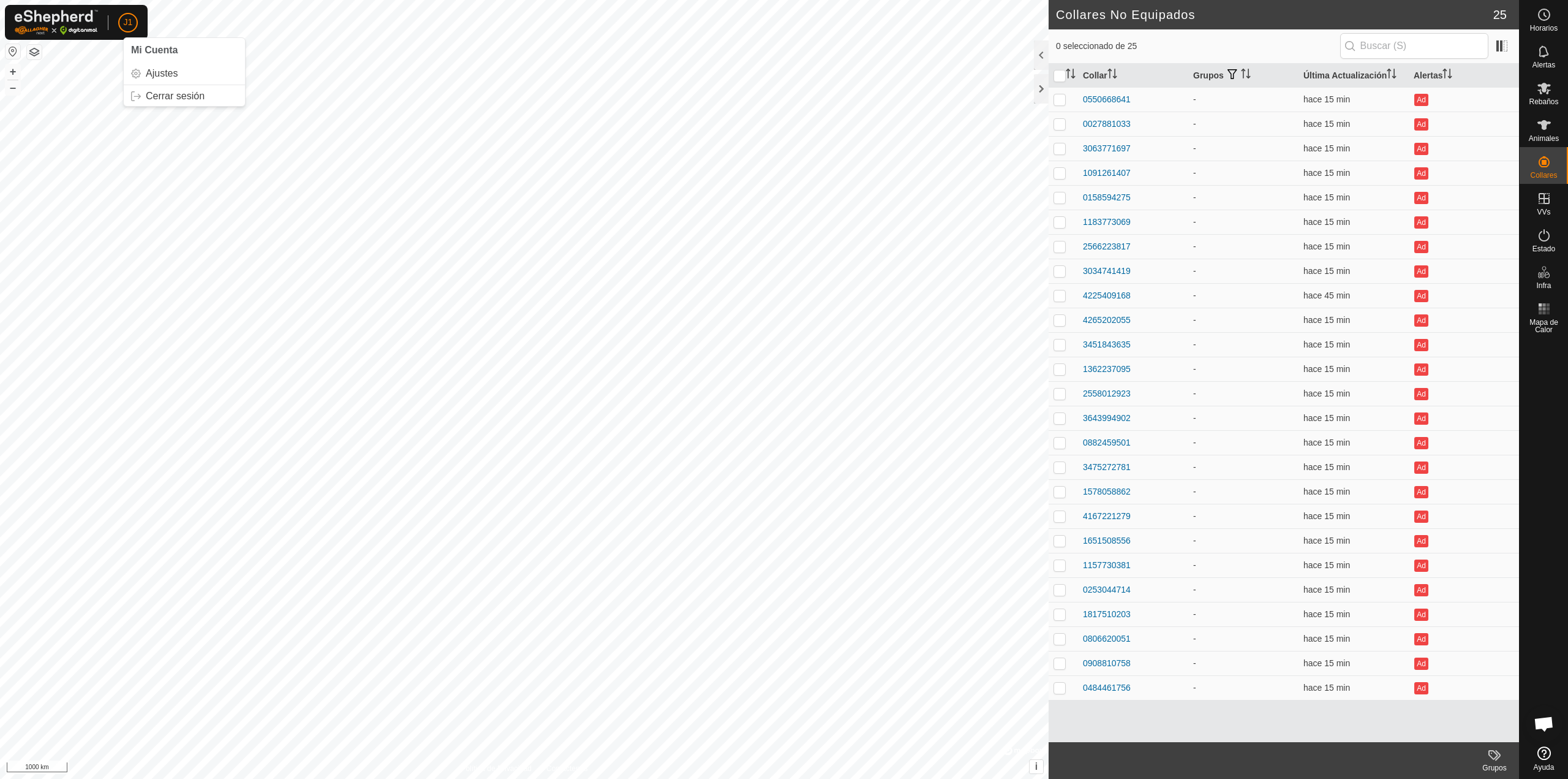
click at [60, 20] on img at bounding box center [56, 22] width 83 height 25
click at [37, 20] on img at bounding box center [56, 22] width 83 height 25
click at [1097, 233] on td "1183773069" at bounding box center [1133, 221] width 110 height 24
click at [1103, 246] on div "2566223817" at bounding box center [1107, 247] width 48 height 13
